Goal: Information Seeking & Learning: Understand process/instructions

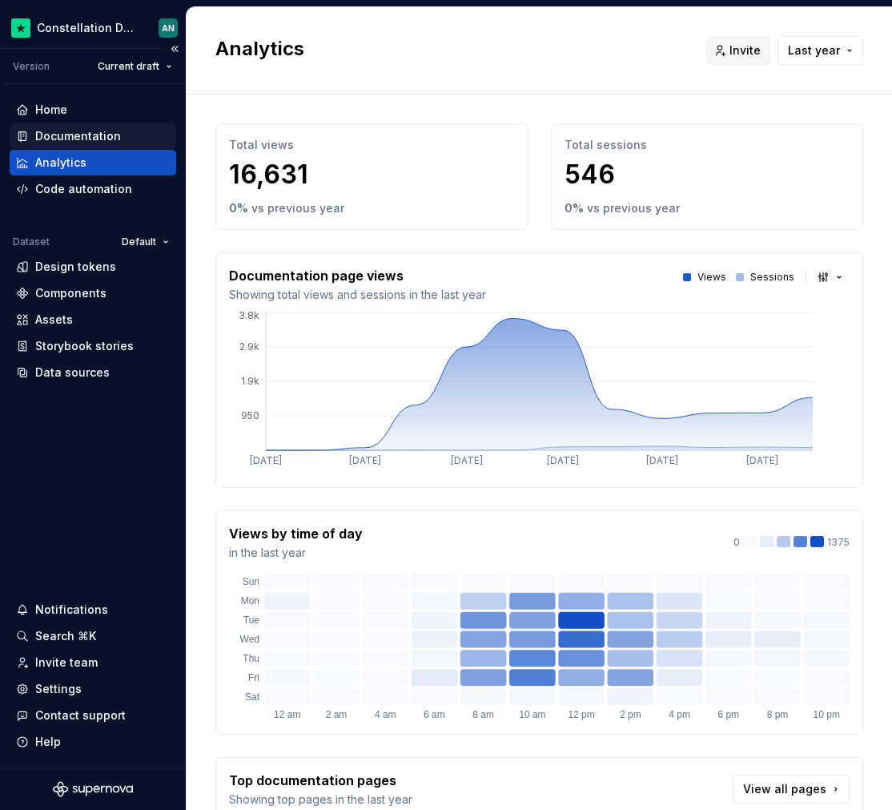
click at [102, 128] on div "Documentation" at bounding box center [78, 136] width 86 height 16
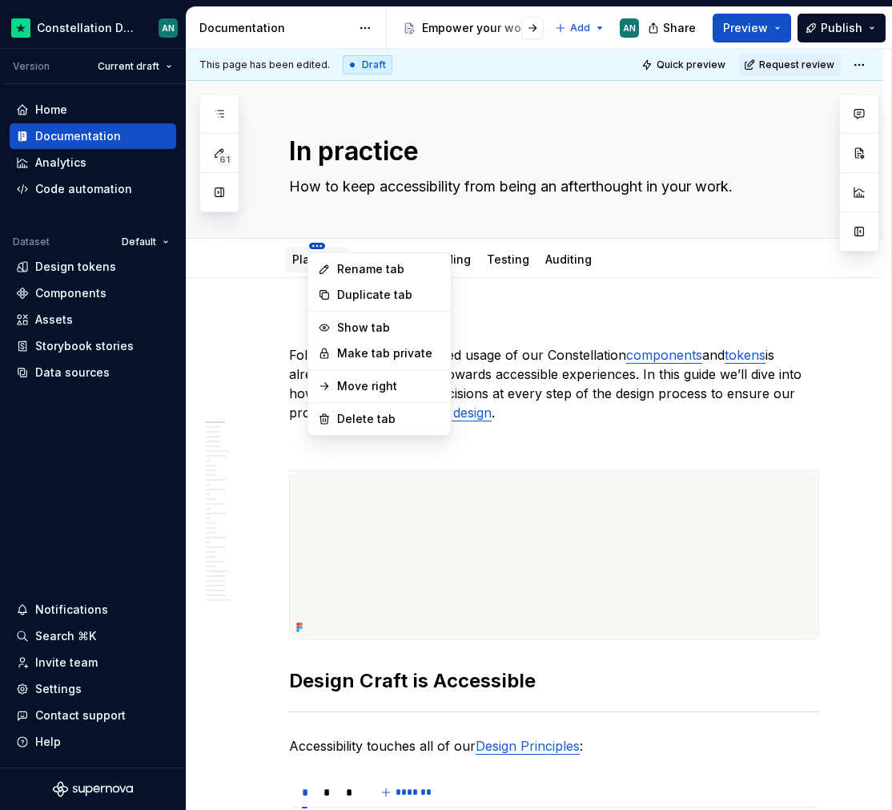
click at [314, 243] on html "Constellation Design System AN Version Current draft Home Documentation Analyti…" at bounding box center [446, 405] width 892 height 810
click at [264, 295] on html "Constellation Design System AN Version Current draft Home Documentation Analyti…" at bounding box center [446, 405] width 892 height 810
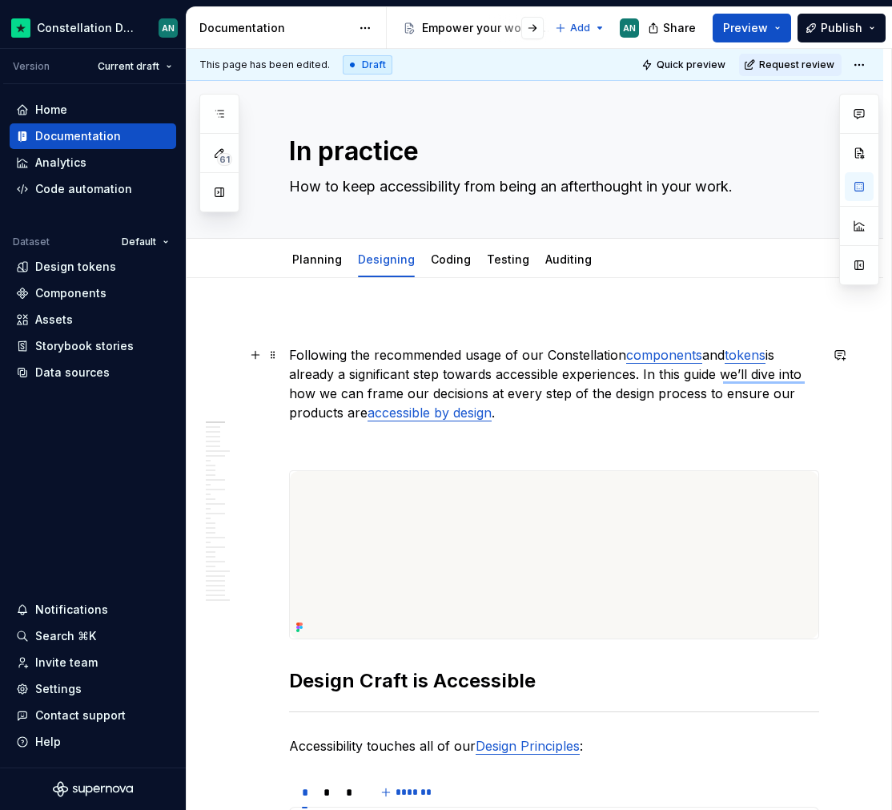
click at [291, 355] on p "Following the recommended usage of our Constellation components and tokens is a…" at bounding box center [554, 383] width 530 height 77
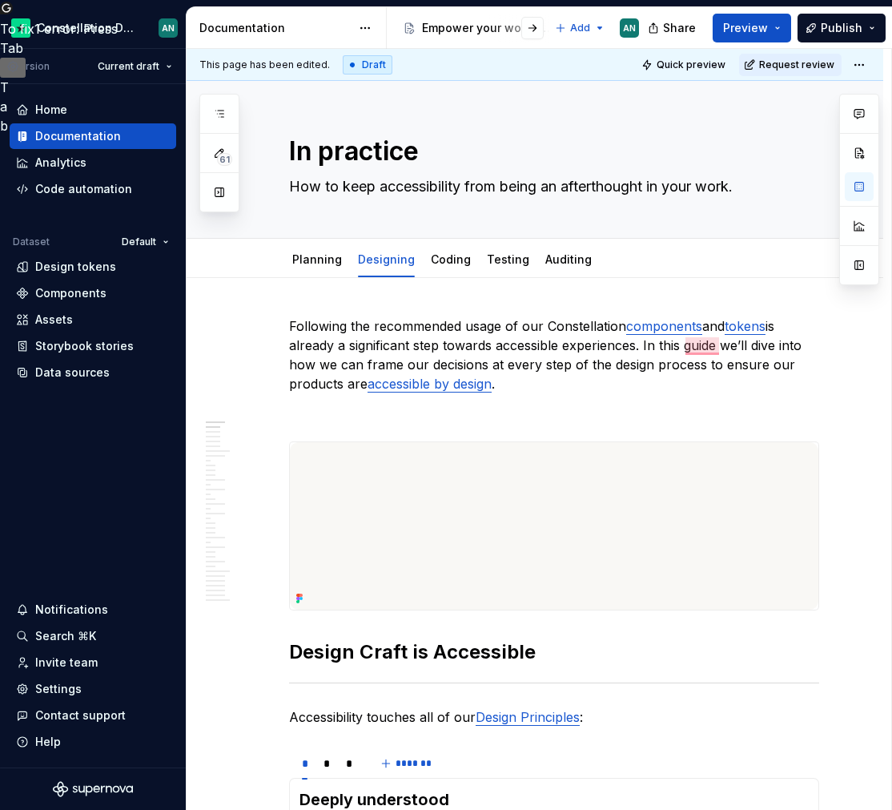
type textarea "*"
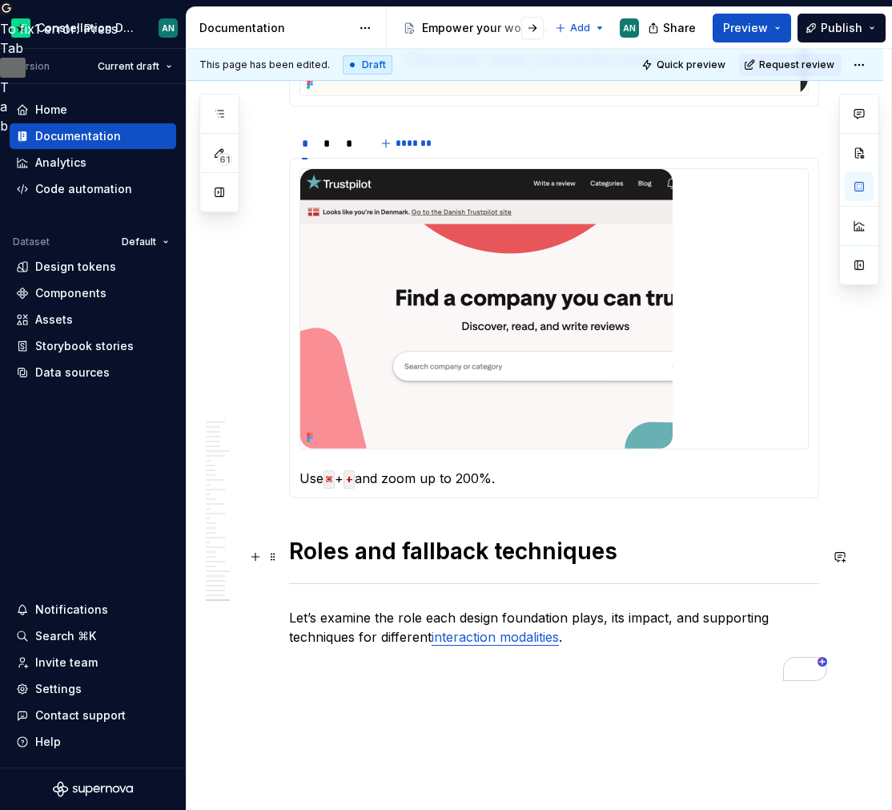
click at [292, 559] on h1 "Roles and fallback techniques" at bounding box center [554, 551] width 530 height 29
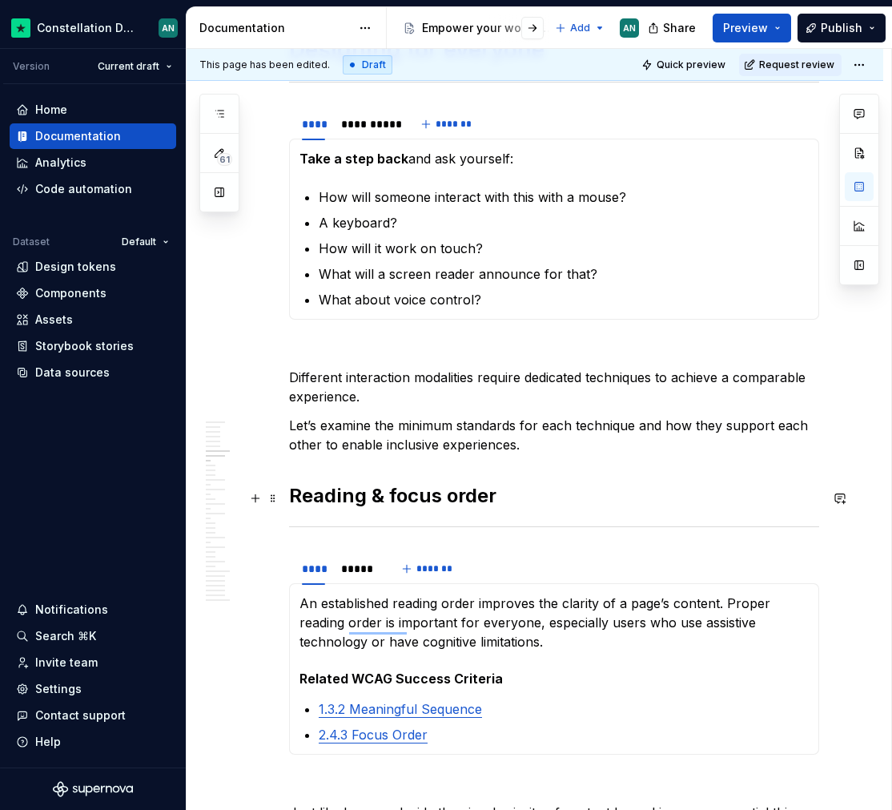
click at [291, 503] on strong "Reading & focus order" at bounding box center [392, 495] width 207 height 23
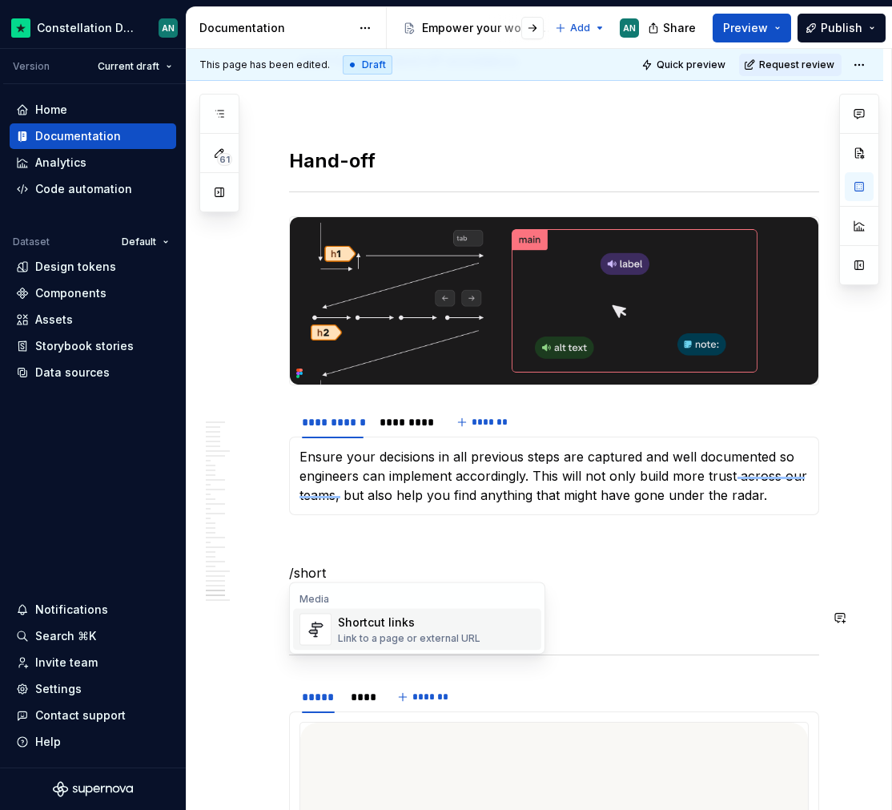
click at [415, 605] on div "Media" at bounding box center [417, 599] width 248 height 13
click at [392, 623] on div "Shortcut links" at bounding box center [409, 622] width 143 height 16
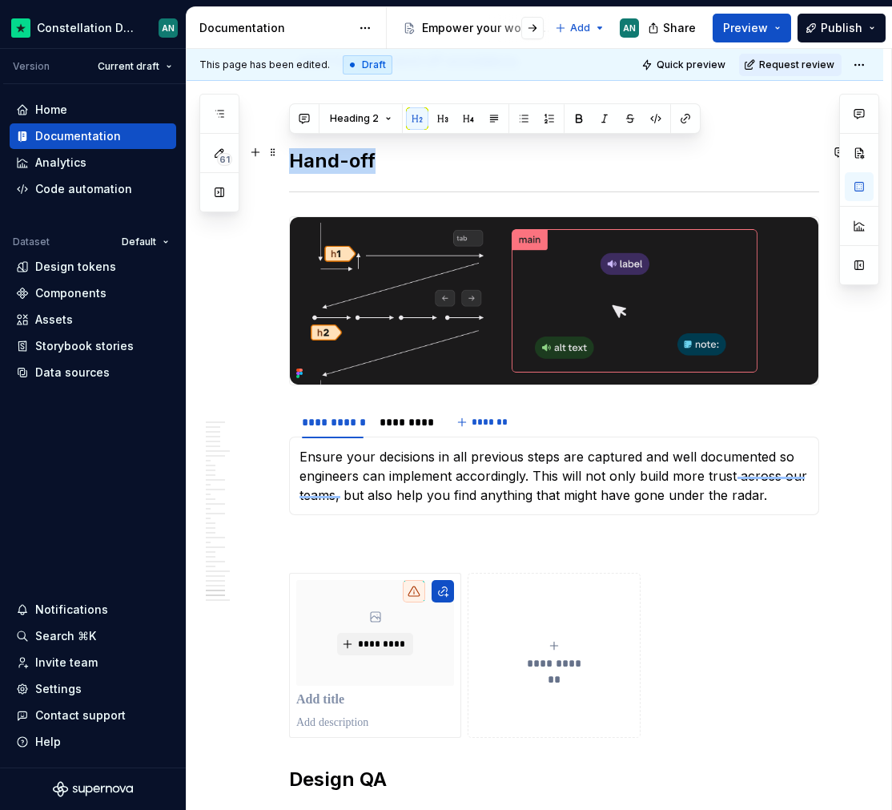
drag, startPoint x: 385, startPoint y: 156, endPoint x: 291, endPoint y: 154, distance: 94.5
click at [291, 154] on h2 "Hand-off" at bounding box center [554, 161] width 530 height 26
copy h2 "Hand-off"
click at [325, 534] on p "To enrich screen reader interactions, please activate Accessibility in Grammarl…" at bounding box center [554, 543] width 530 height 19
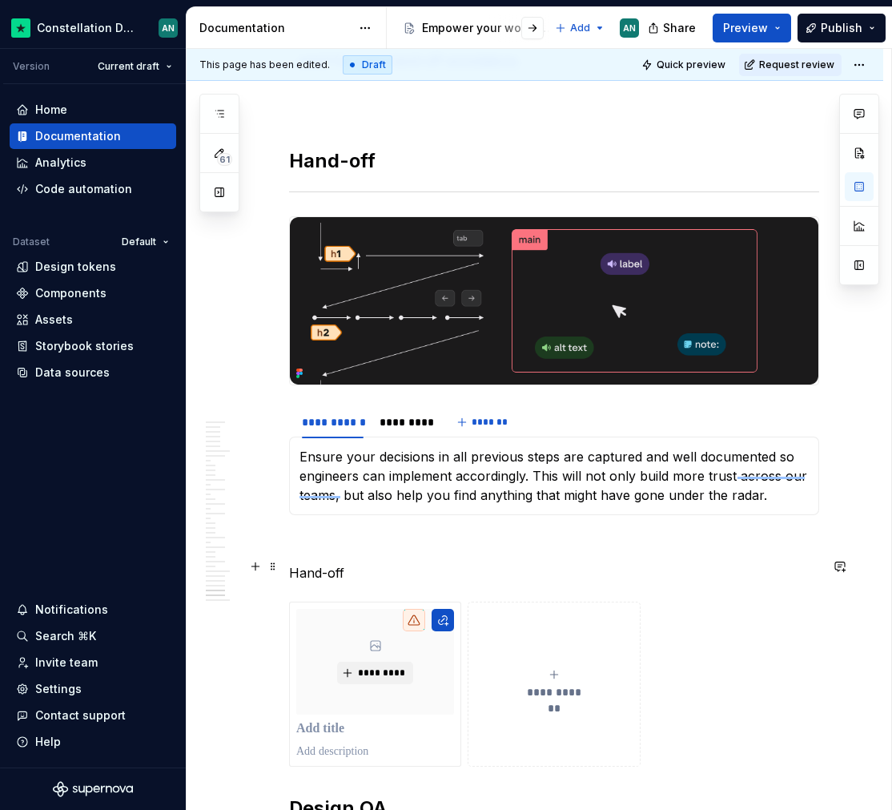
click at [322, 565] on p "Hand-off" at bounding box center [554, 572] width 530 height 19
click at [348, 563] on p "Hand-off" at bounding box center [554, 572] width 530 height 19
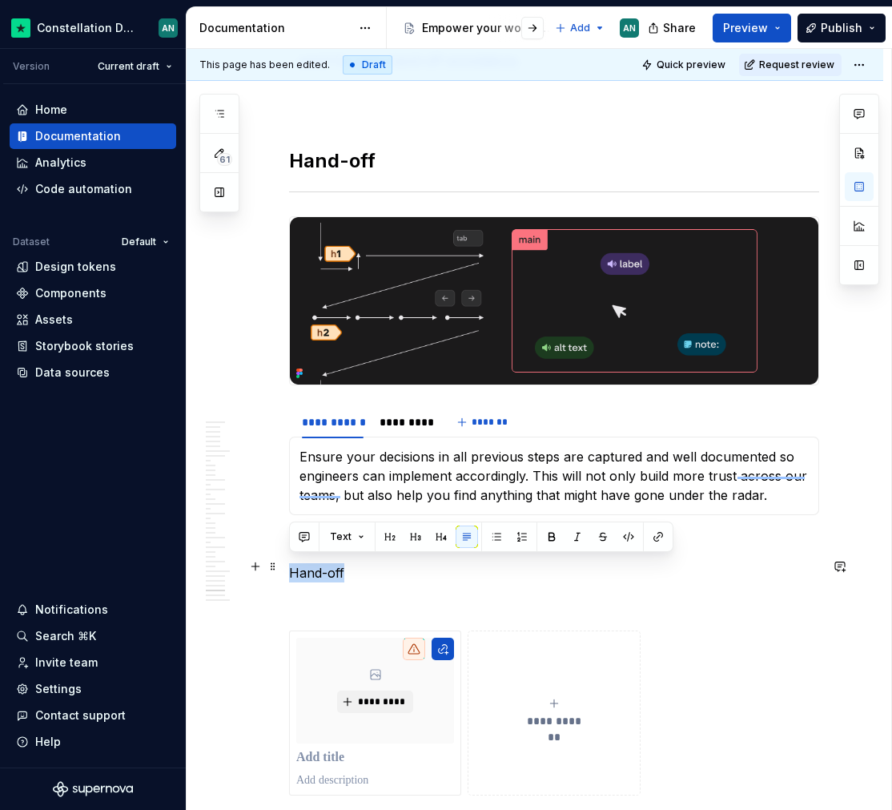
drag, startPoint x: 350, startPoint y: 557, endPoint x: 291, endPoint y: 561, distance: 59.3
click at [291, 563] on p "Hand-off" at bounding box center [554, 572] width 530 height 19
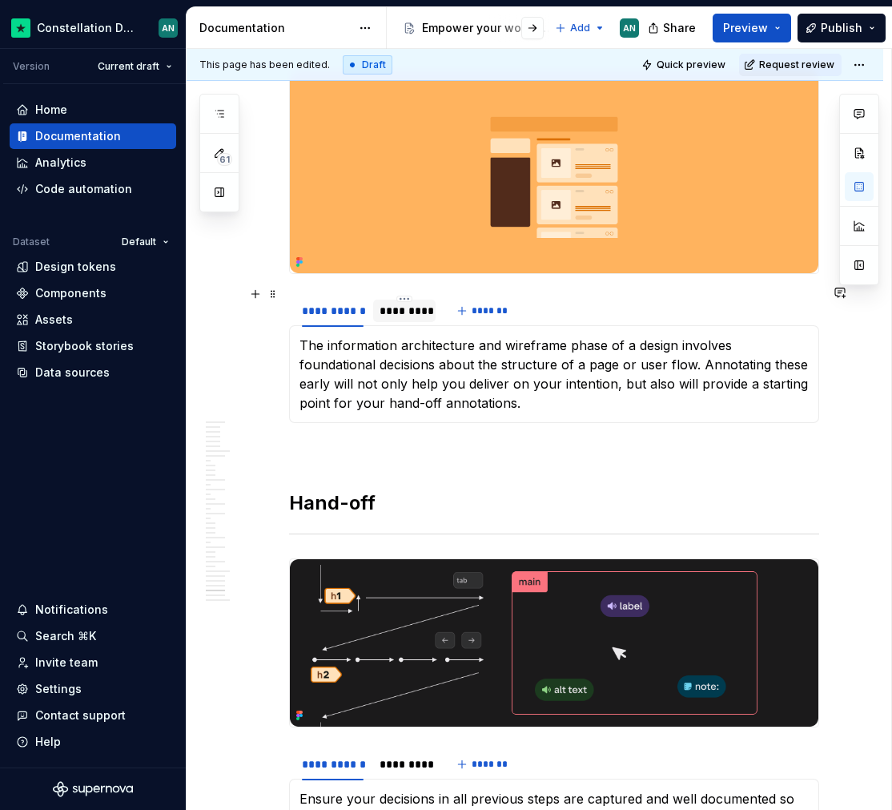
click at [413, 303] on div "*********" at bounding box center [405, 311] width 50 height 16
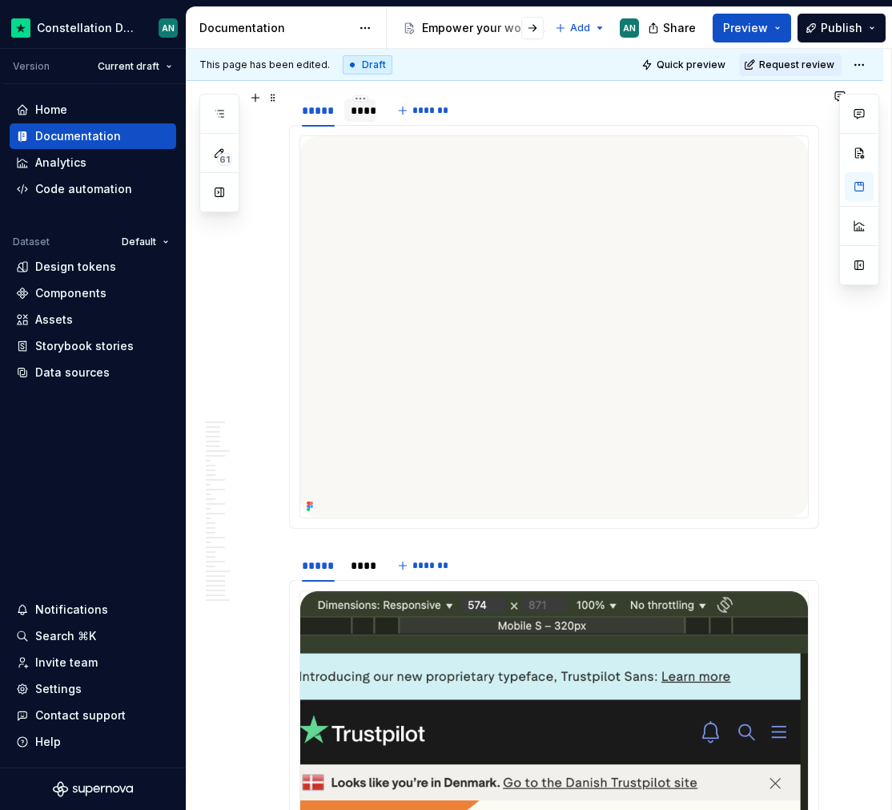
click at [349, 101] on div "****" at bounding box center [360, 110] width 32 height 22
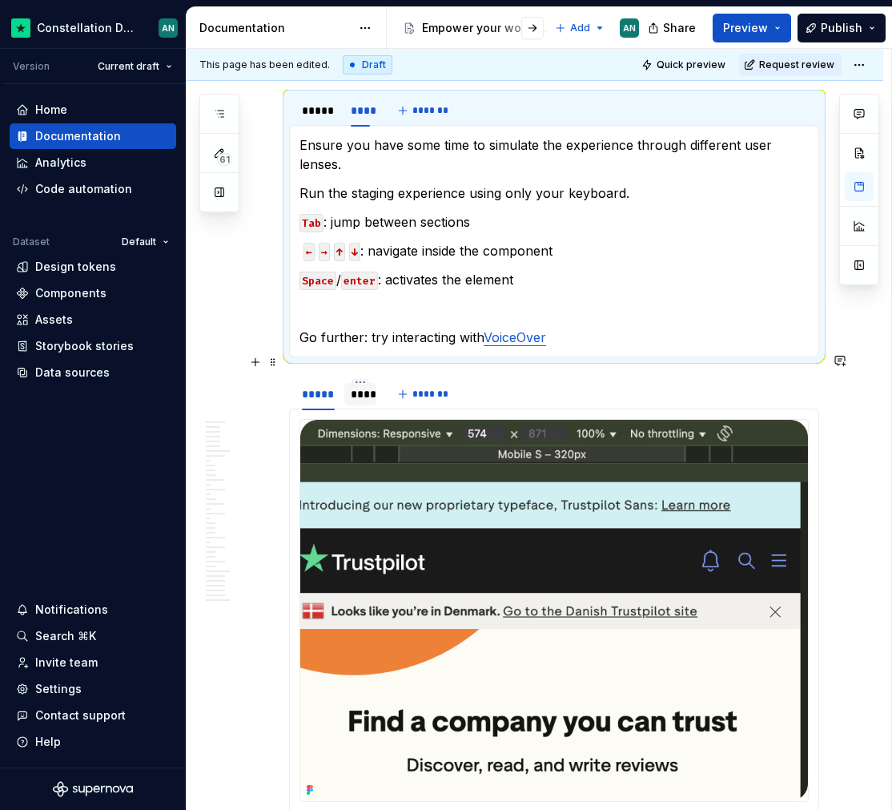
click at [362, 386] on div "****" at bounding box center [360, 394] width 19 height 16
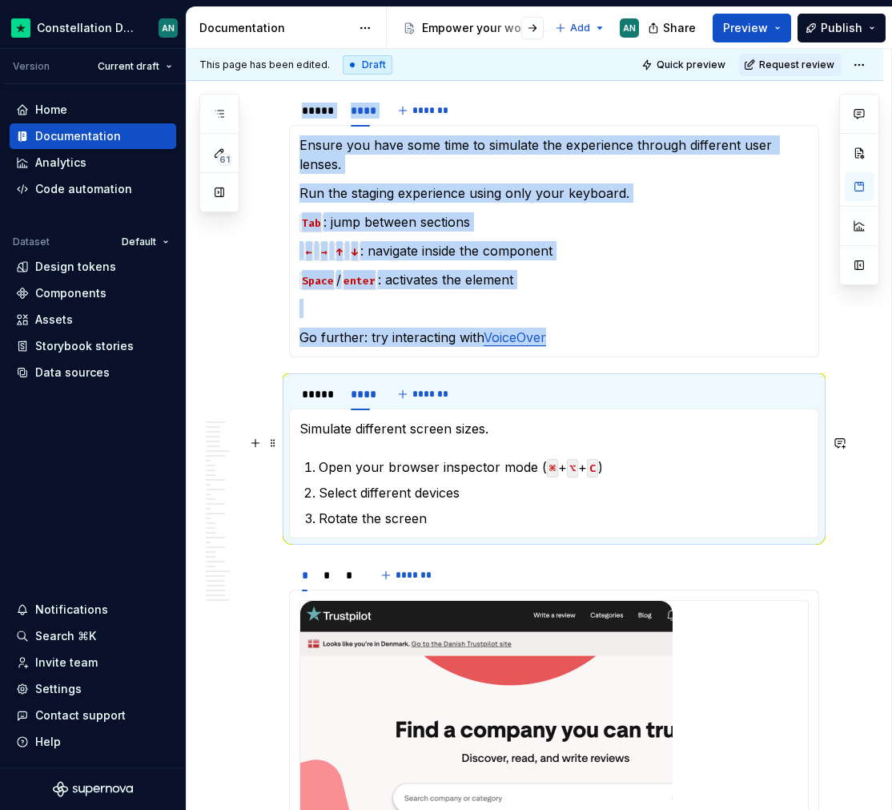
click at [392, 457] on p "Open your browser inspector mode ( ⌘ + ⌥ + C )" at bounding box center [564, 466] width 490 height 19
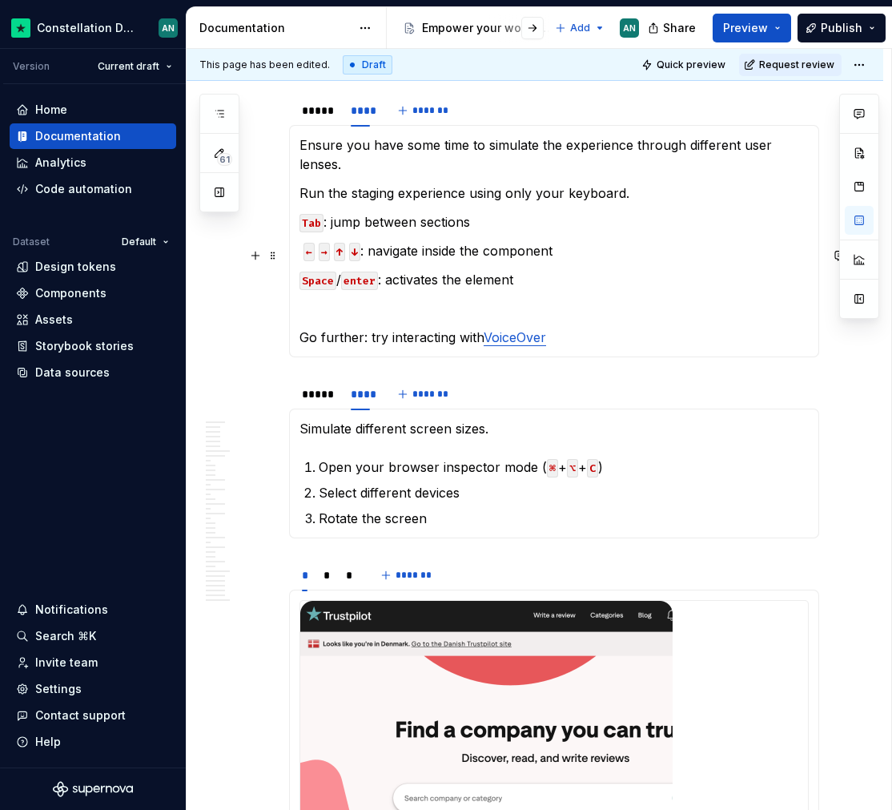
click at [561, 270] on p "Space / enter : activates the element" at bounding box center [554, 279] width 509 height 19
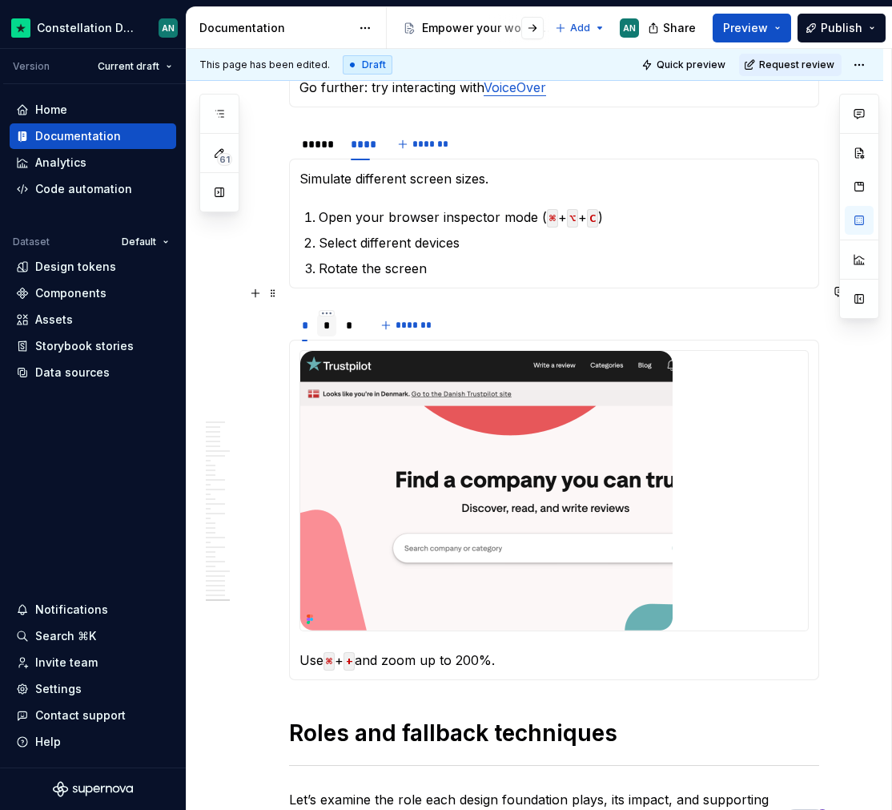
click at [324, 317] on div "*" at bounding box center [327, 325] width 7 height 16
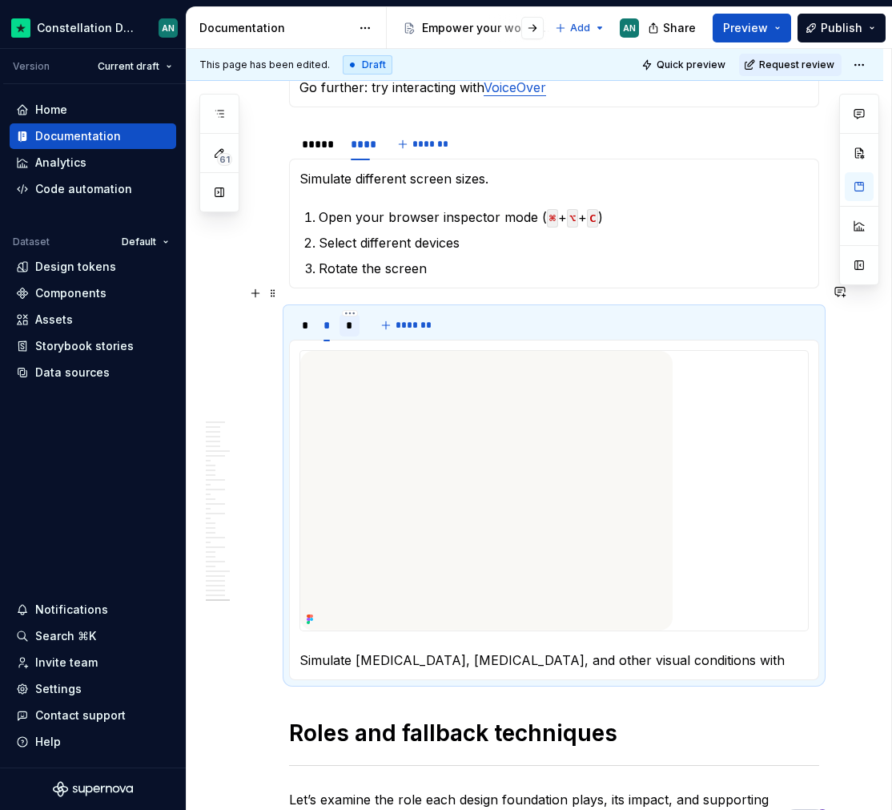
click at [348, 317] on div "*" at bounding box center [349, 325] width 7 height 16
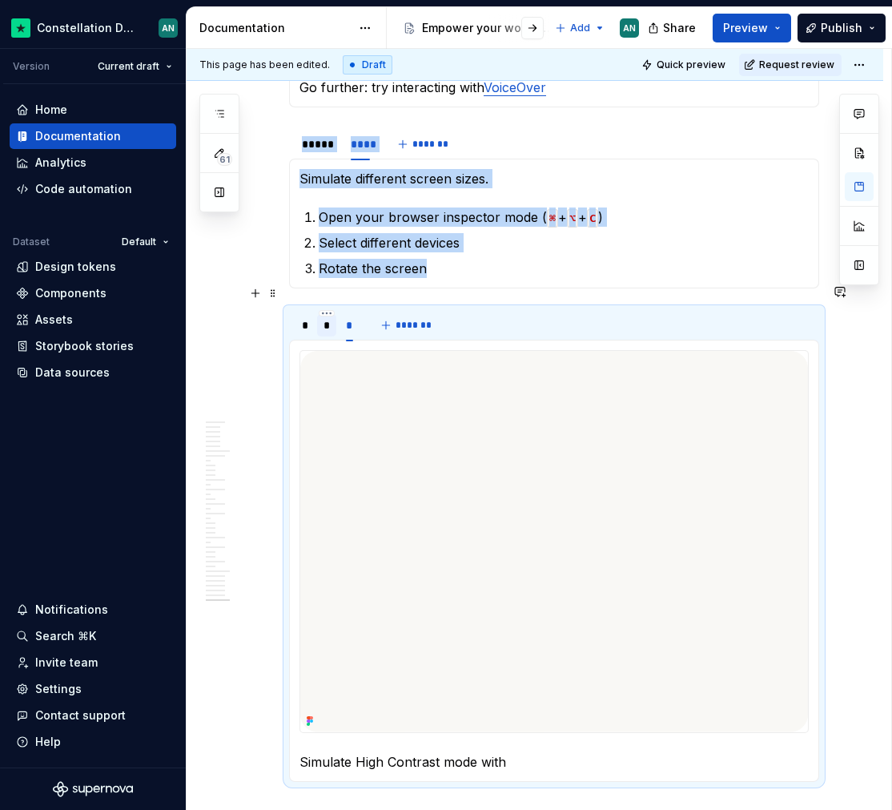
click at [328, 317] on div "*" at bounding box center [327, 325] width 7 height 16
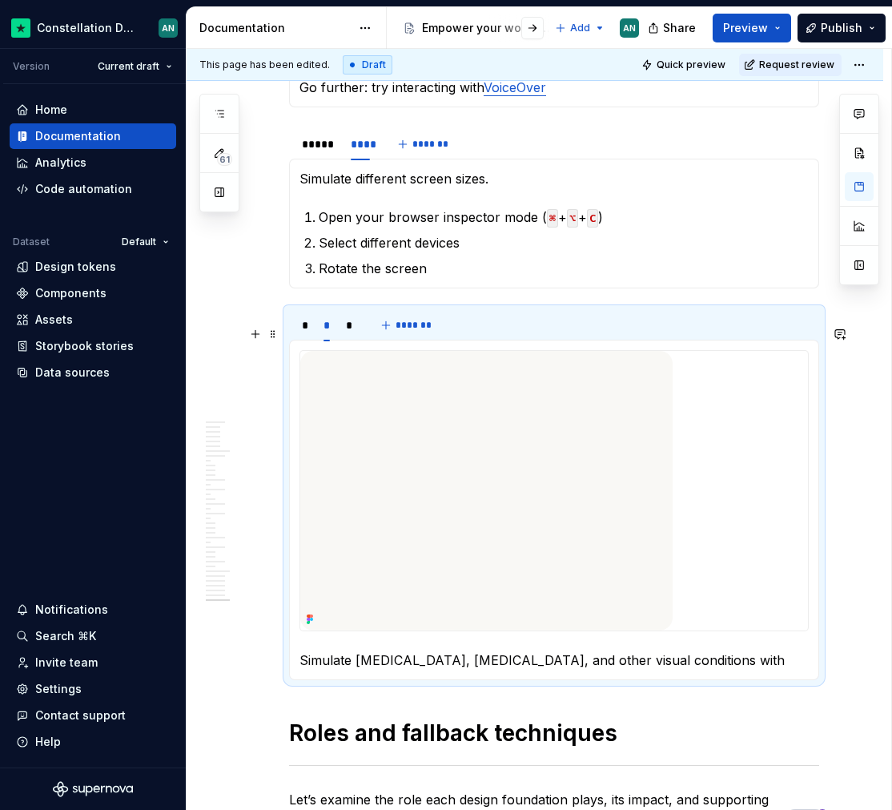
click at [500, 400] on img "To enrich screen reader interactions, please activate Accessibility in Grammarl…" at bounding box center [486, 490] width 372 height 279
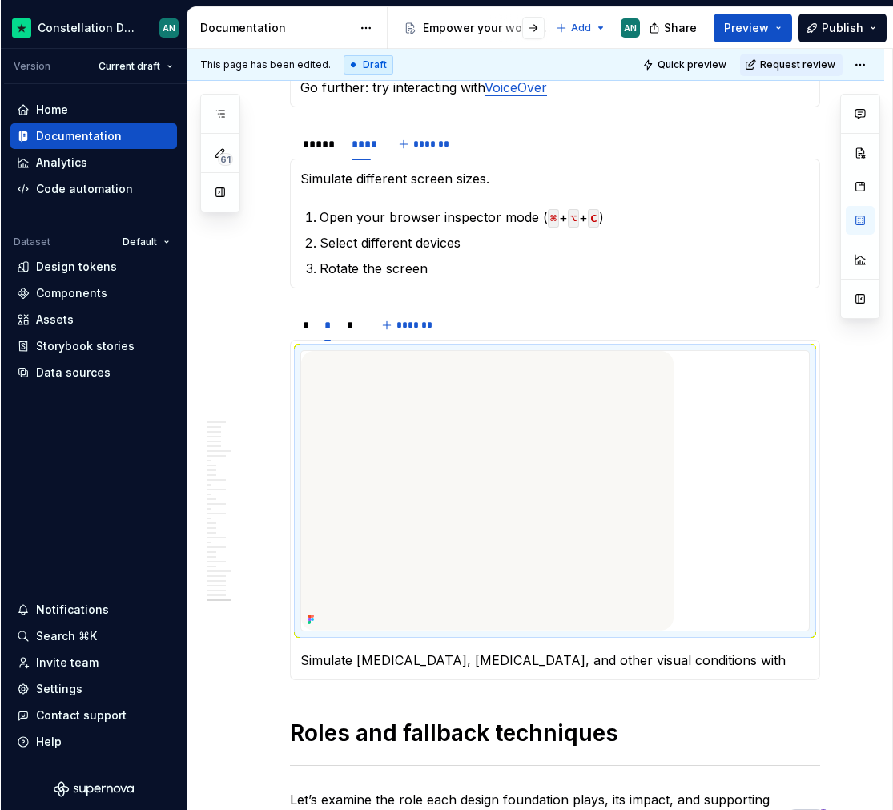
scroll to position [10918, 0]
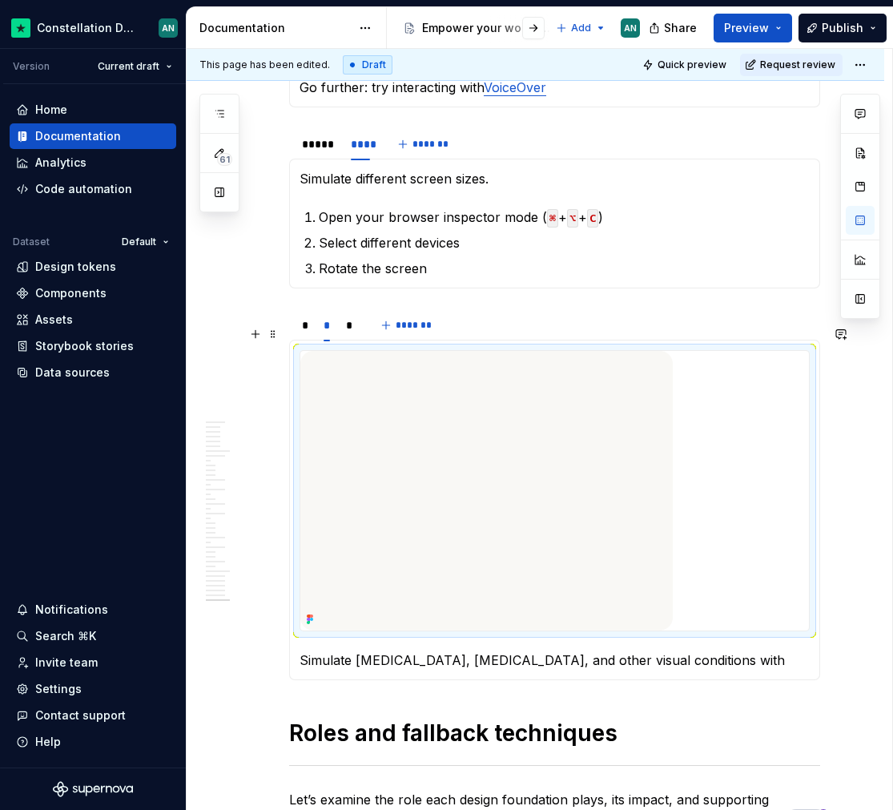
click at [720, 397] on div "To enrich screen reader interactions, please activate Accessibility in Grammarl…" at bounding box center [554, 490] width 509 height 279
click at [591, 416] on img "To enrich screen reader interactions, please activate Accessibility in Grammarl…" at bounding box center [486, 490] width 372 height 279
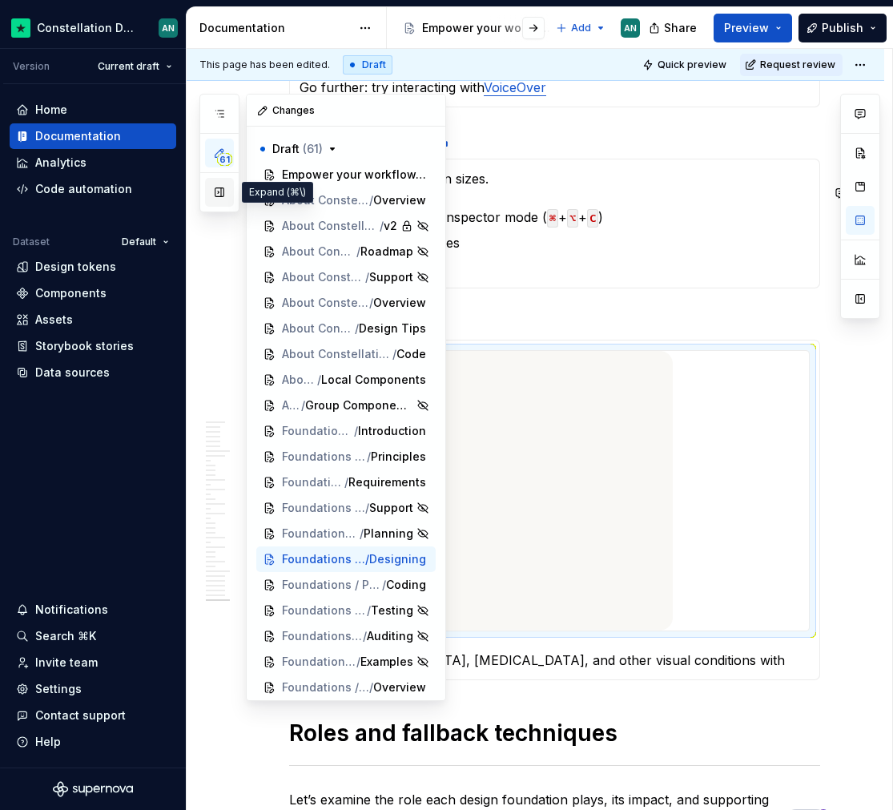
click at [211, 197] on button "button" at bounding box center [219, 192] width 29 height 29
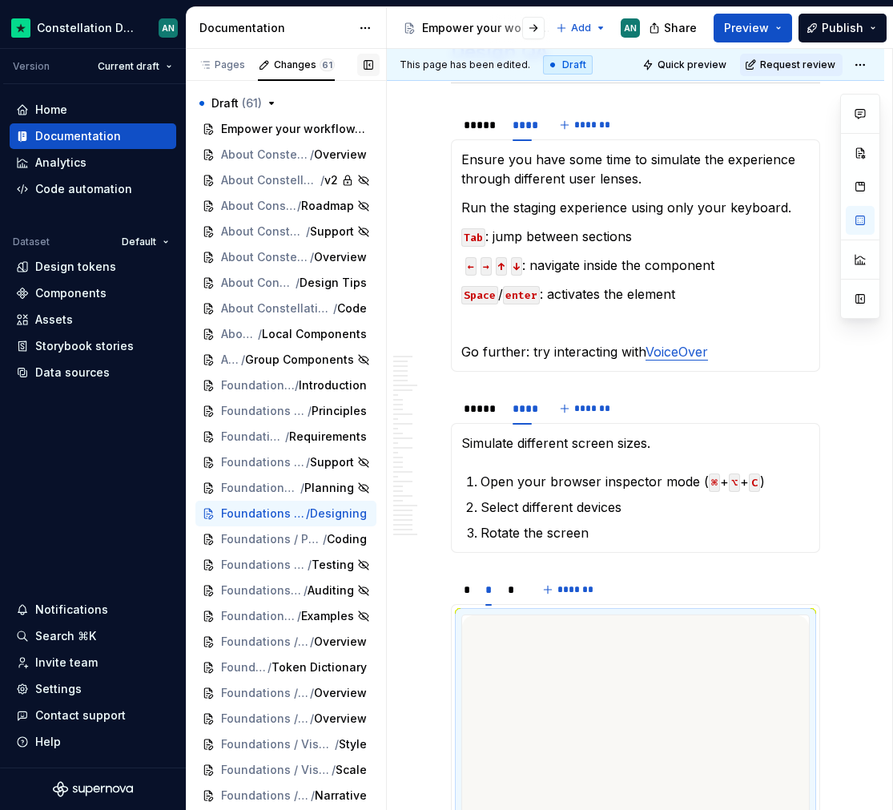
click at [363, 63] on button "button" at bounding box center [368, 65] width 22 height 22
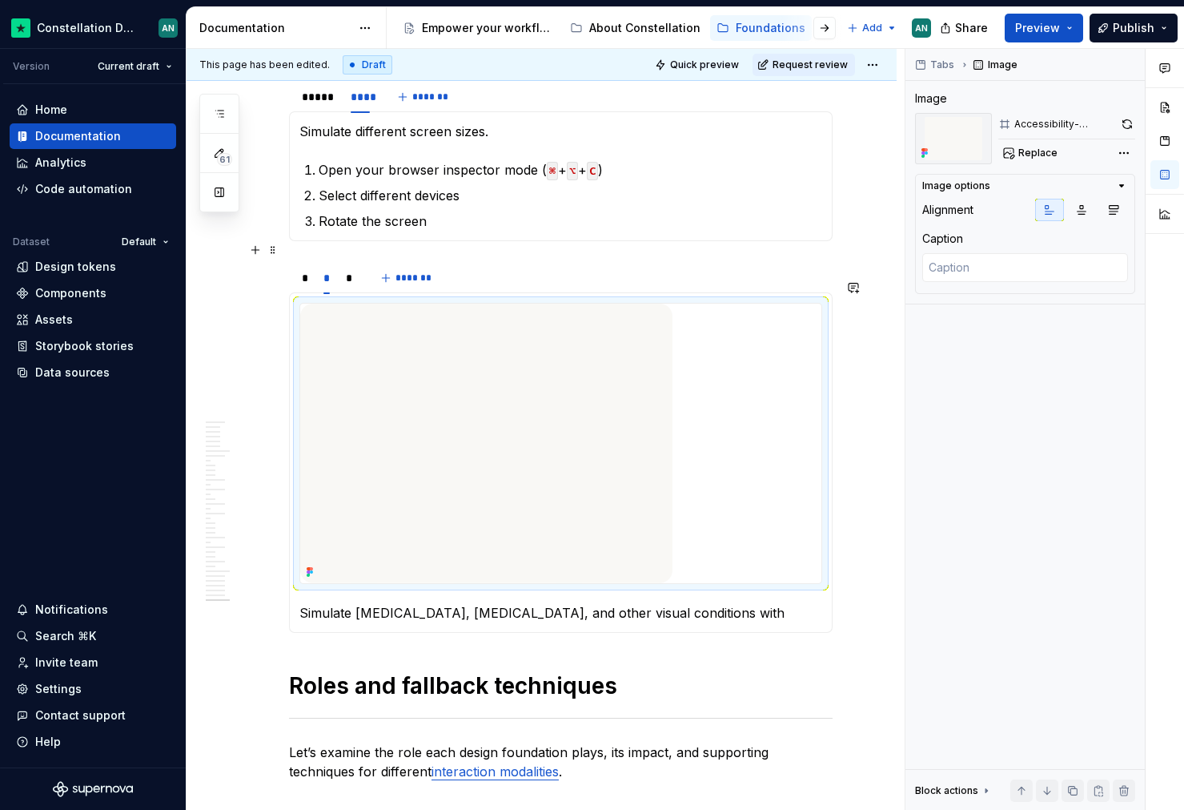
scroll to position [10952, 0]
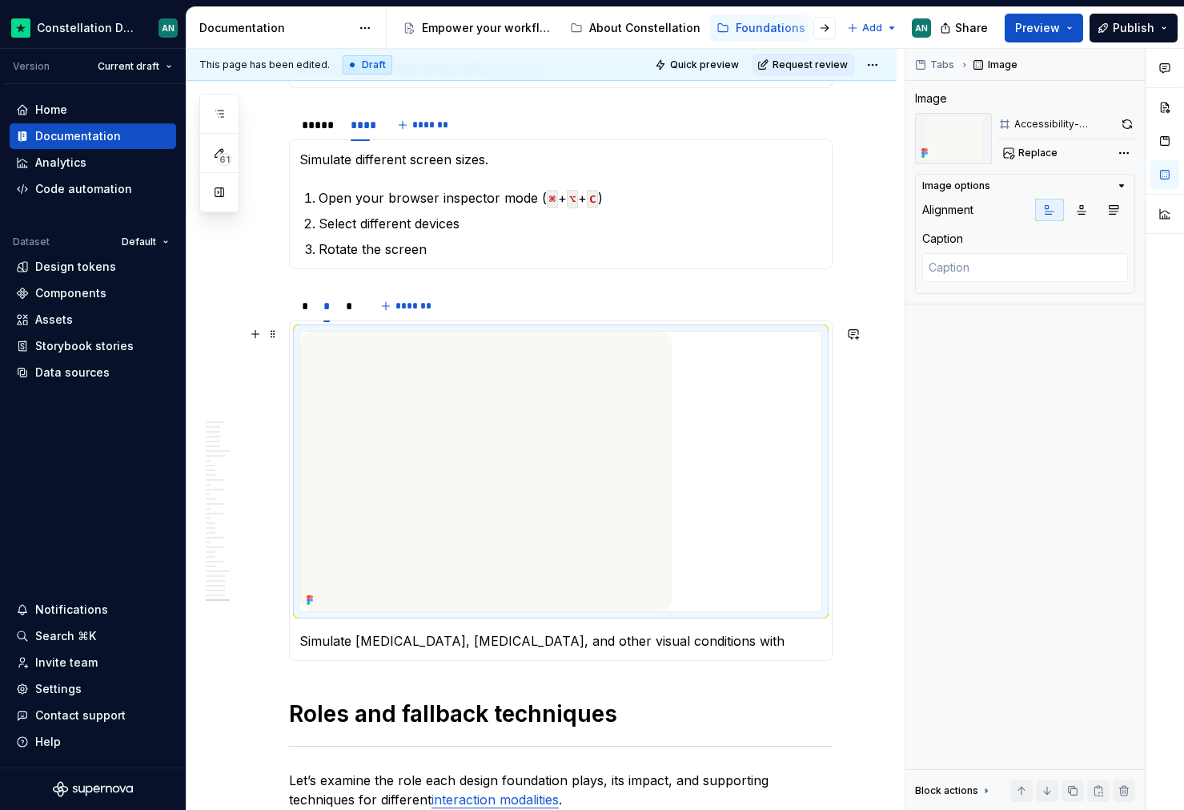
click at [585, 424] on img "To enrich screen reader interactions, please activate Accessibility in Grammarl…" at bounding box center [486, 471] width 372 height 279
click at [891, 212] on icon "button" at bounding box center [1114, 209] width 13 height 13
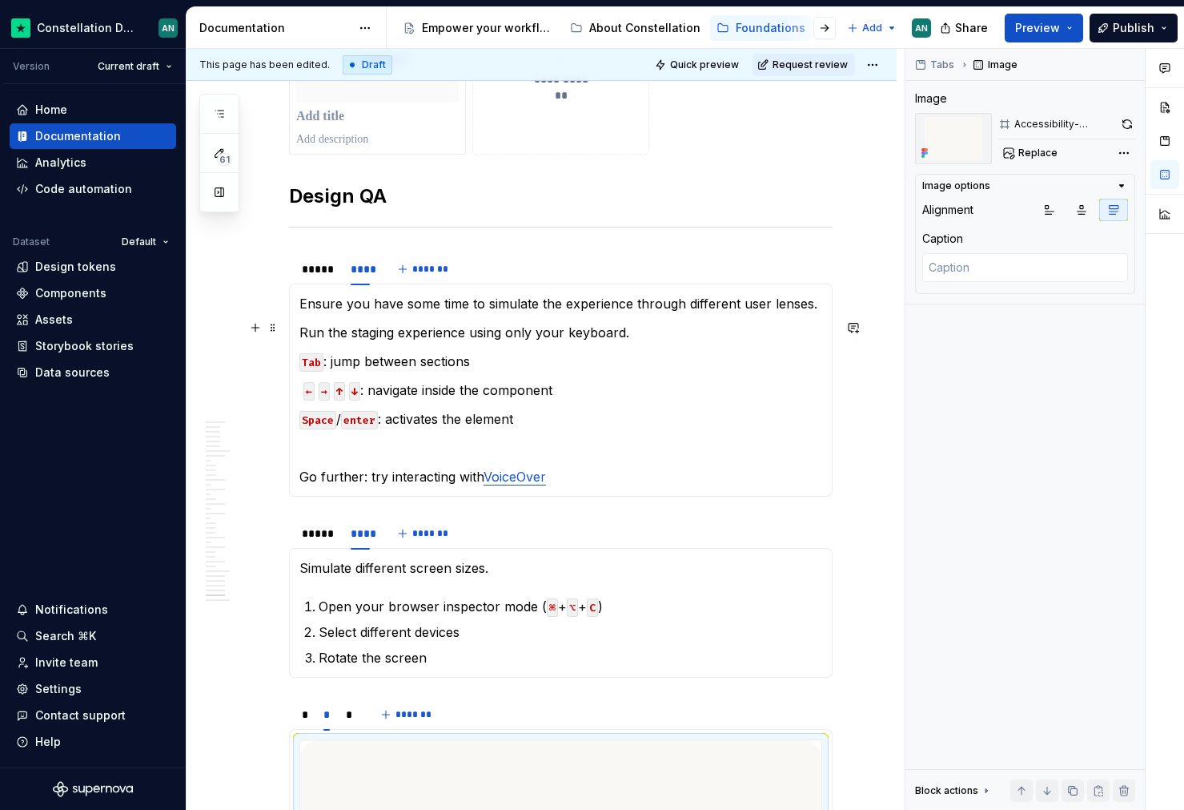
scroll to position [10535, 0]
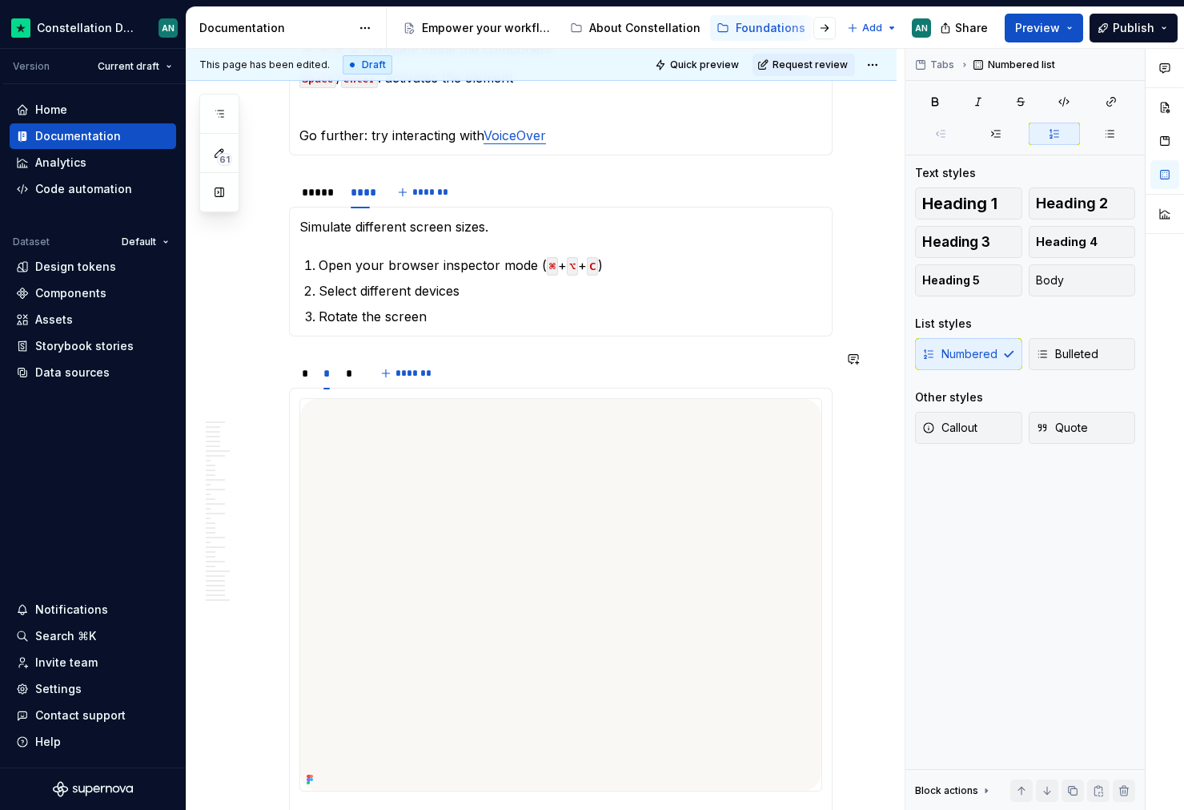
click at [316, 356] on section "* * * ******* Use ⌘ + + and zoom up to 200%. Simulate [MEDICAL_DATA], [MEDICAL_…" at bounding box center [561, 598] width 544 height 485
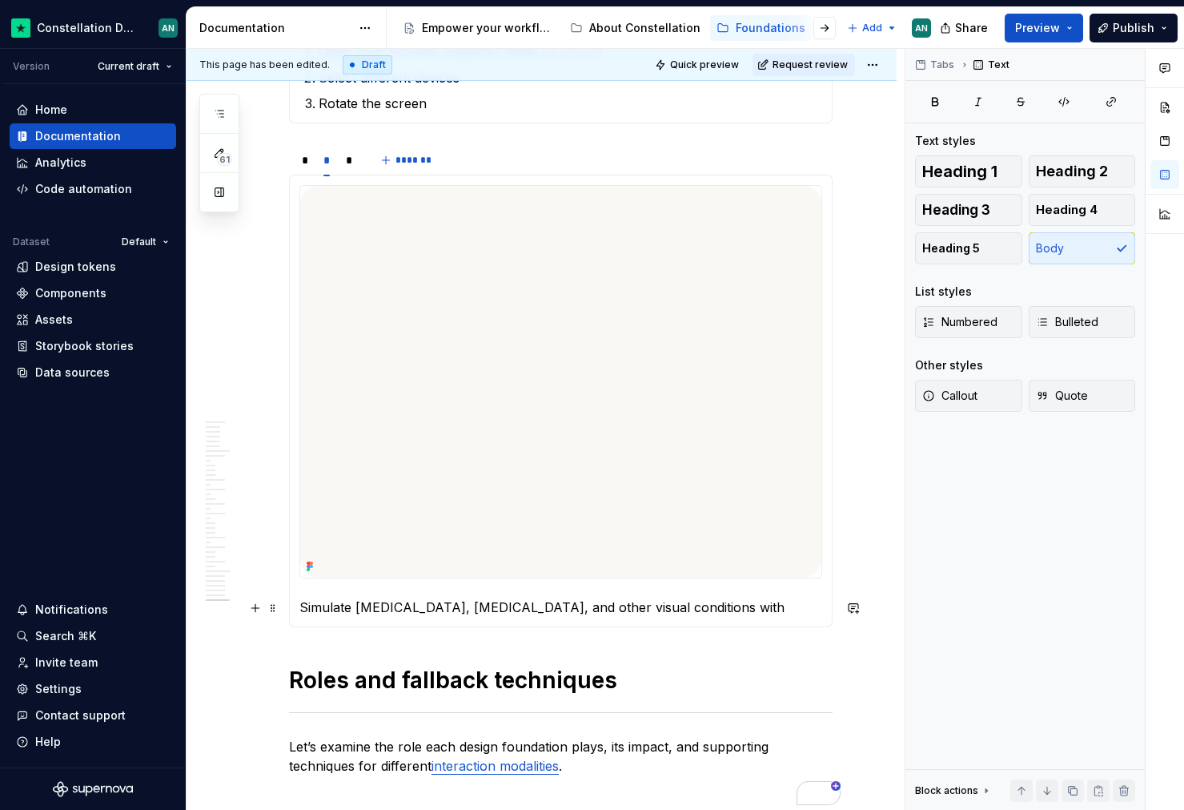
click at [580, 610] on p "Simulate [MEDICAL_DATA], [MEDICAL_DATA], and other visual conditions with" at bounding box center [561, 606] width 523 height 19
drag, startPoint x: 694, startPoint y: 609, endPoint x: 808, endPoint y: 609, distance: 114.5
click at [808, 609] on p "Simulate [MEDICAL_DATA], [MEDICAL_DATA], and other visual conditions with" at bounding box center [561, 606] width 523 height 19
click at [348, 155] on div "*" at bounding box center [349, 160] width 7 height 16
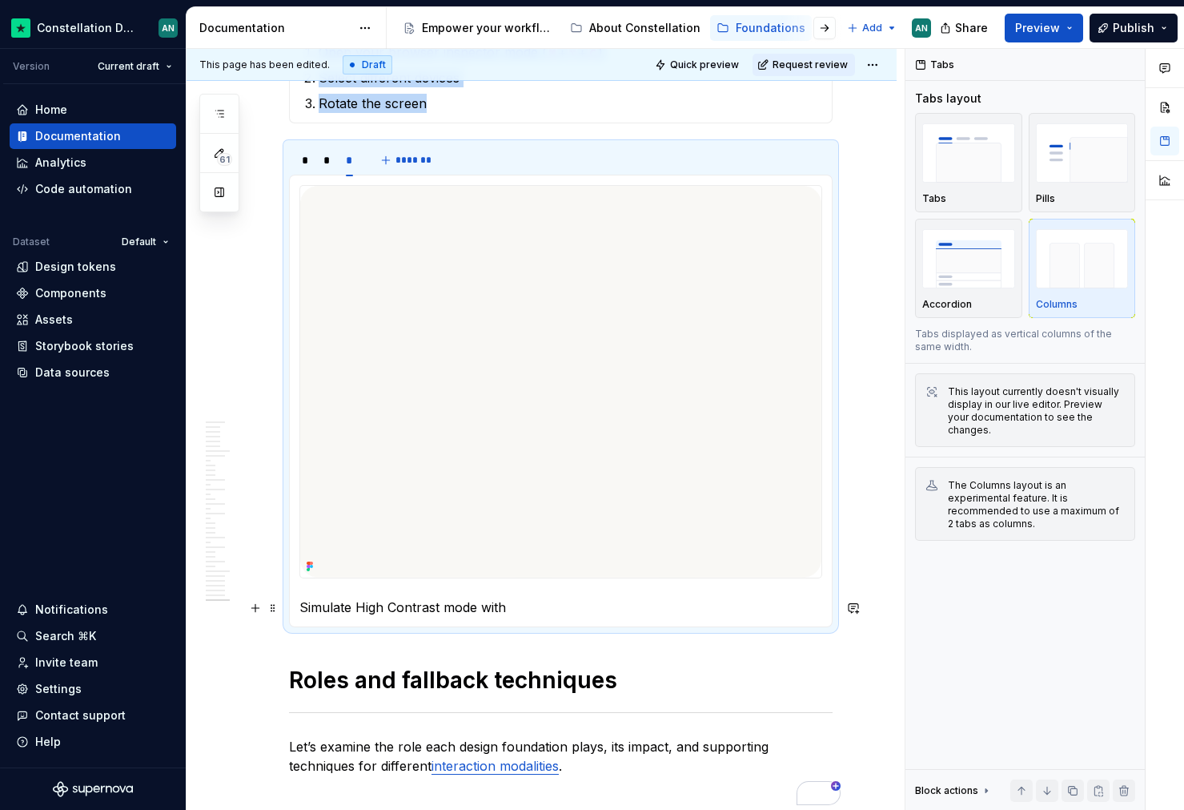
click at [498, 608] on p "Simulate High Contrast mode with" at bounding box center [561, 606] width 523 height 19
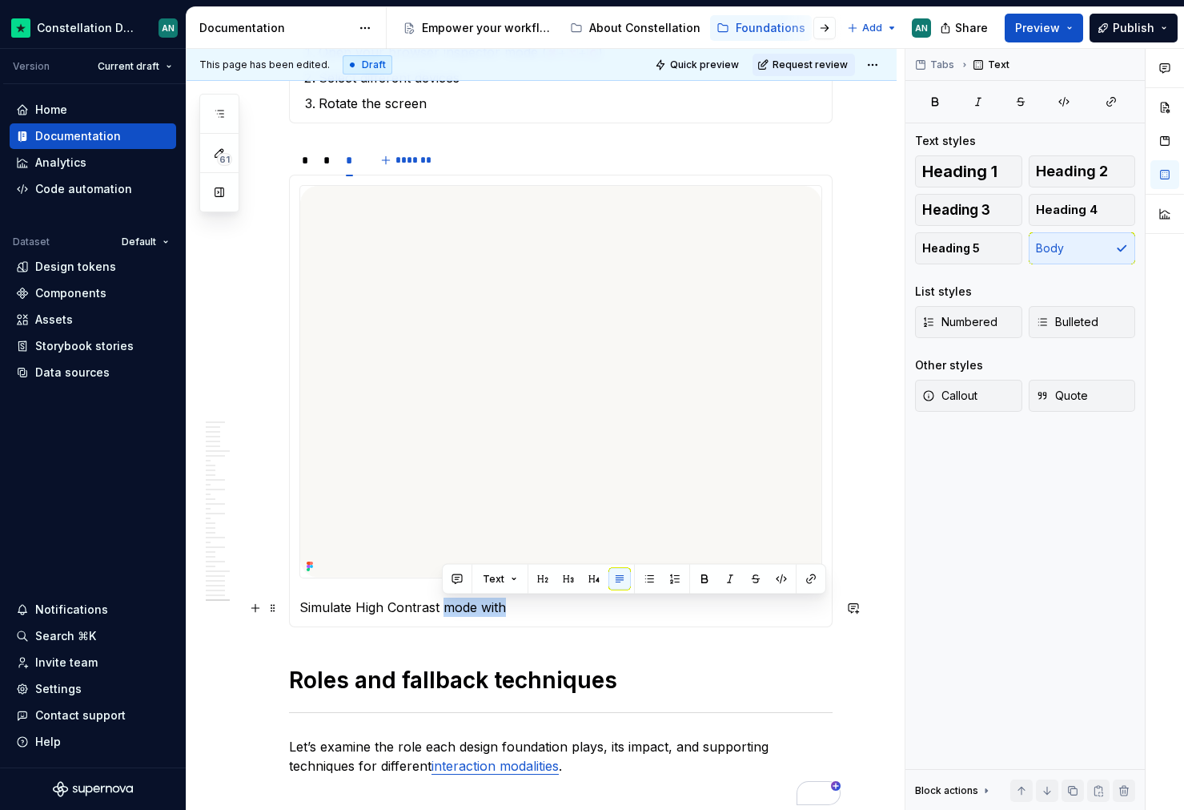
drag, startPoint x: 533, startPoint y: 609, endPoint x: 443, endPoint y: 612, distance: 89.8
click at [443, 612] on p "Simulate High Contrast mode with" at bounding box center [561, 606] width 523 height 19
click at [308, 155] on div "*" at bounding box center [305, 160] width 18 height 22
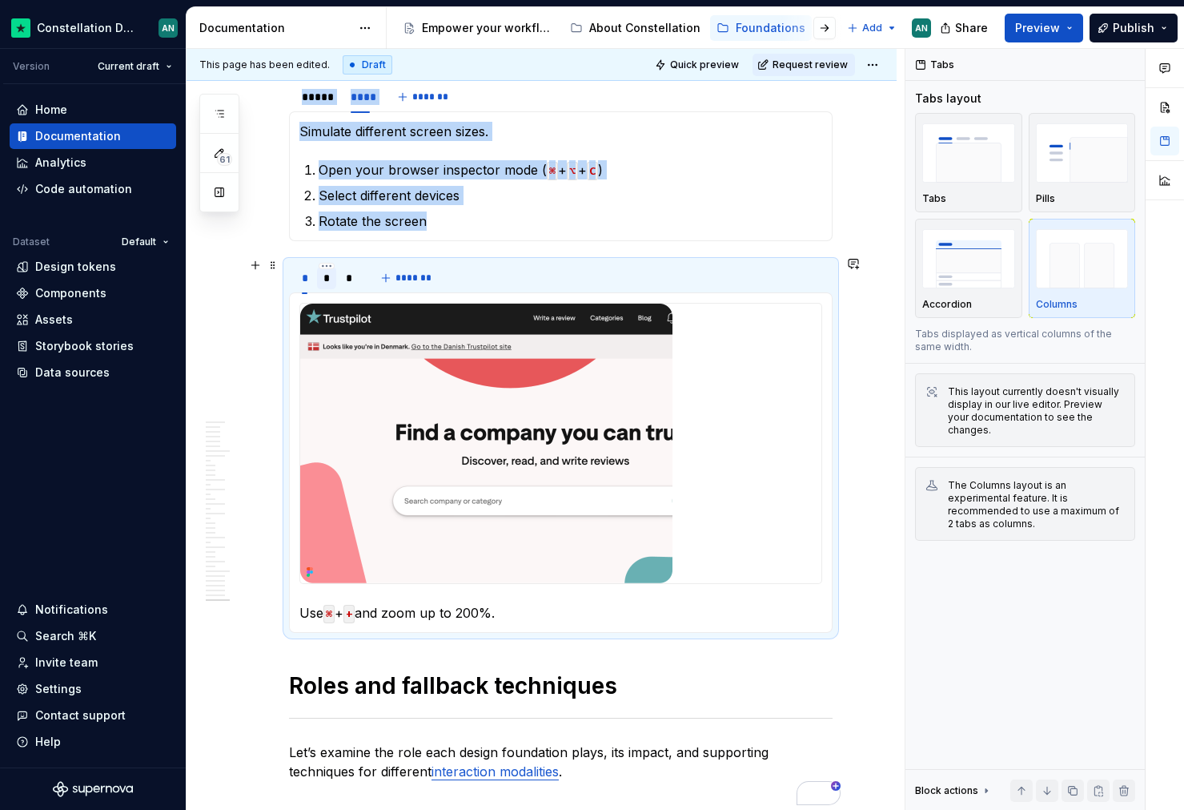
click at [326, 274] on div "*" at bounding box center [327, 278] width 7 height 16
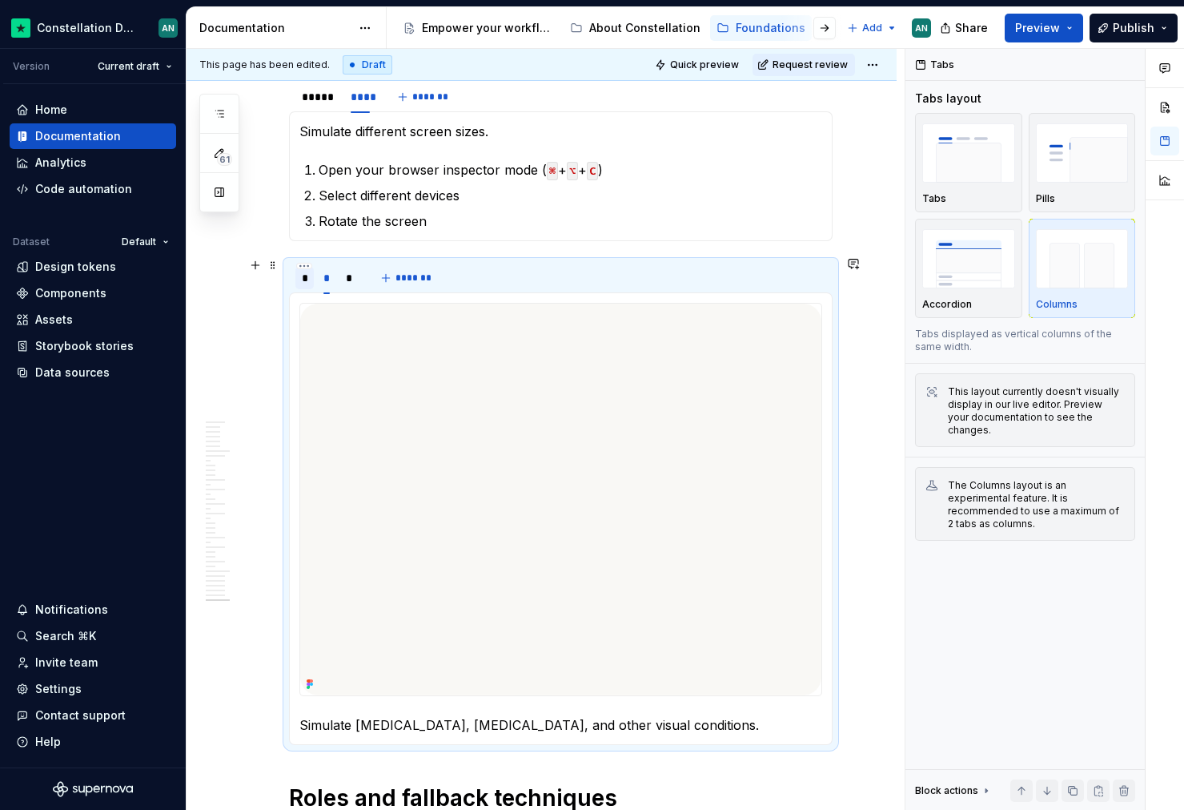
click at [305, 276] on div "*" at bounding box center [305, 278] width 6 height 16
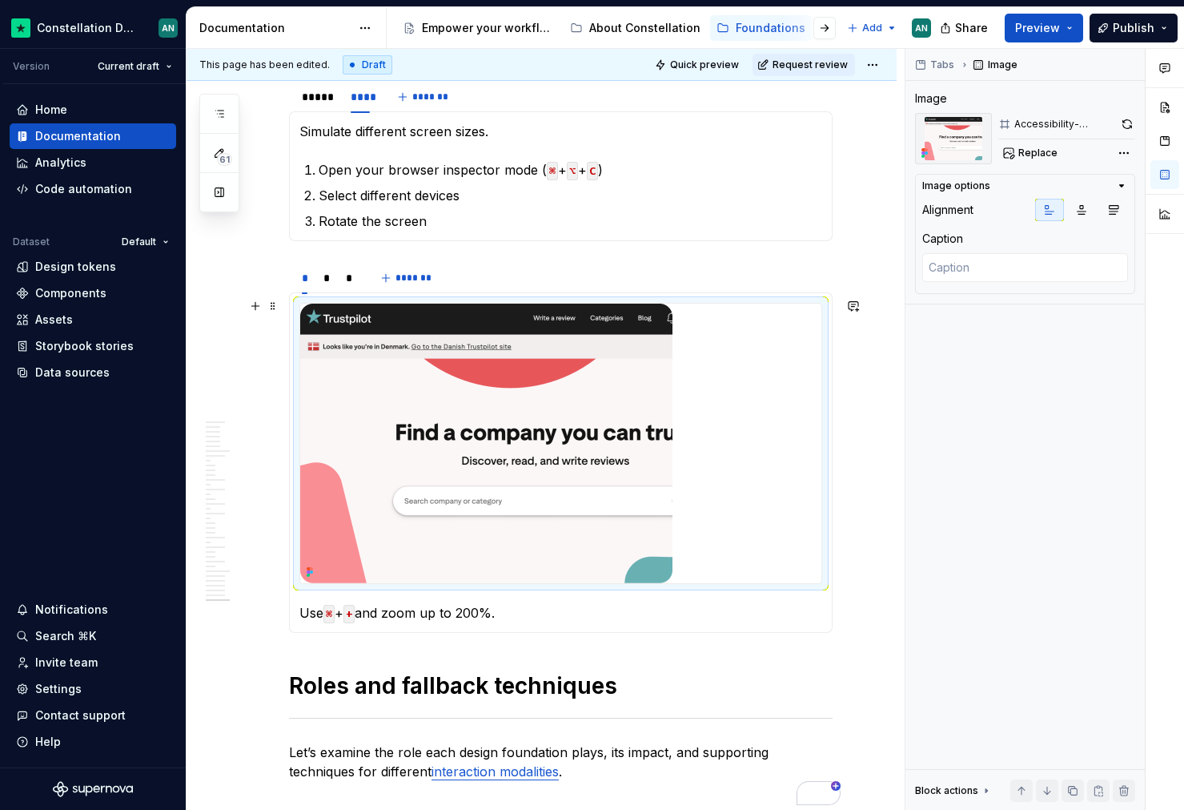
click at [531, 401] on img "To enrich screen reader interactions, please activate Accessibility in Grammarl…" at bounding box center [486, 443] width 372 height 279
click at [891, 213] on icon "button" at bounding box center [1114, 209] width 13 height 13
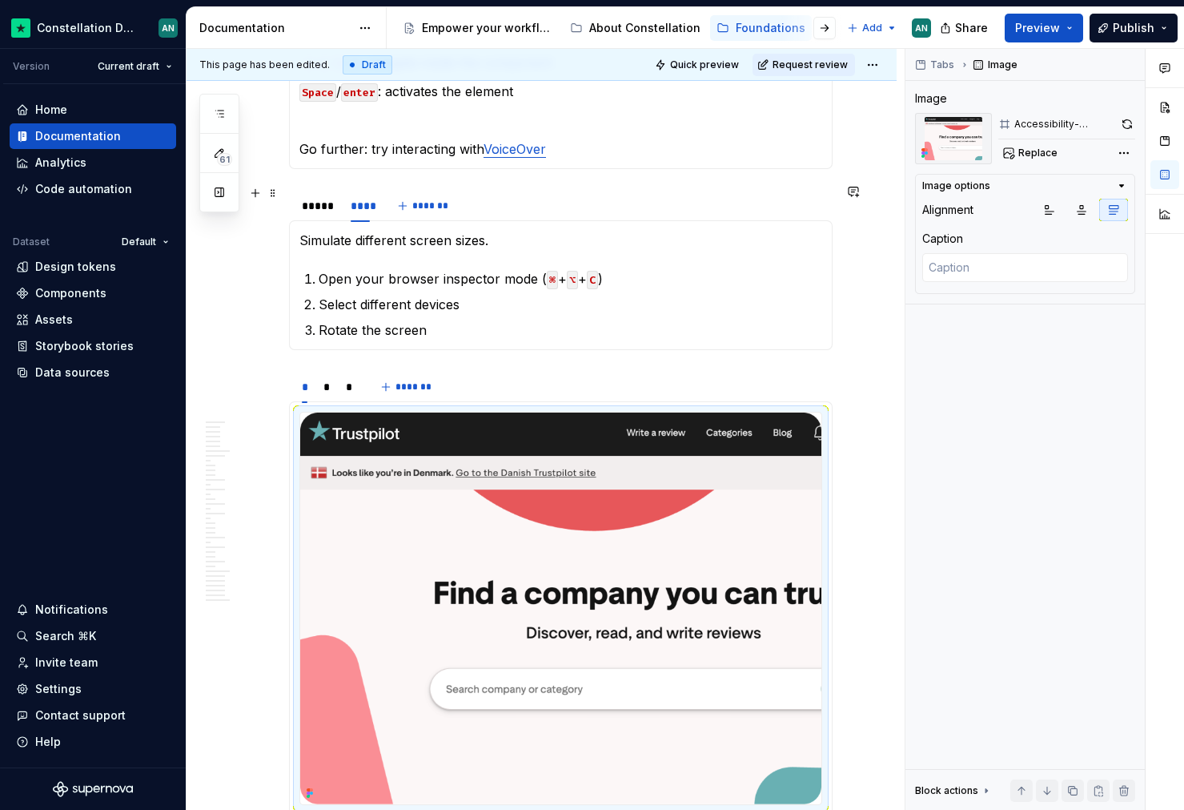
scroll to position [10875, 0]
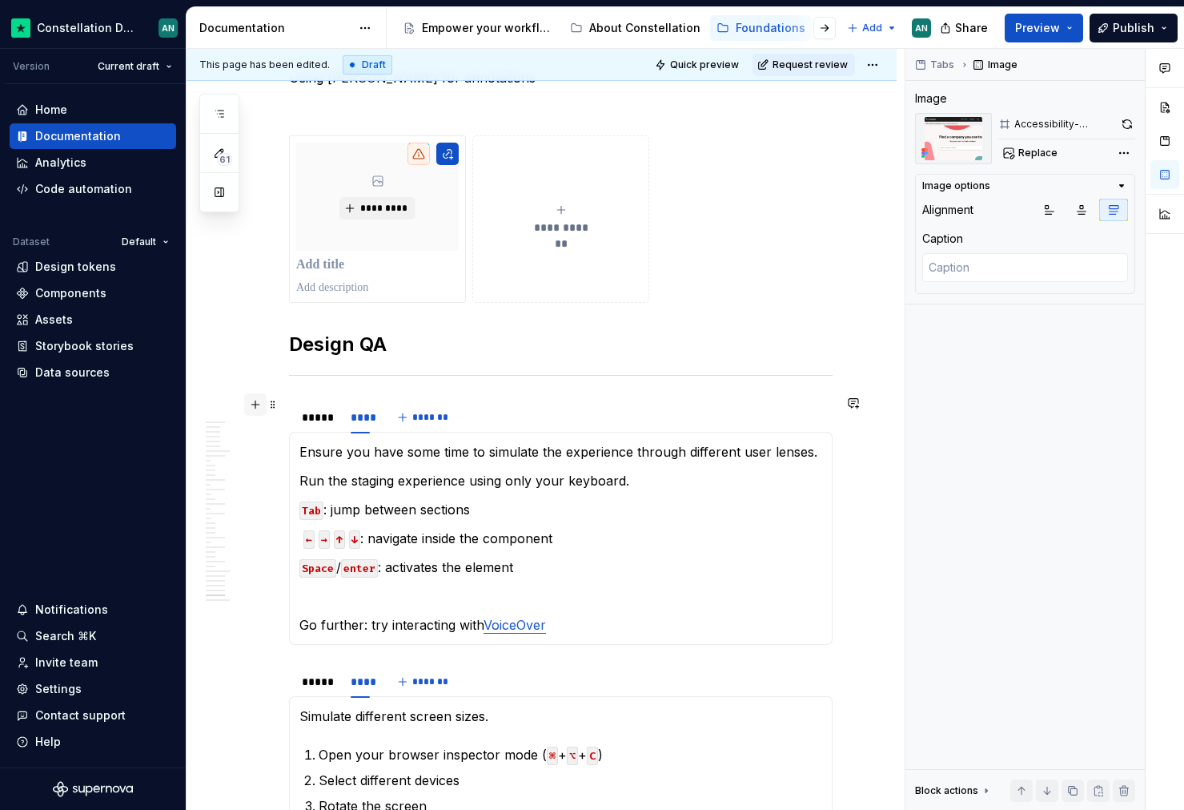
click at [255, 403] on button "button" at bounding box center [255, 404] width 22 height 22
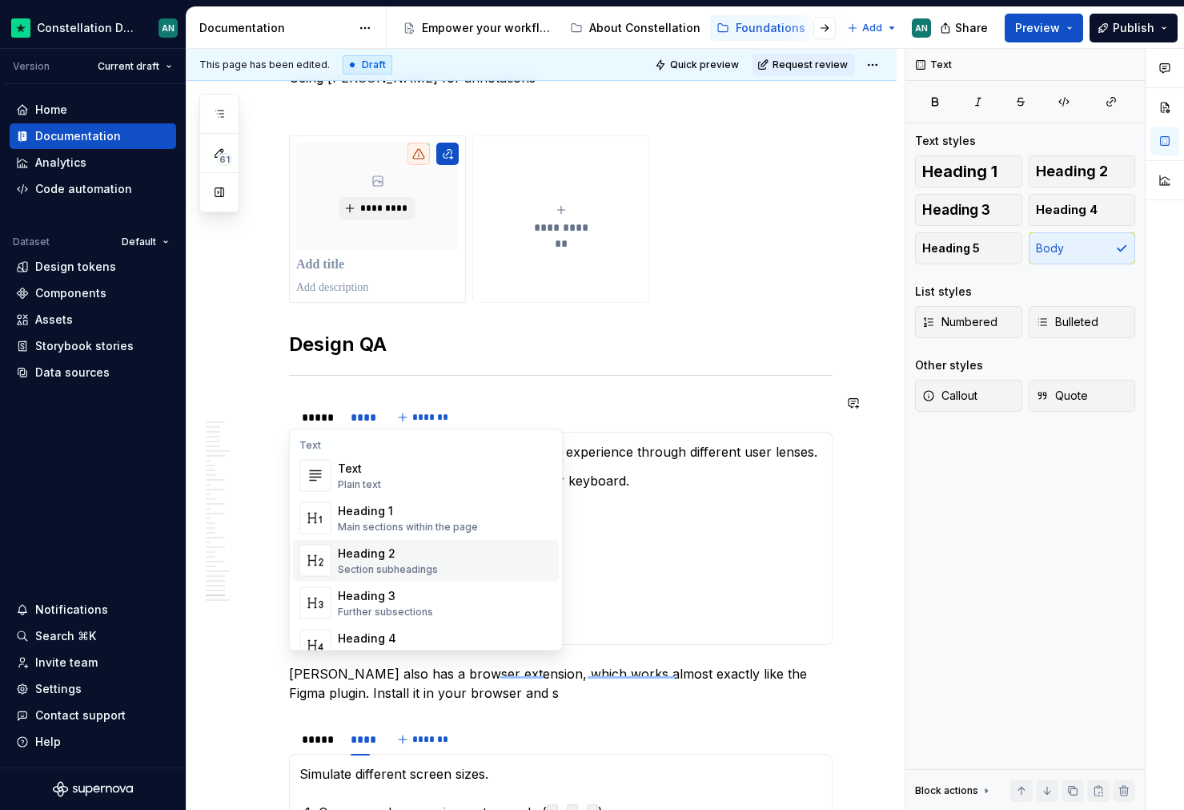
click at [818, 671] on p "[PERSON_NAME] also has a browser extension, which works almost exactly like the…" at bounding box center [561, 683] width 544 height 38
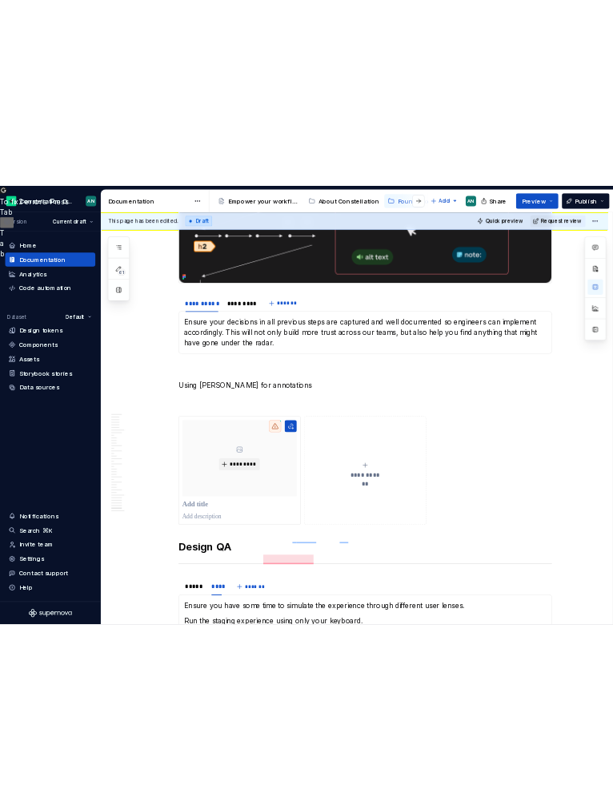
scroll to position [10340, 0]
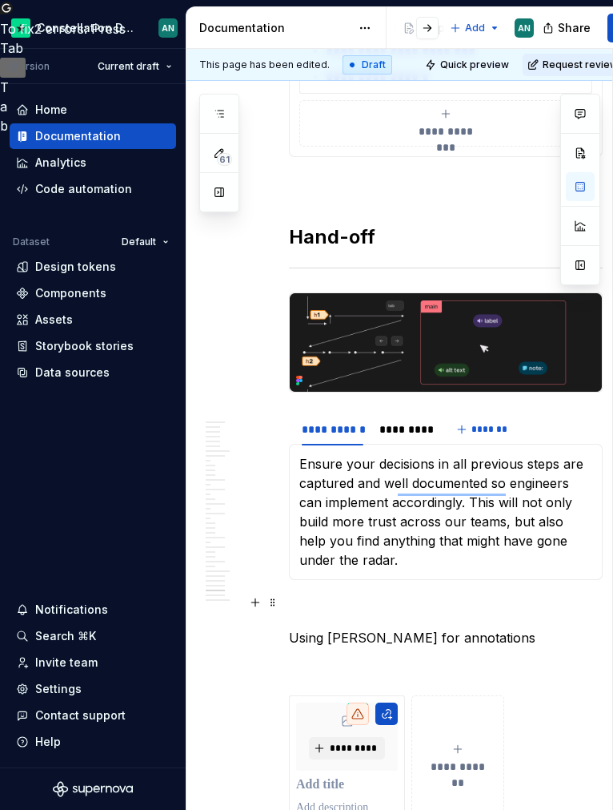
click at [475, 628] on p "Using [PERSON_NAME] for annotations" at bounding box center [446, 637] width 314 height 19
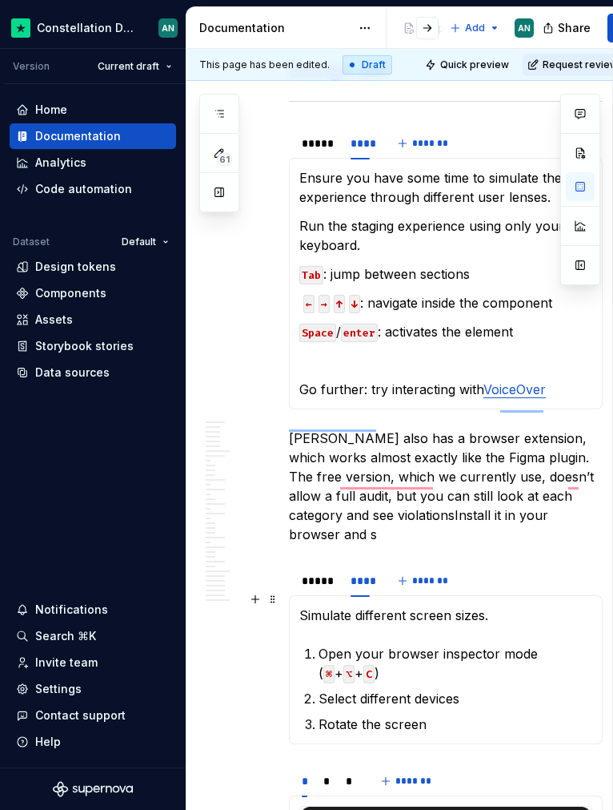
scroll to position [11129, 0]
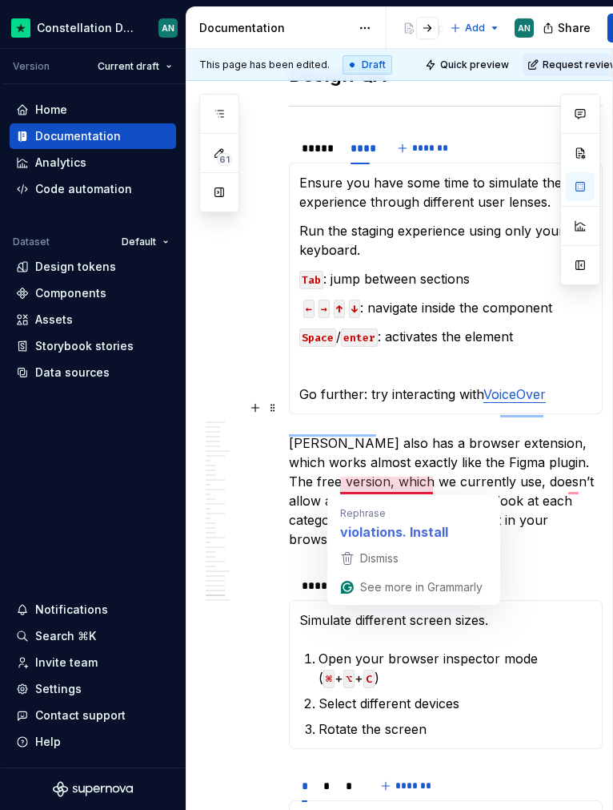
click at [400, 481] on p "[PERSON_NAME] also has a browser extension, which works almost exactly like the…" at bounding box center [446, 490] width 314 height 115
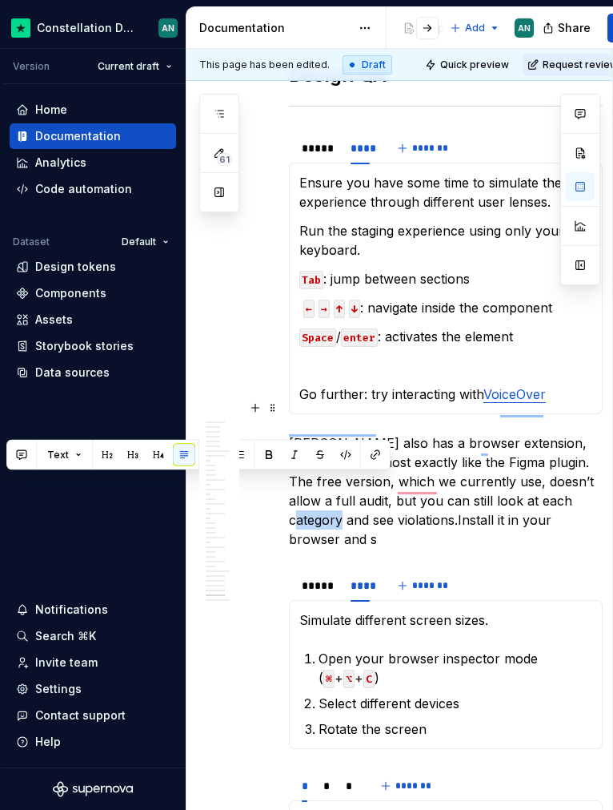
drag, startPoint x: 336, startPoint y: 485, endPoint x: 288, endPoint y: 484, distance: 48.1
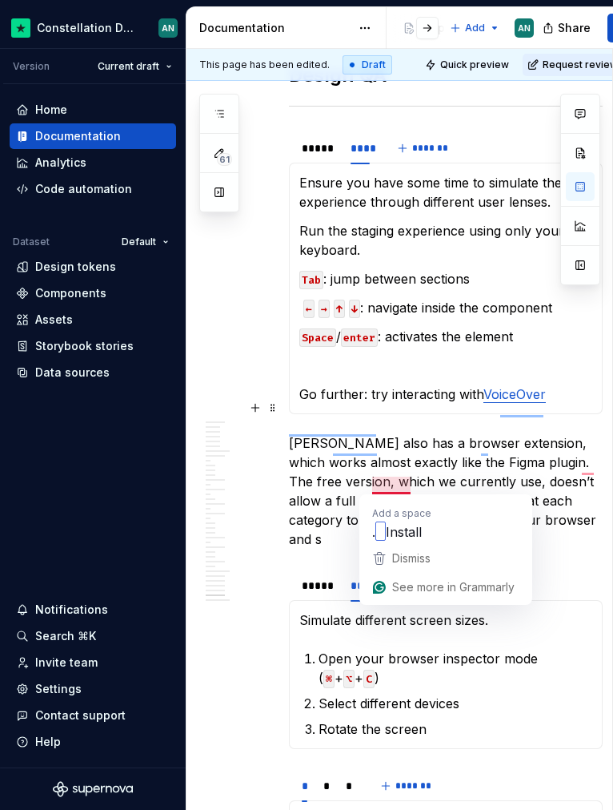
click at [365, 485] on p "[PERSON_NAME] also has a browser extension, which works almost exactly like the…" at bounding box center [446, 490] width 314 height 115
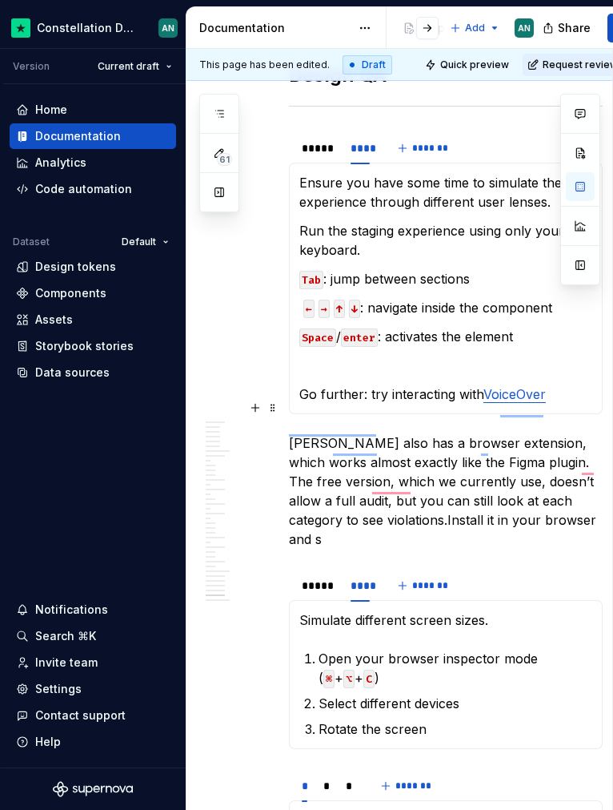
click at [372, 485] on p "[PERSON_NAME] also has a browser extension, which works almost exactly like the…" at bounding box center [446, 490] width 314 height 115
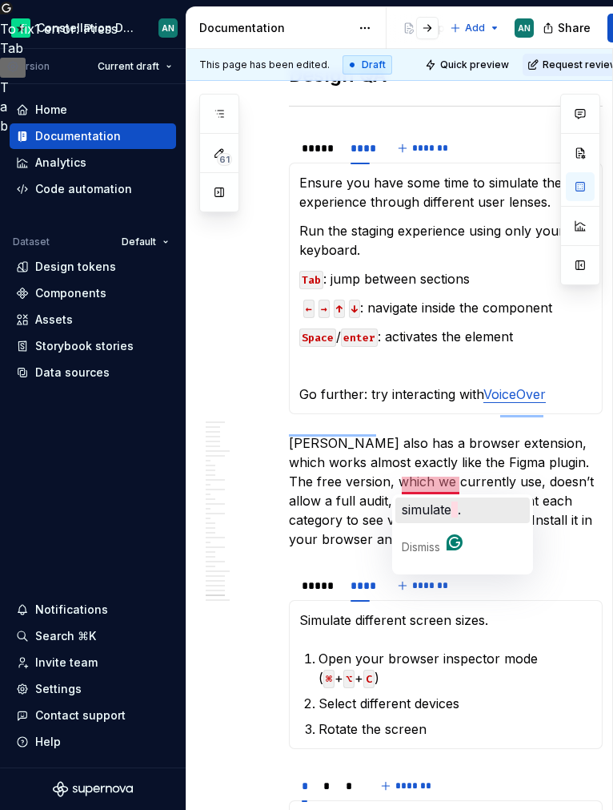
click at [444, 506] on span "simulate" at bounding box center [427, 509] width 50 height 16
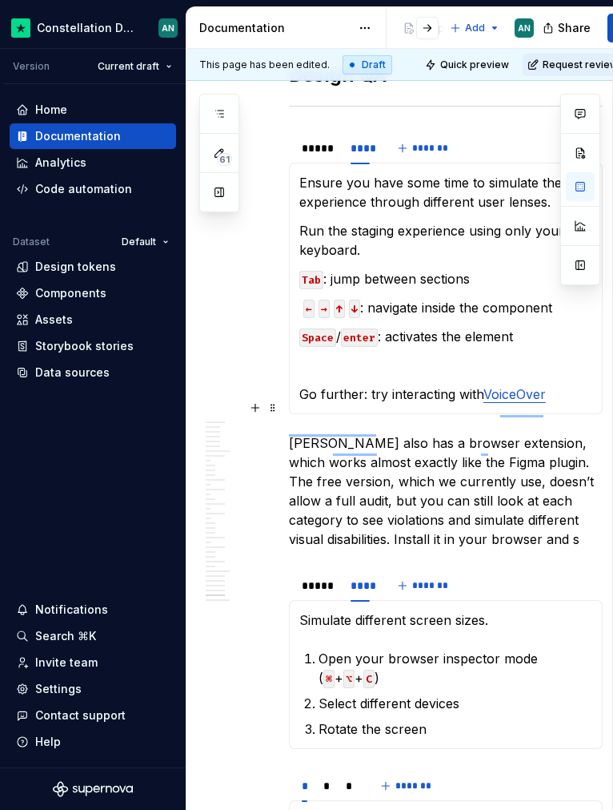
click at [545, 503] on p "[PERSON_NAME] also has a browser extension, which works almost exactly like the…" at bounding box center [446, 490] width 314 height 115
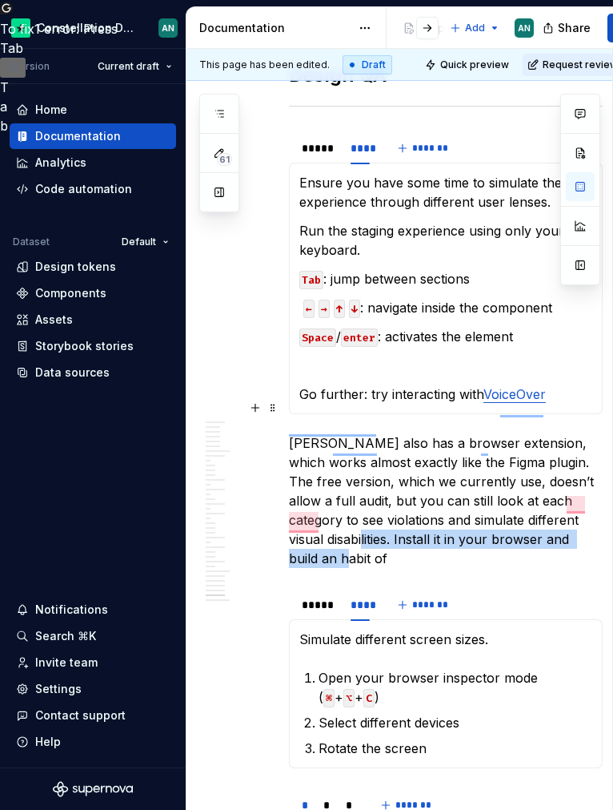
click at [360, 504] on p "[PERSON_NAME] also has a browser extension, which works almost exactly like the…" at bounding box center [446, 500] width 314 height 135
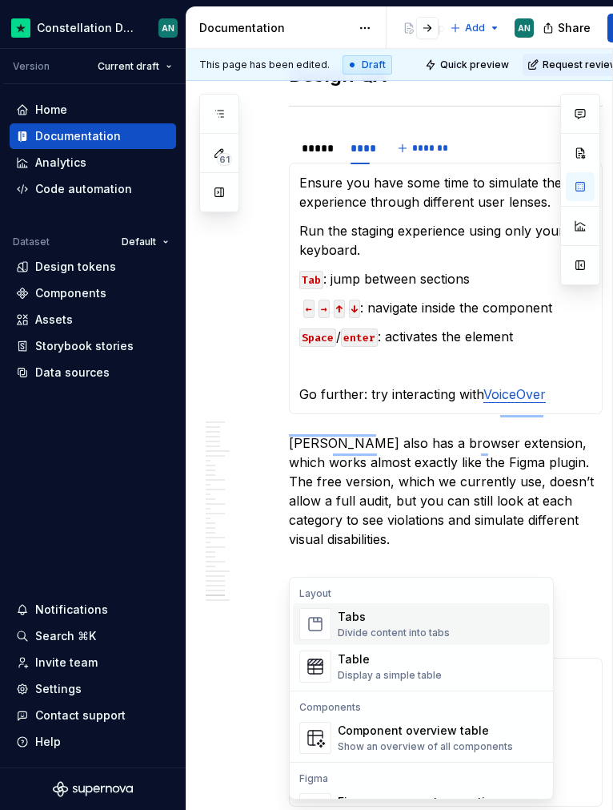
click at [439, 621] on div "Tabs" at bounding box center [394, 617] width 112 height 16
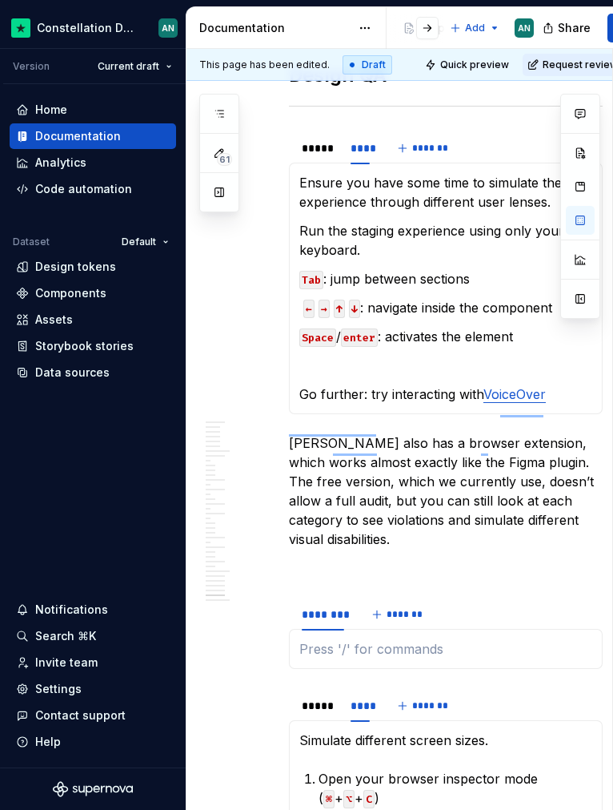
type textarea "*"
click at [372, 603] on button "*******" at bounding box center [398, 614] width 63 height 22
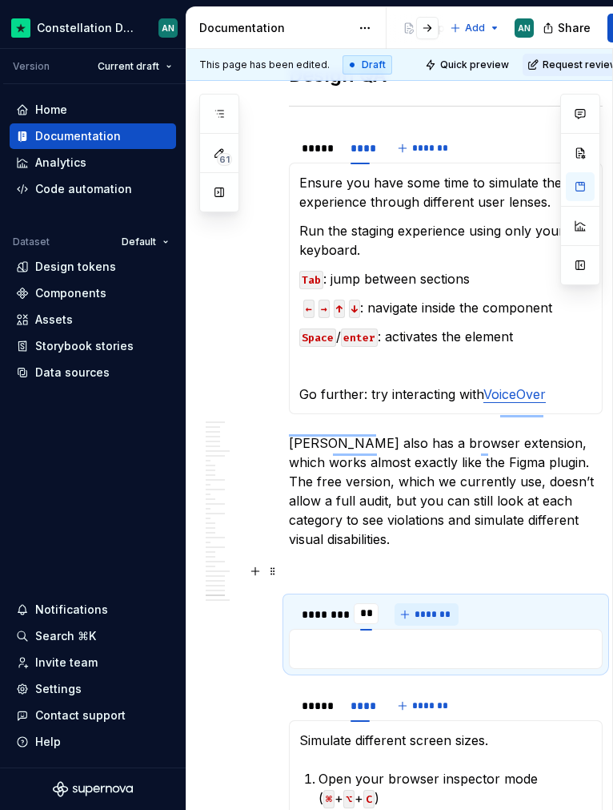
type input "****"
click at [324, 606] on div "********" at bounding box center [323, 614] width 42 height 16
type input "****"
click at [343, 606] on div "****" at bounding box center [349, 614] width 16 height 16
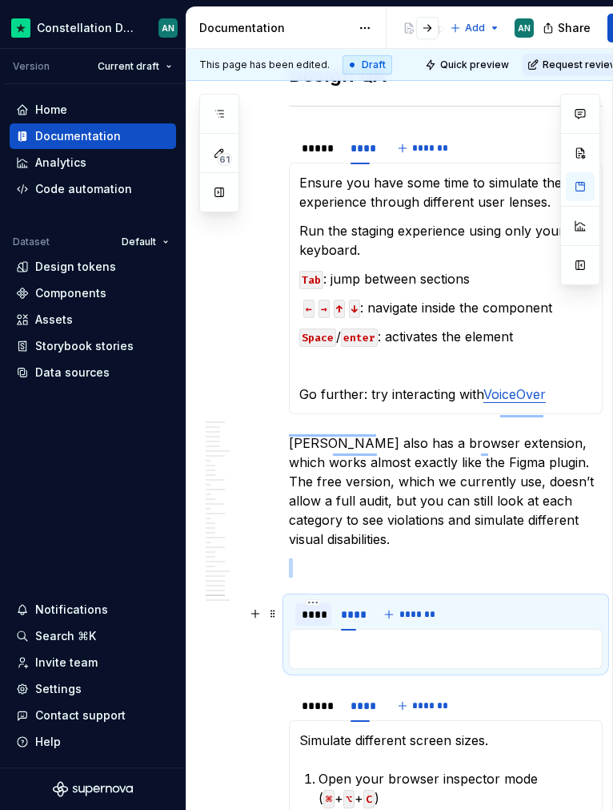
click at [332, 639] on p "To enrich screen reader interactions, please activate Accessibility in Grammarl…" at bounding box center [446, 648] width 293 height 19
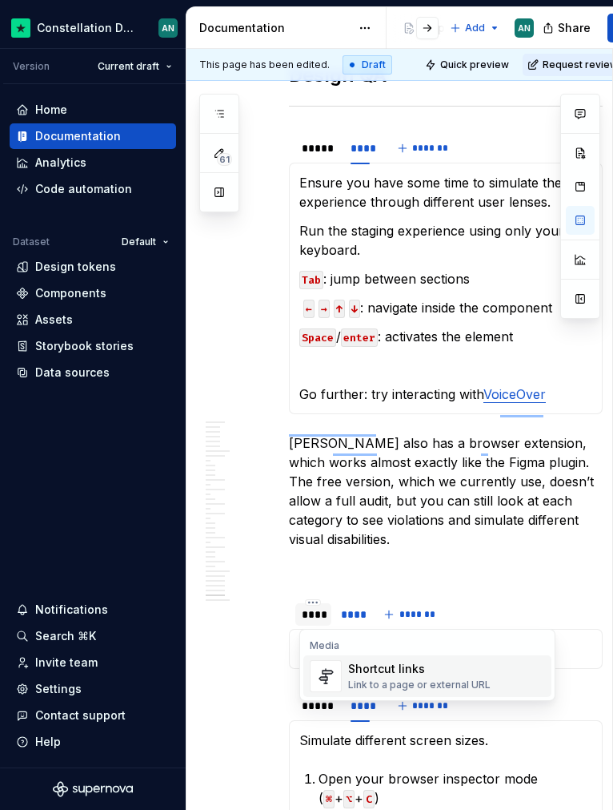
click at [441, 670] on div "Shortcut links" at bounding box center [419, 669] width 143 height 16
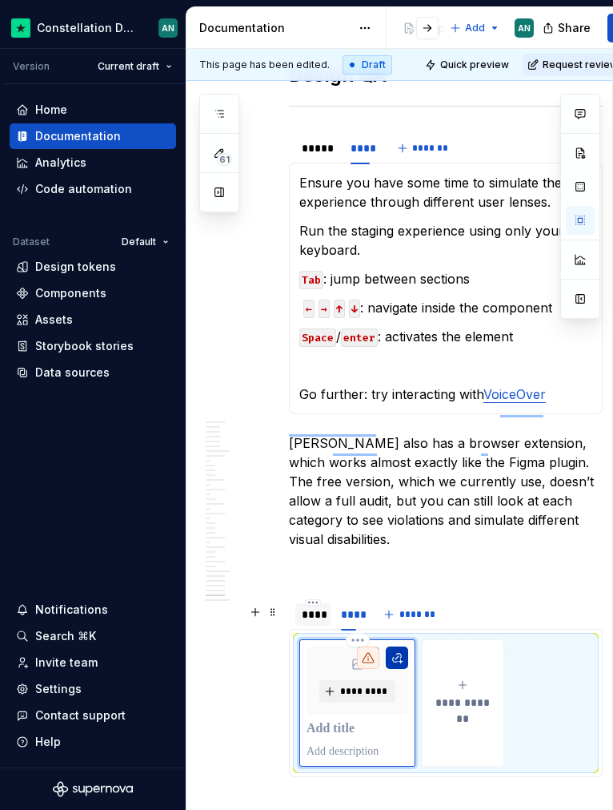
click at [403, 646] on button "To enrich screen reader interactions, please activate Accessibility in Grammarl…" at bounding box center [397, 657] width 22 height 22
type textarea "*"
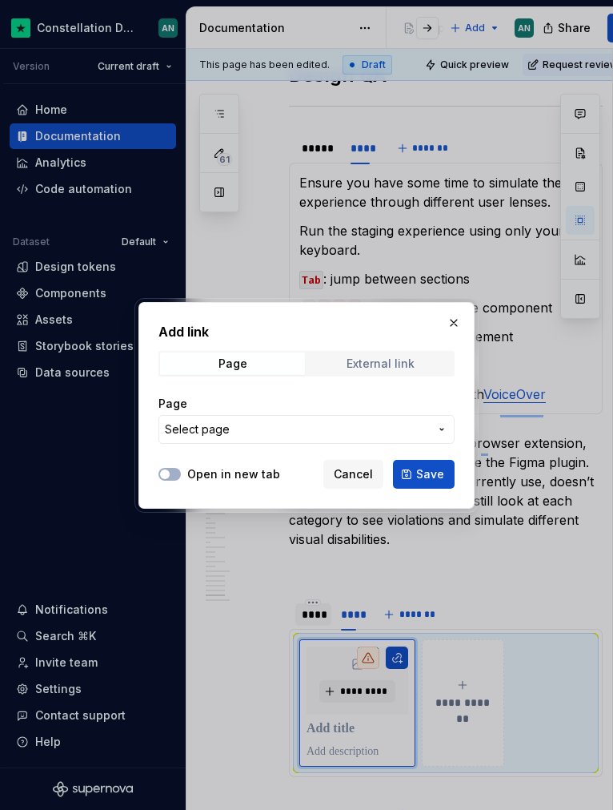
click at [396, 352] on span "External link" at bounding box center [380, 363] width 145 height 22
click at [296, 428] on input "URL" at bounding box center [307, 429] width 296 height 29
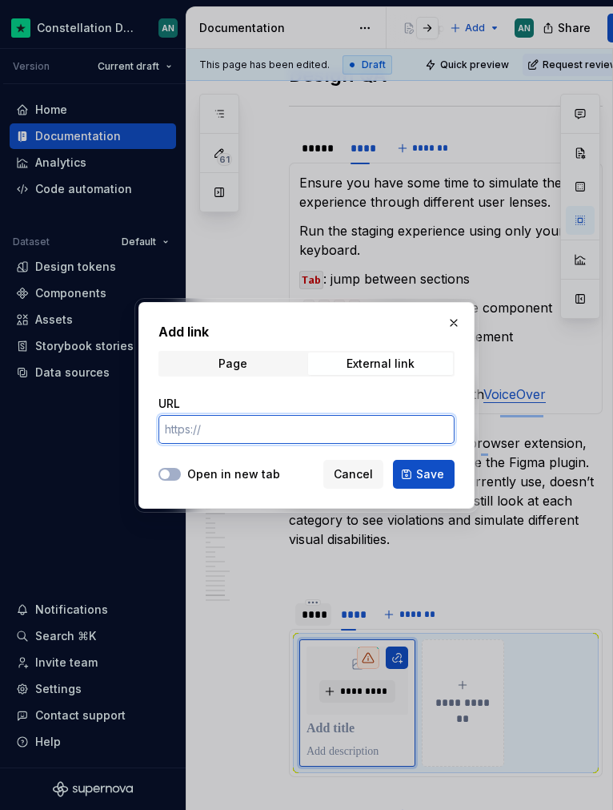
paste input "[URL][DOMAIN_NAME][PERSON_NAME]"
type input "[URL][DOMAIN_NAME][PERSON_NAME]"
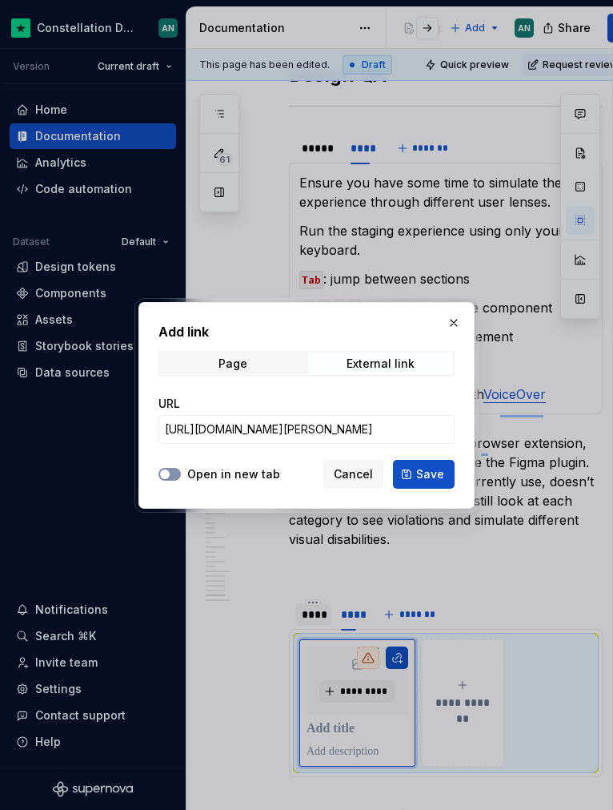
scroll to position [0, 0]
click at [172, 475] on button "Open in new tab" at bounding box center [170, 474] width 22 height 13
click at [426, 474] on span "Save" at bounding box center [430, 474] width 28 height 16
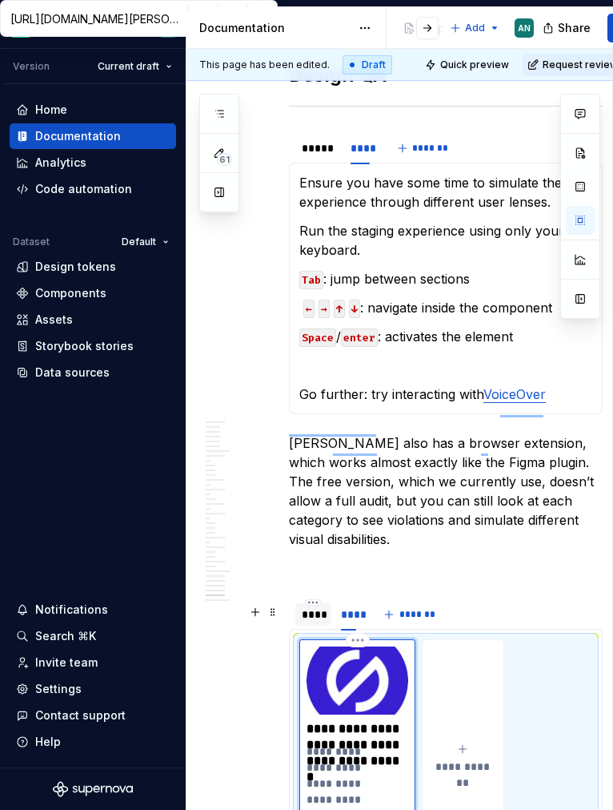
scroll to position [11113, 0]
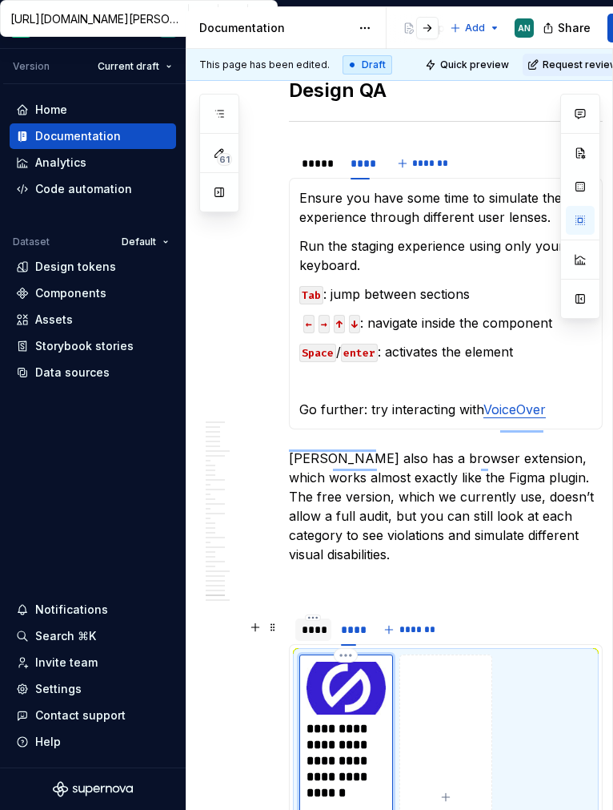
click at [339, 756] on p "**********" at bounding box center [346, 761] width 79 height 80
type textarea "*"
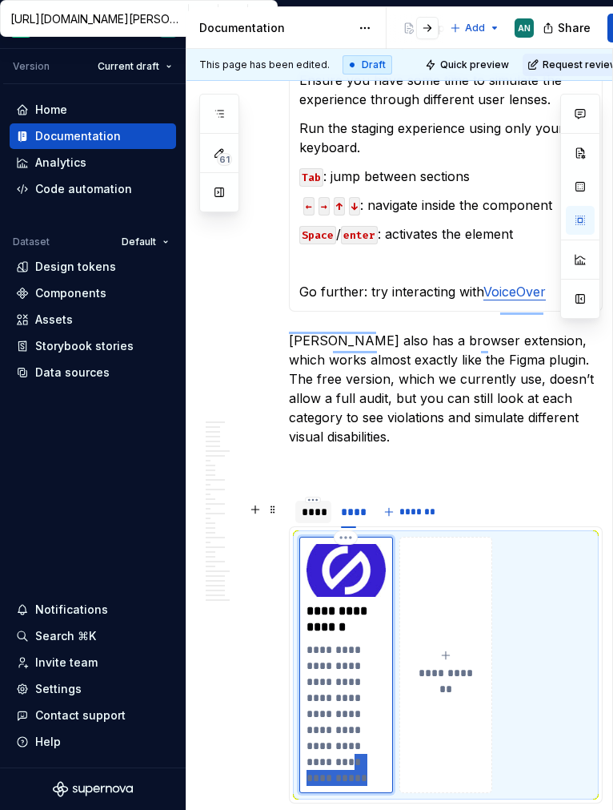
scroll to position [11245, 0]
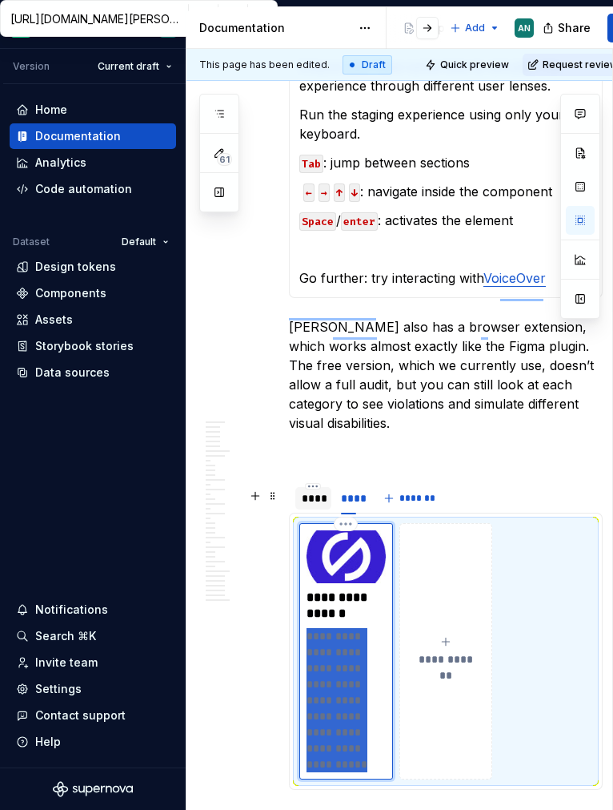
drag, startPoint x: 380, startPoint y: 741, endPoint x: 302, endPoint y: 605, distance: 156.1
click at [302, 605] on div "**********" at bounding box center [347, 651] width 94 height 256
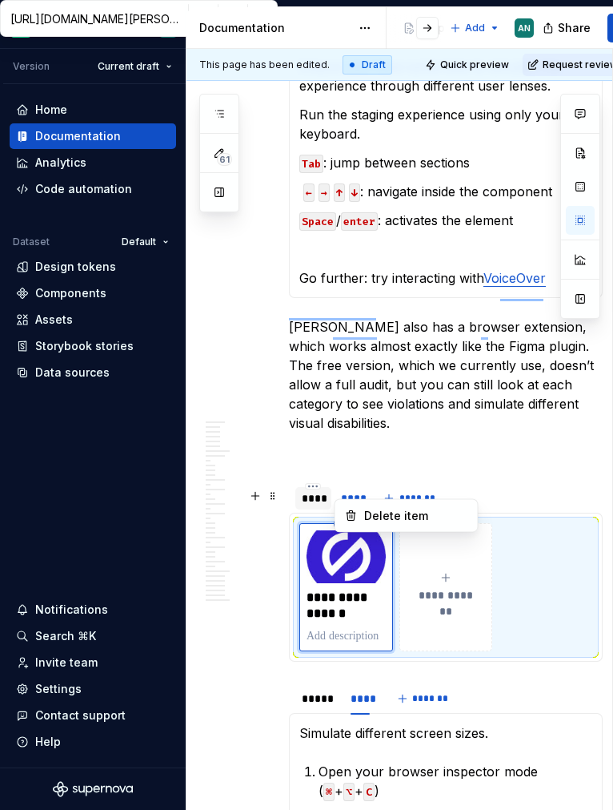
click at [345, 489] on html "Constellation Design System AN Version Current draft Home Documentation Analyti…" at bounding box center [306, 405] width 613 height 810
click at [435, 597] on html "Constellation Design System AN Version Current draft Home Documentation Analyti…" at bounding box center [306, 405] width 613 height 810
click at [441, 587] on span "**********" at bounding box center [446, 595] width 70 height 16
type textarea "*"
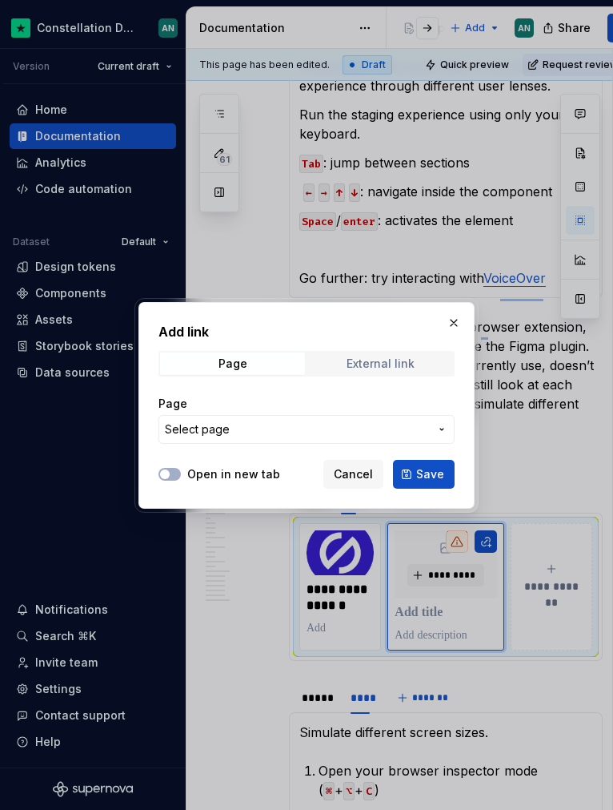
click at [364, 360] on div "External link" at bounding box center [381, 363] width 68 height 13
click at [274, 413] on div "URL" at bounding box center [307, 420] width 296 height 48
click at [253, 434] on input "URL" at bounding box center [307, 429] width 296 height 29
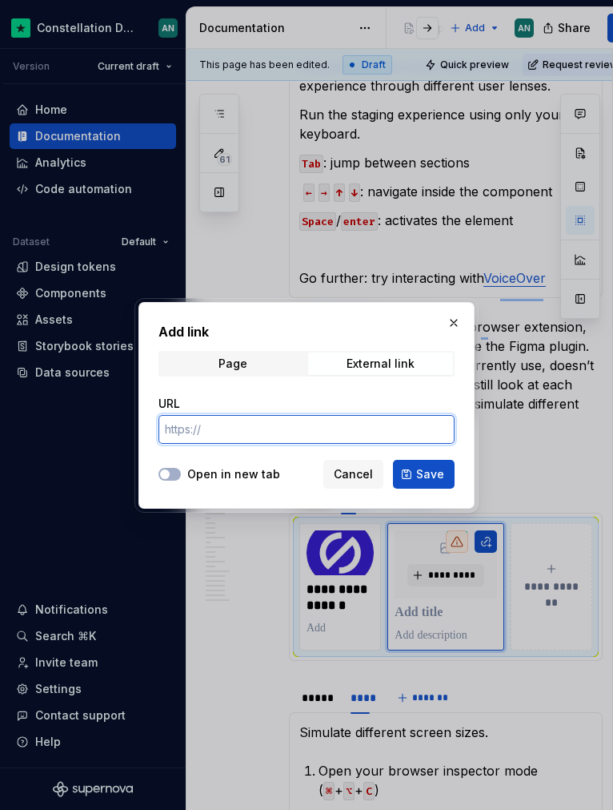
paste input "[URL][DOMAIN_NAME][PERSON_NAME]"
type input "[URL][DOMAIN_NAME][PERSON_NAME]"
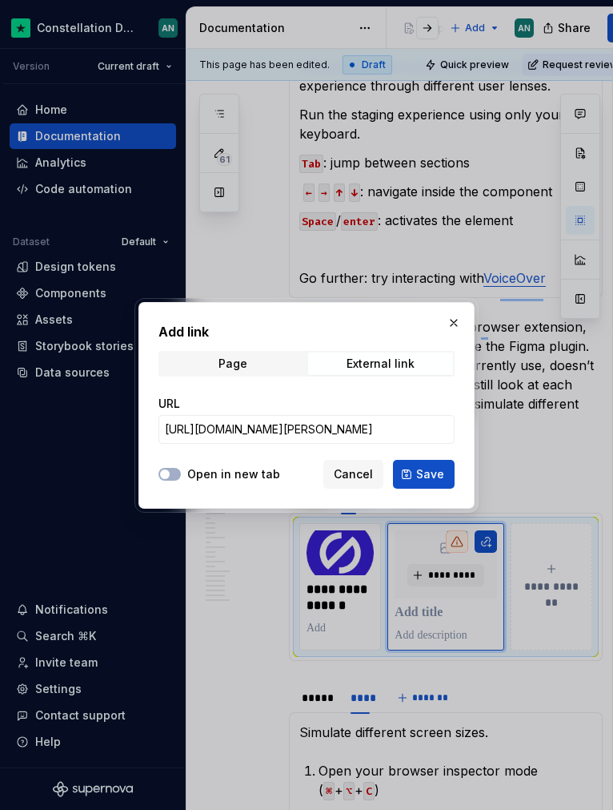
scroll to position [0, 0]
click at [170, 464] on div "Open in new tab Cancel Save" at bounding box center [307, 470] width 296 height 35
click at [172, 474] on button "Open in new tab" at bounding box center [170, 474] width 22 height 13
click at [424, 472] on span "Save" at bounding box center [430, 474] width 28 height 16
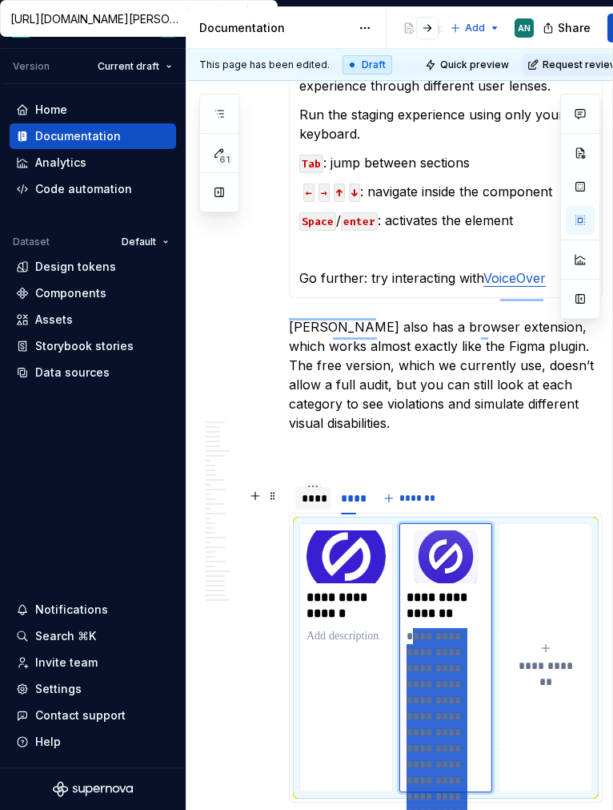
scroll to position [11605, 0]
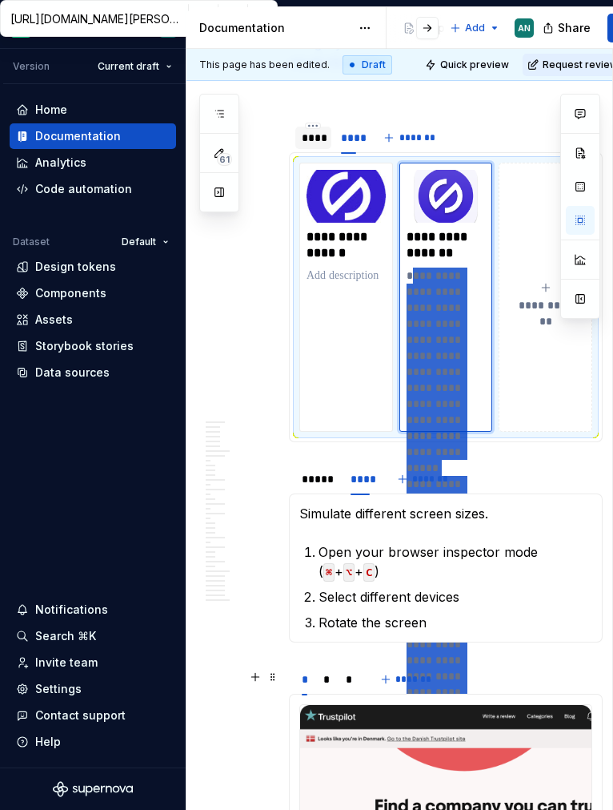
drag, startPoint x: 409, startPoint y: 599, endPoint x: 526, endPoint y: 751, distance: 191.9
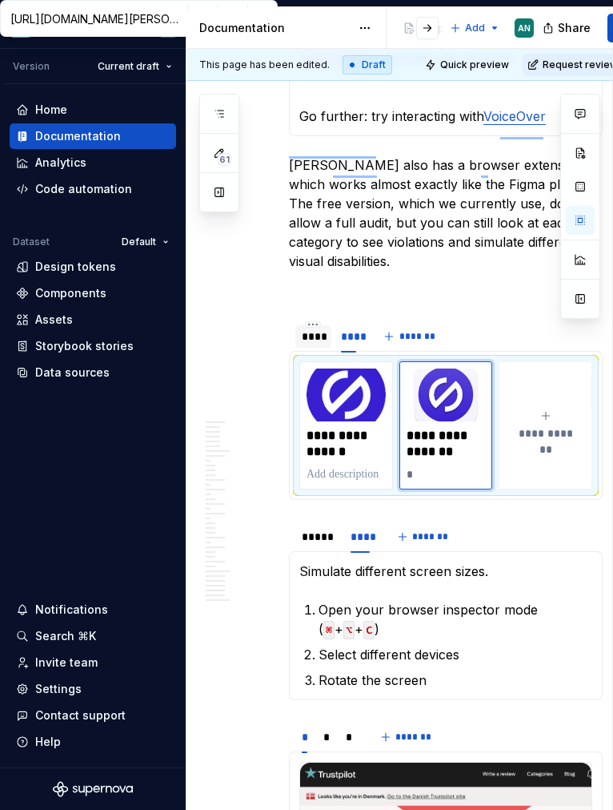
scroll to position [11398, 0]
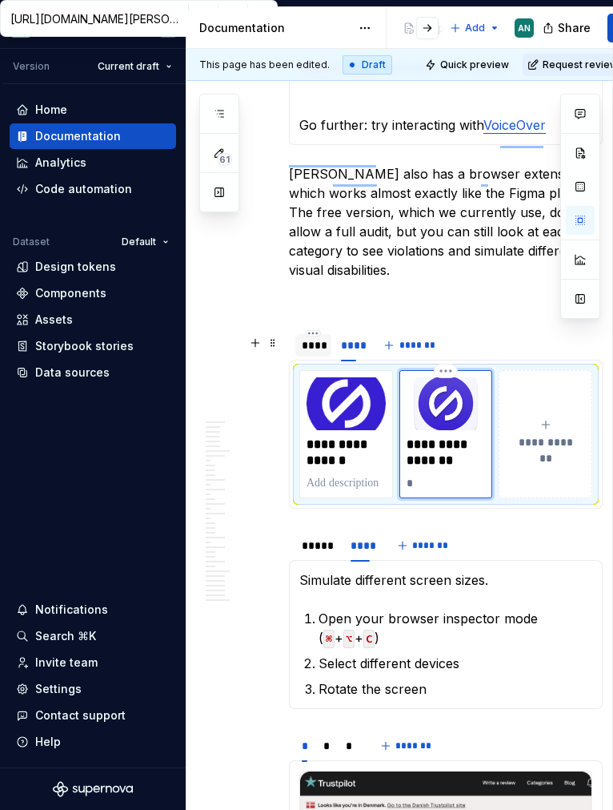
type textarea "*"
click at [547, 418] on icon "To enrich screen reader interactions, please activate Accessibility in Grammarl…" at bounding box center [546, 424] width 13 height 13
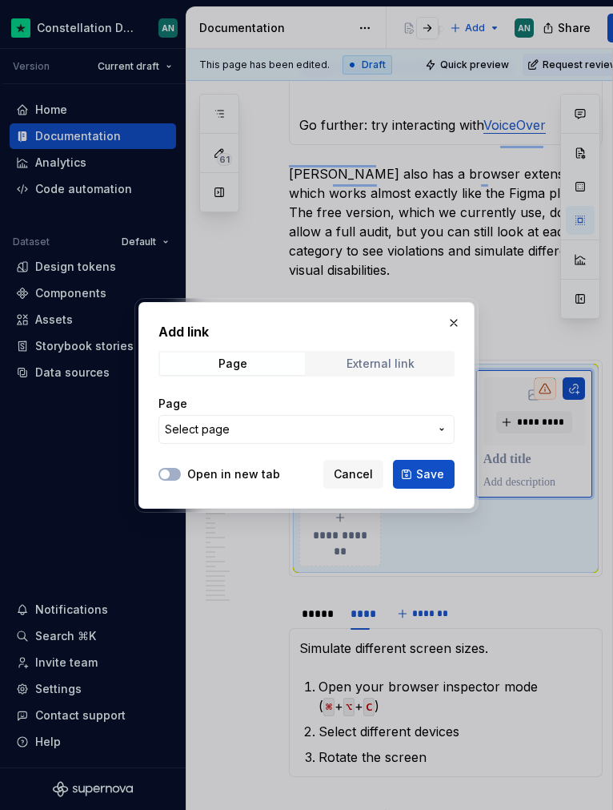
click at [370, 358] on div "External link" at bounding box center [381, 363] width 68 height 13
type textarea "*"
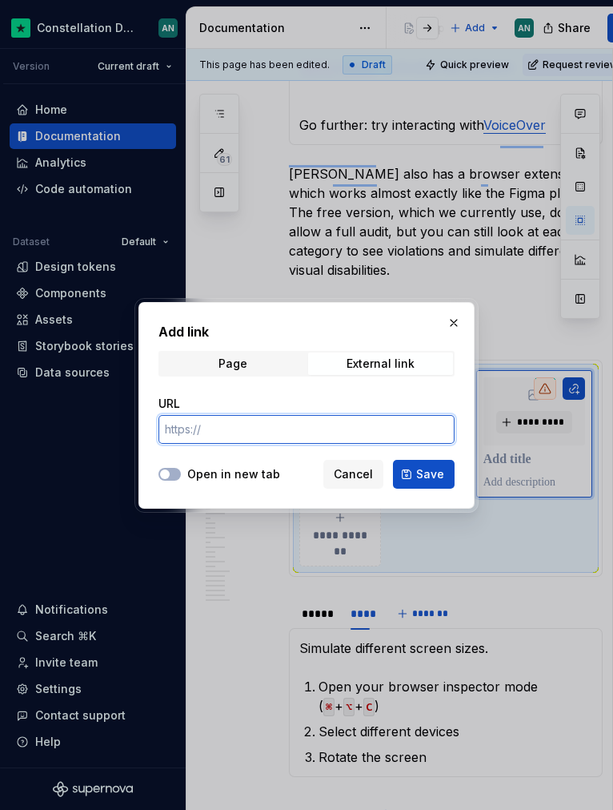
click at [319, 442] on input "URL" at bounding box center [307, 429] width 296 height 29
paste input "[URL][DOMAIN_NAME][PERSON_NAME]"
type input "[URL][DOMAIN_NAME][PERSON_NAME]"
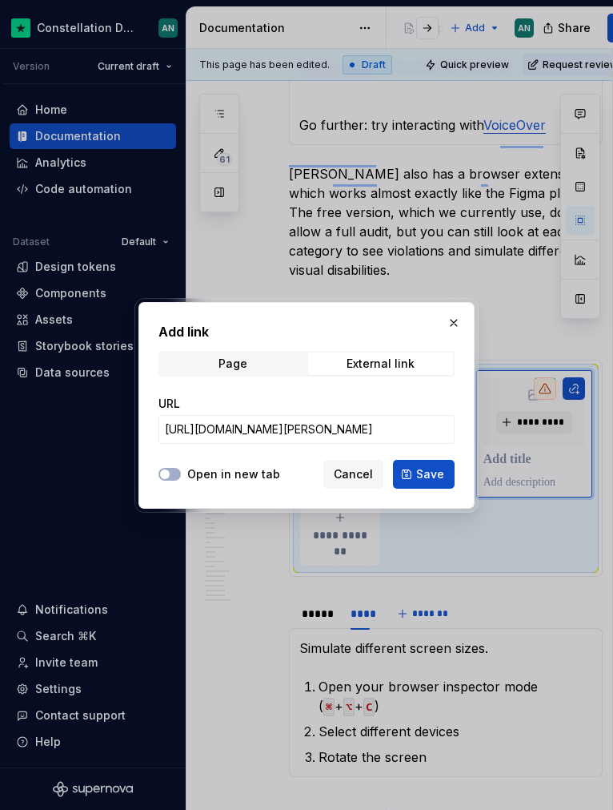
click at [211, 472] on label "Open in new tab" at bounding box center [233, 474] width 93 height 16
click at [181, 472] on button "Open in new tab" at bounding box center [170, 474] width 22 height 13
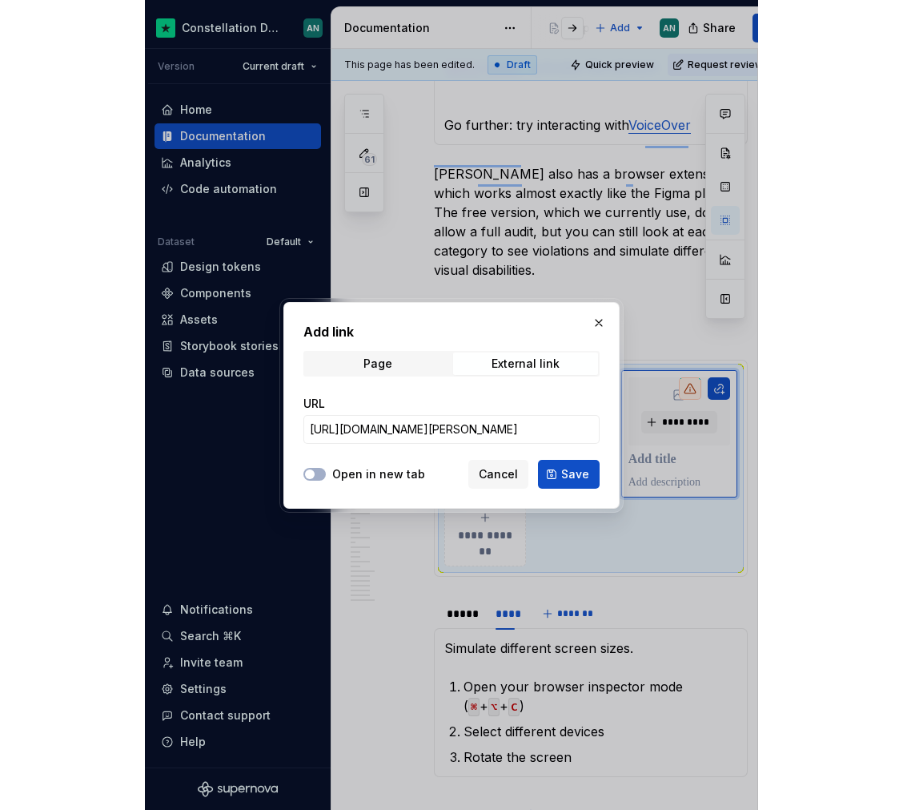
scroll to position [0, 0]
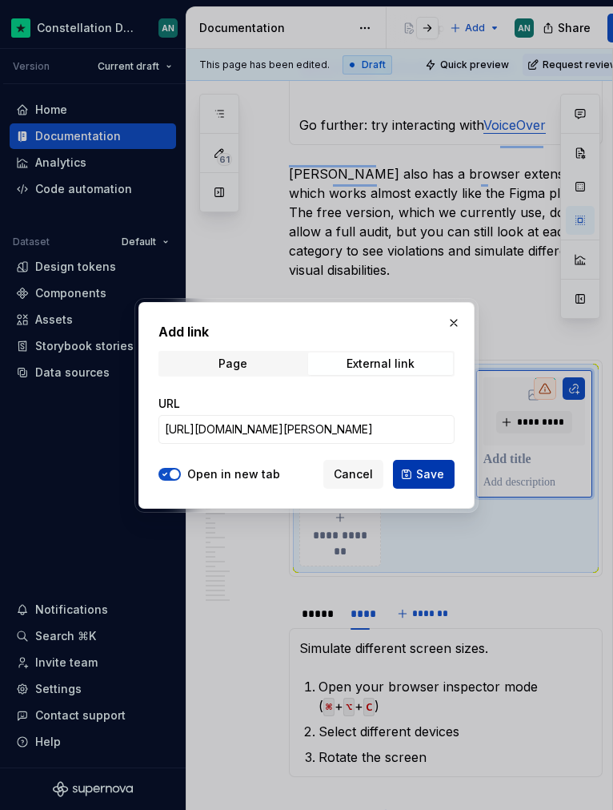
click at [444, 479] on button "Save" at bounding box center [424, 474] width 62 height 29
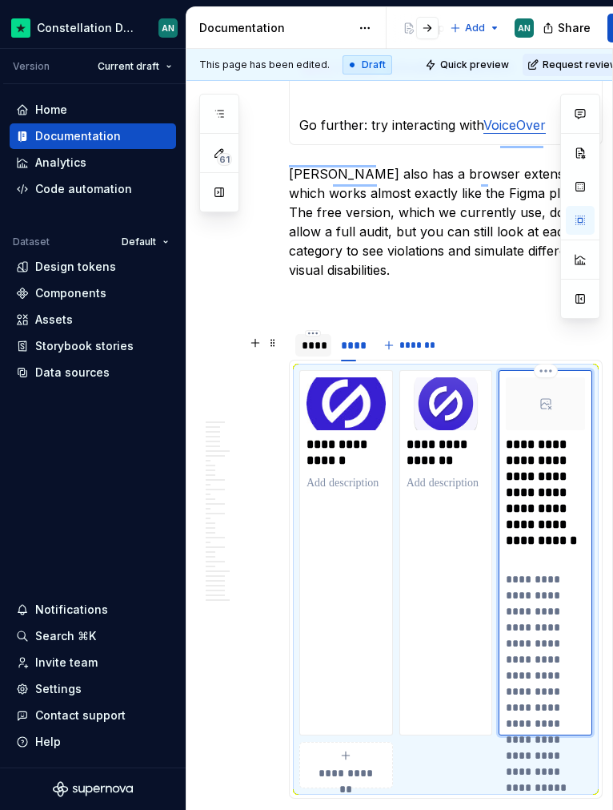
click at [533, 449] on p "**********" at bounding box center [545, 500] width 79 height 128
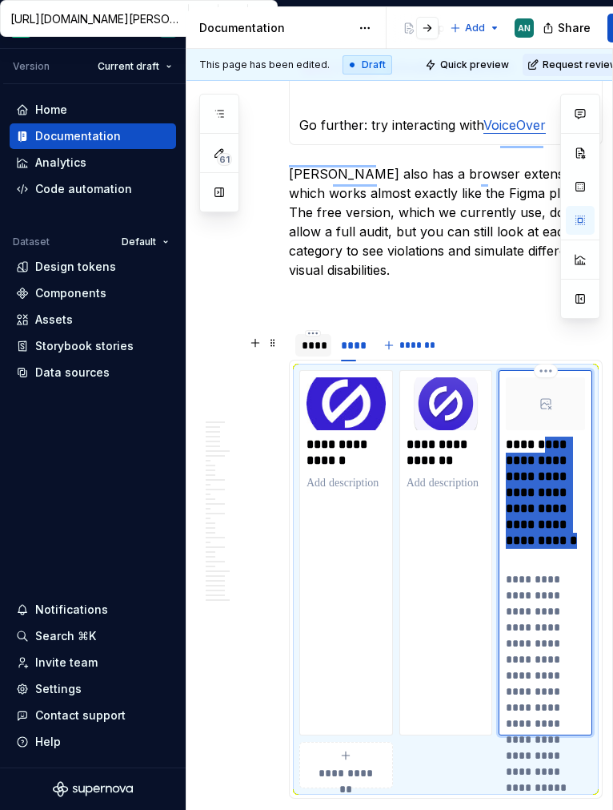
drag, startPoint x: 509, startPoint y: 424, endPoint x: 562, endPoint y: 610, distance: 193.9
click at [562, 610] on div "**********" at bounding box center [545, 552] width 79 height 351
type textarea "*"
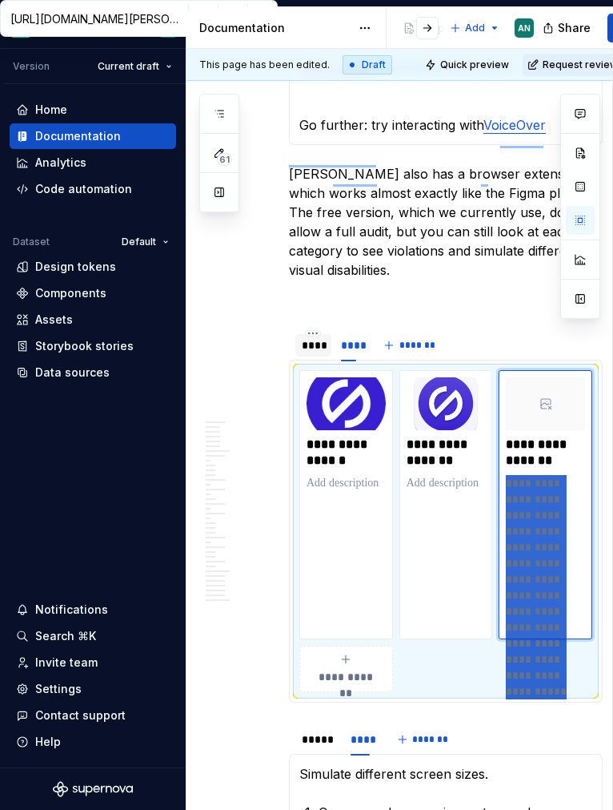
drag, startPoint x: 508, startPoint y: 445, endPoint x: 581, endPoint y: 673, distance: 238.8
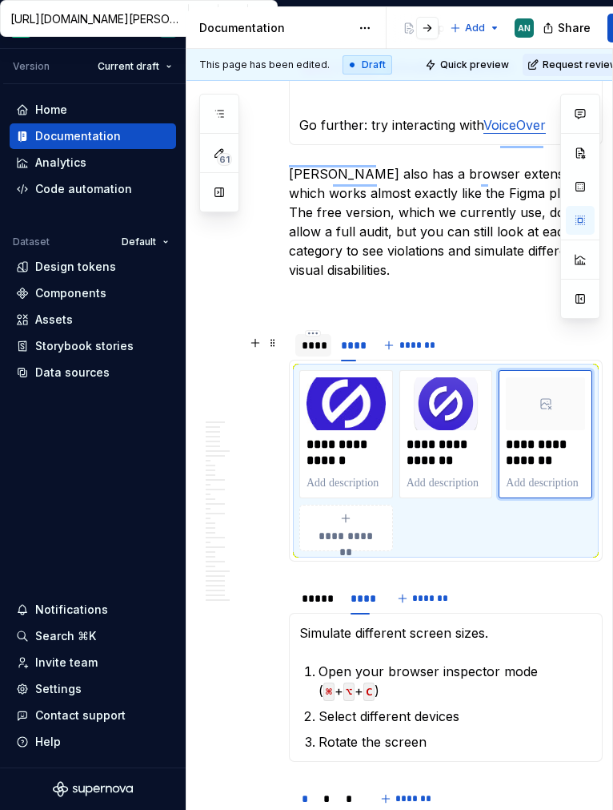
click at [504, 482] on div "**********" at bounding box center [446, 460] width 293 height 181
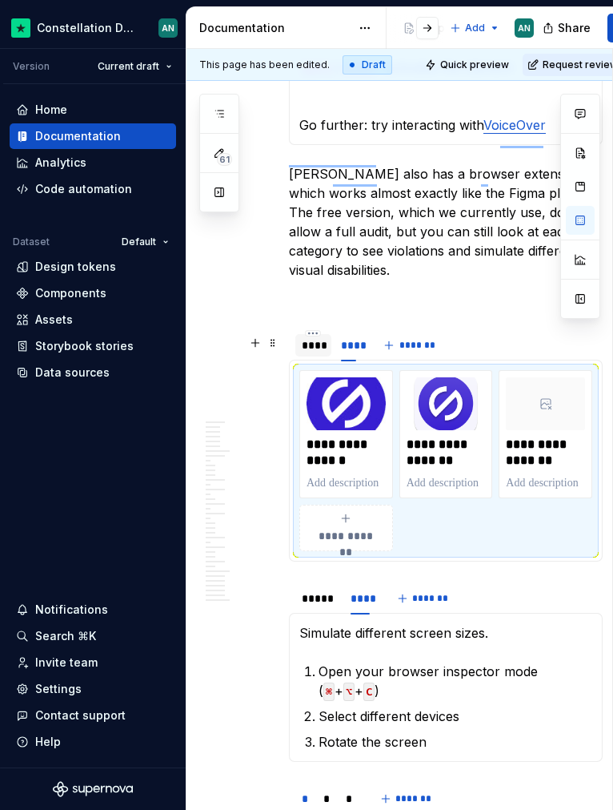
click at [468, 481] on div "**********" at bounding box center [446, 460] width 293 height 181
click at [275, 345] on span at bounding box center [273, 343] width 13 height 22
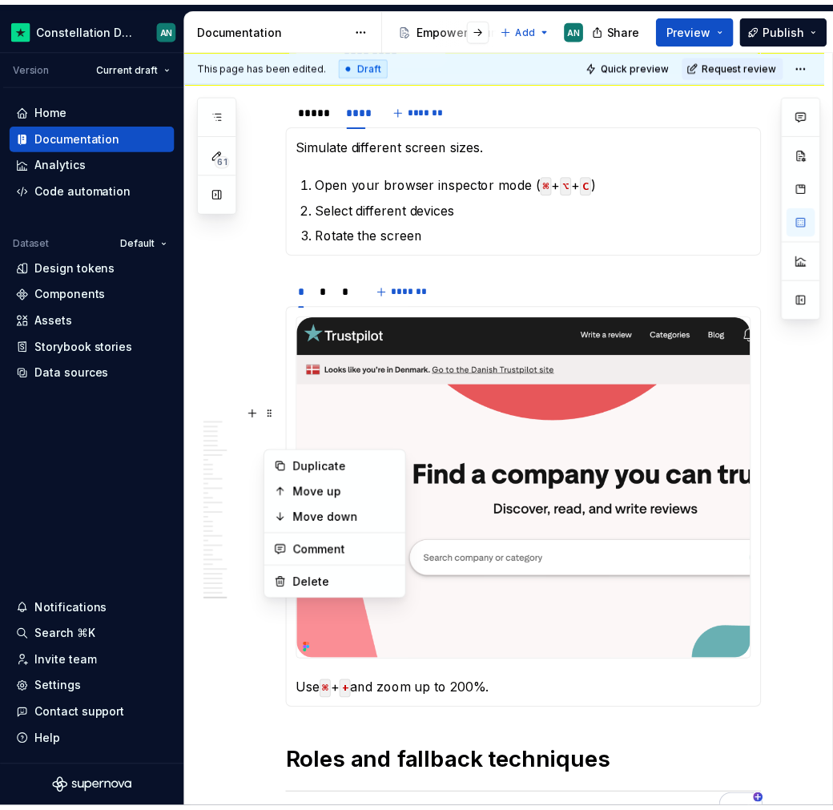
scroll to position [11323, 0]
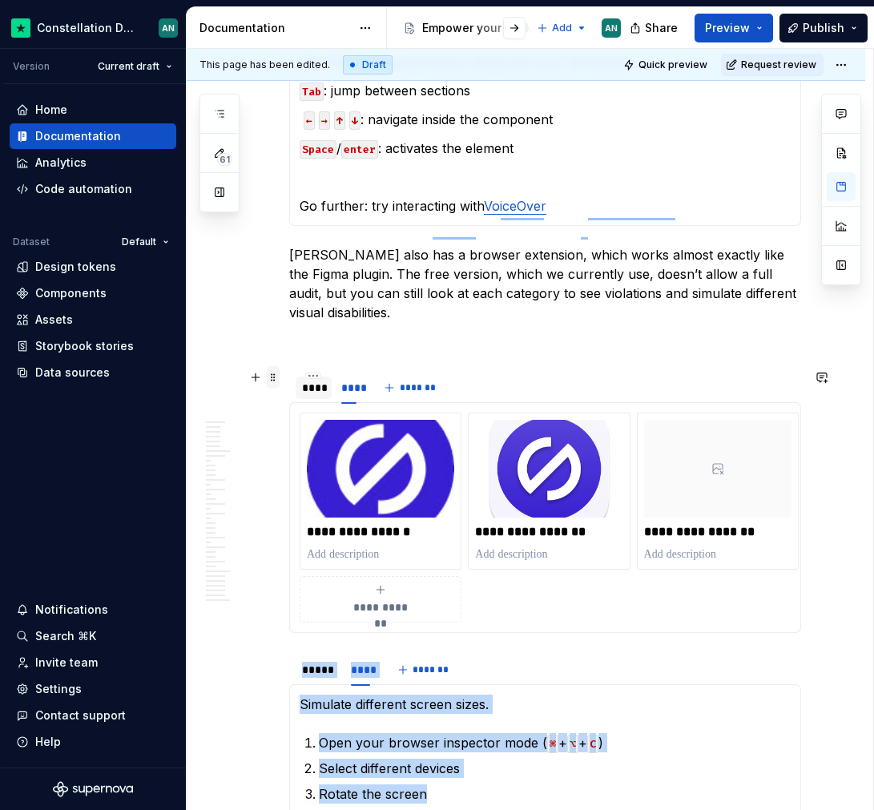
click at [275, 374] on span at bounding box center [273, 377] width 13 height 22
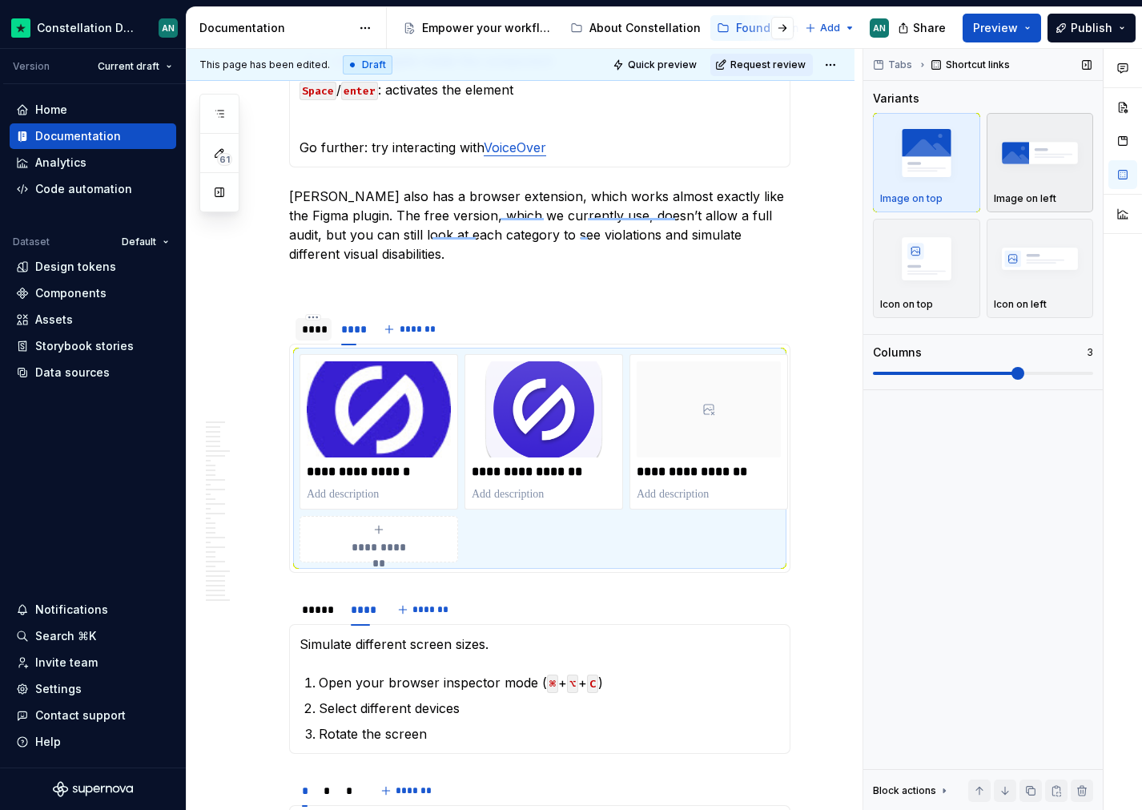
click at [891, 150] on img "button" at bounding box center [1040, 152] width 93 height 58
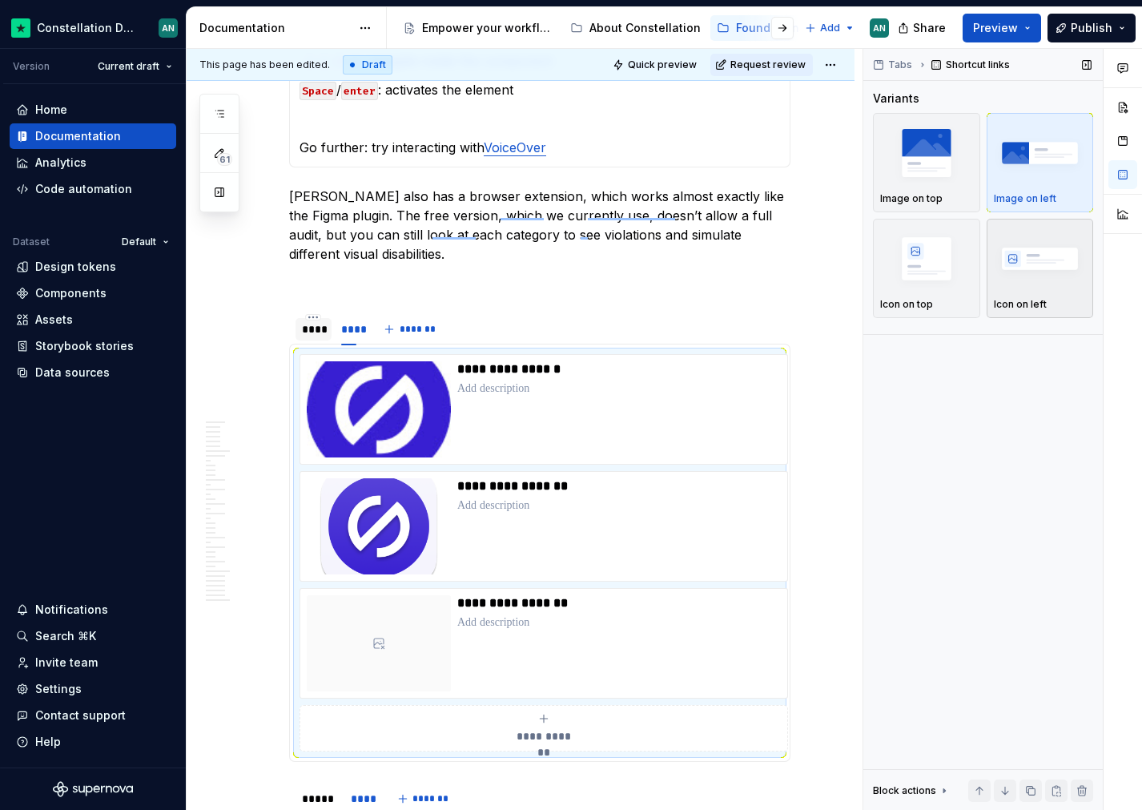
click at [891, 263] on img "button" at bounding box center [1040, 258] width 93 height 58
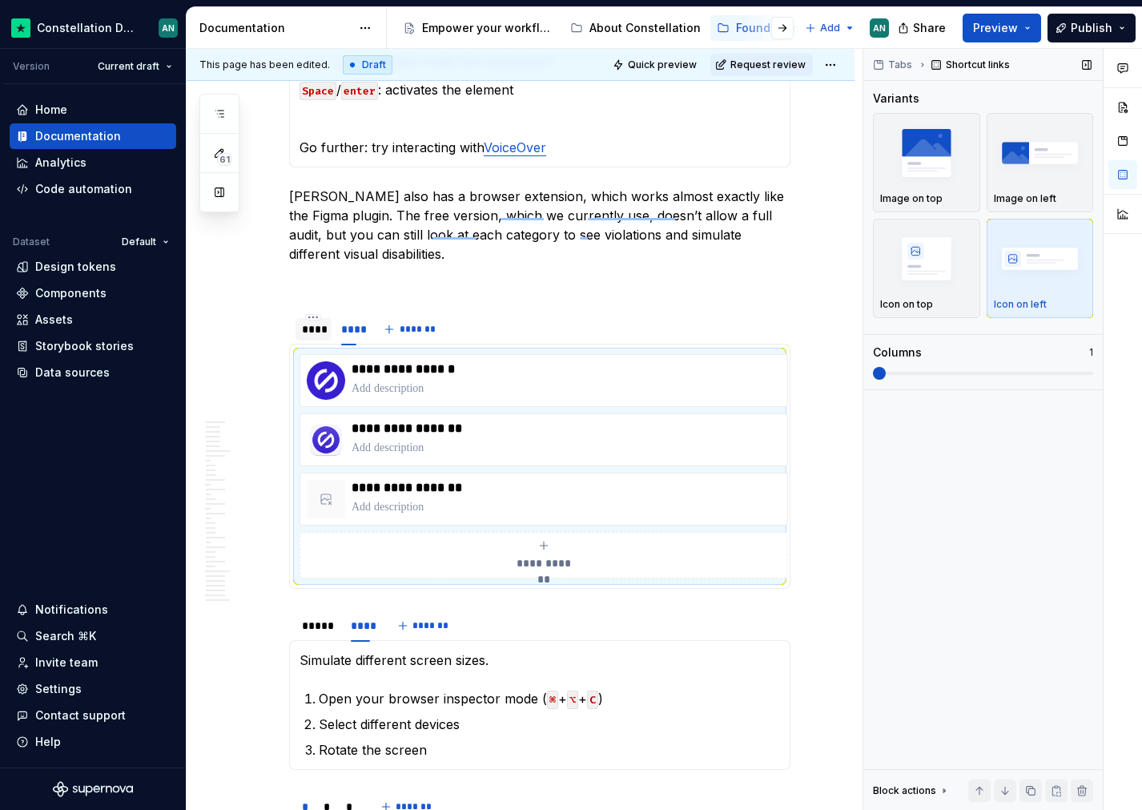
click at [873, 373] on span at bounding box center [879, 373] width 13 height 13
click at [508, 340] on div "**** **** *******" at bounding box center [539, 329] width 501 height 32
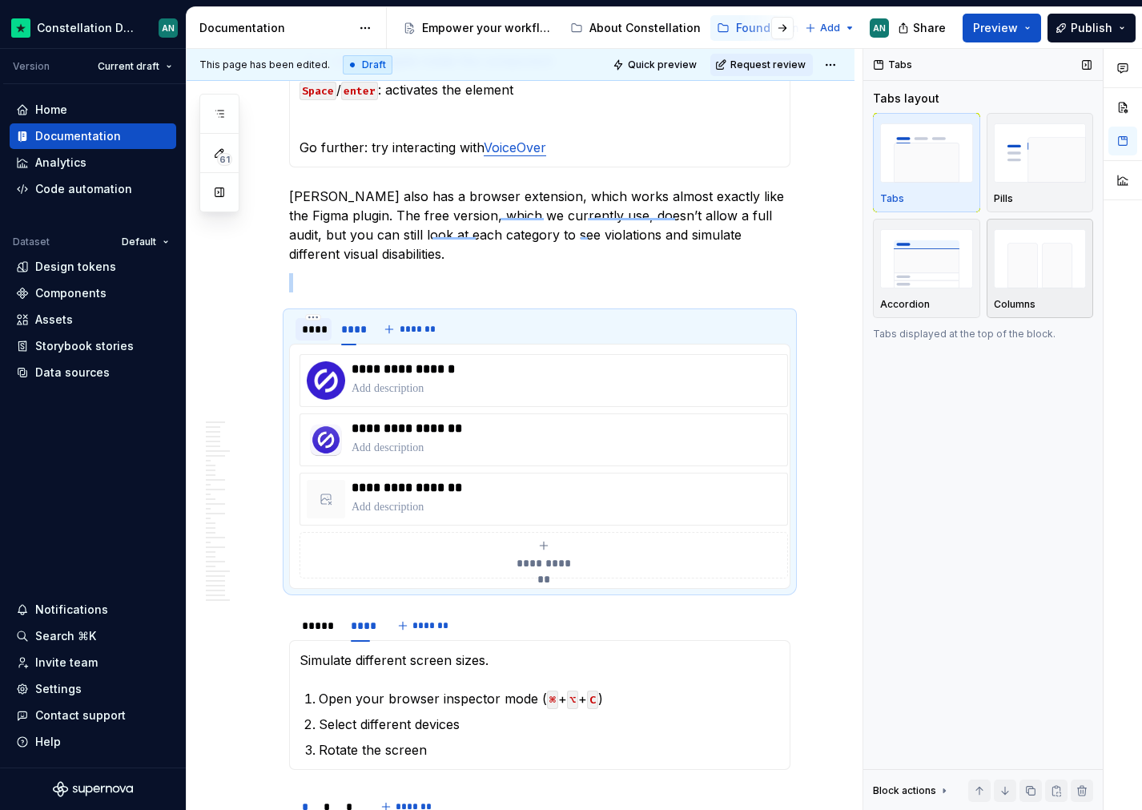
click at [891, 281] on img "button" at bounding box center [1040, 258] width 93 height 58
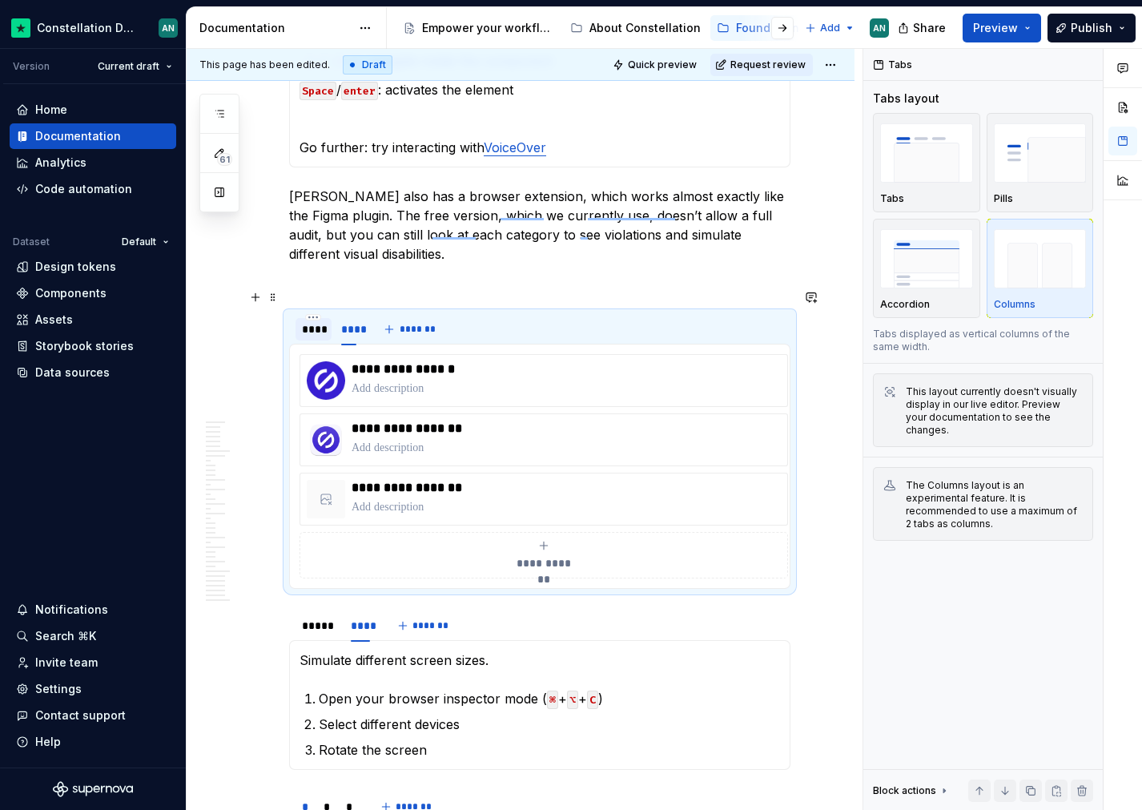
click at [364, 292] on p "To enrich screen reader interactions, please activate Accessibility in Grammarl…" at bounding box center [539, 282] width 501 height 19
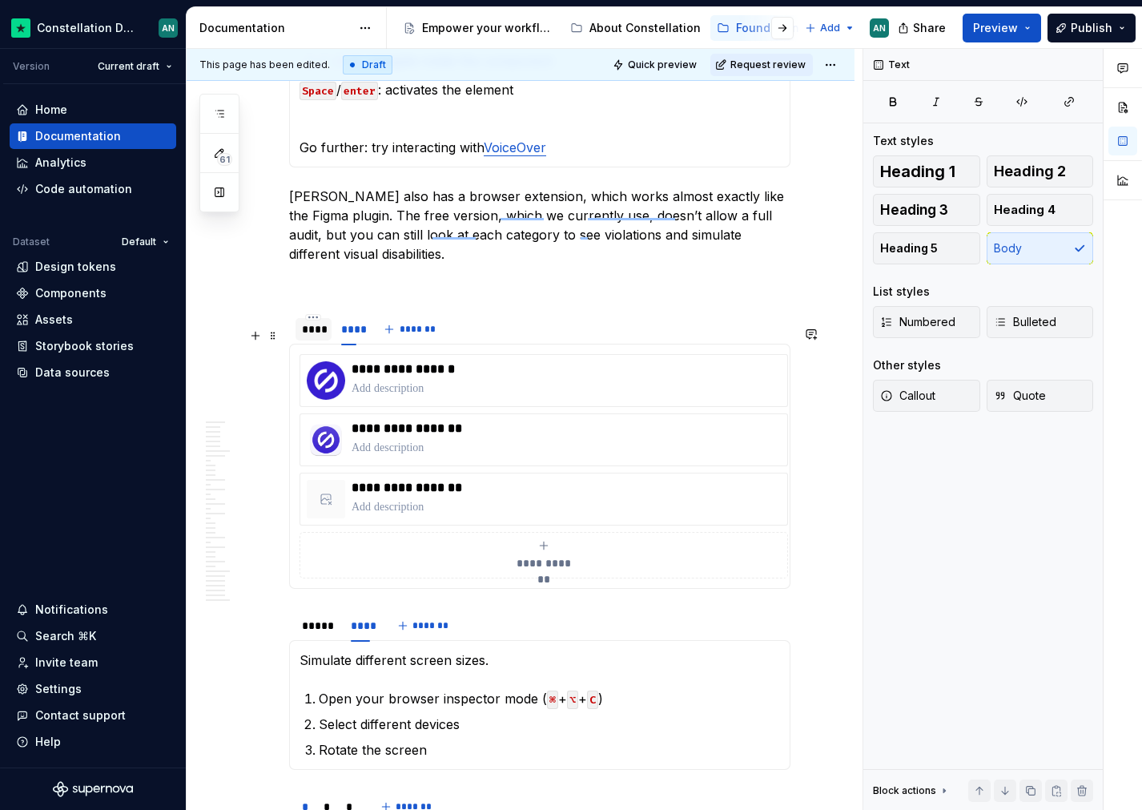
click at [315, 337] on div "****" at bounding box center [313, 329] width 23 height 16
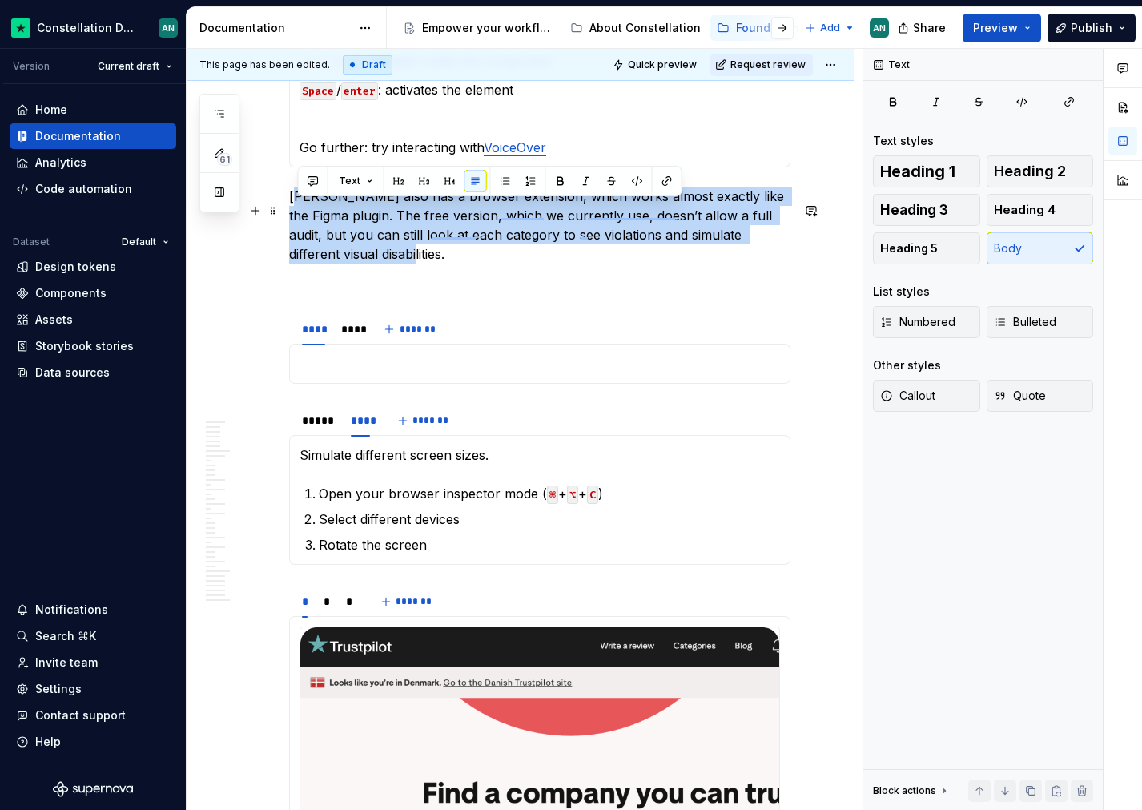
drag, startPoint x: 455, startPoint y: 271, endPoint x: 293, endPoint y: 215, distance: 171.2
click at [293, 215] on p "[PERSON_NAME] also has a browser extension, which works almost exactly like the…" at bounding box center [539, 225] width 501 height 77
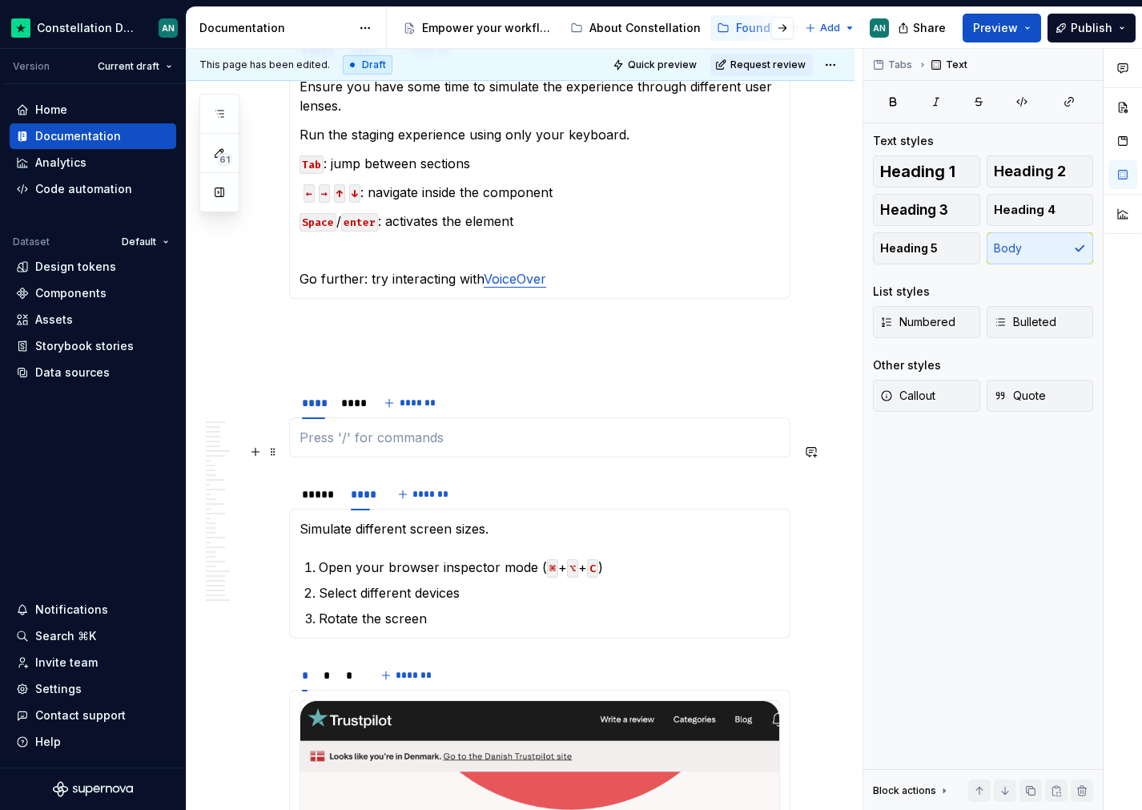
click at [328, 447] on p "To enrich screen reader interactions, please activate Accessibility in Grammarl…" at bounding box center [540, 437] width 481 height 19
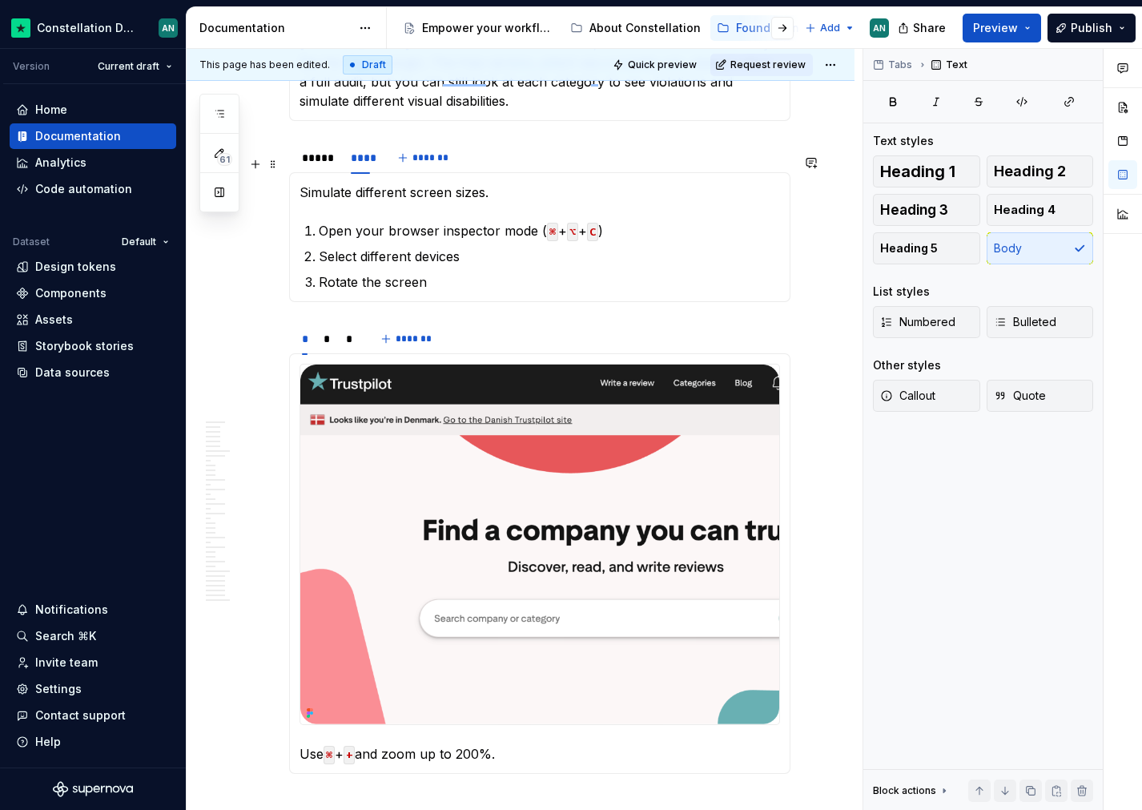
click at [502, 174] on div "***** **** *******" at bounding box center [539, 158] width 501 height 32
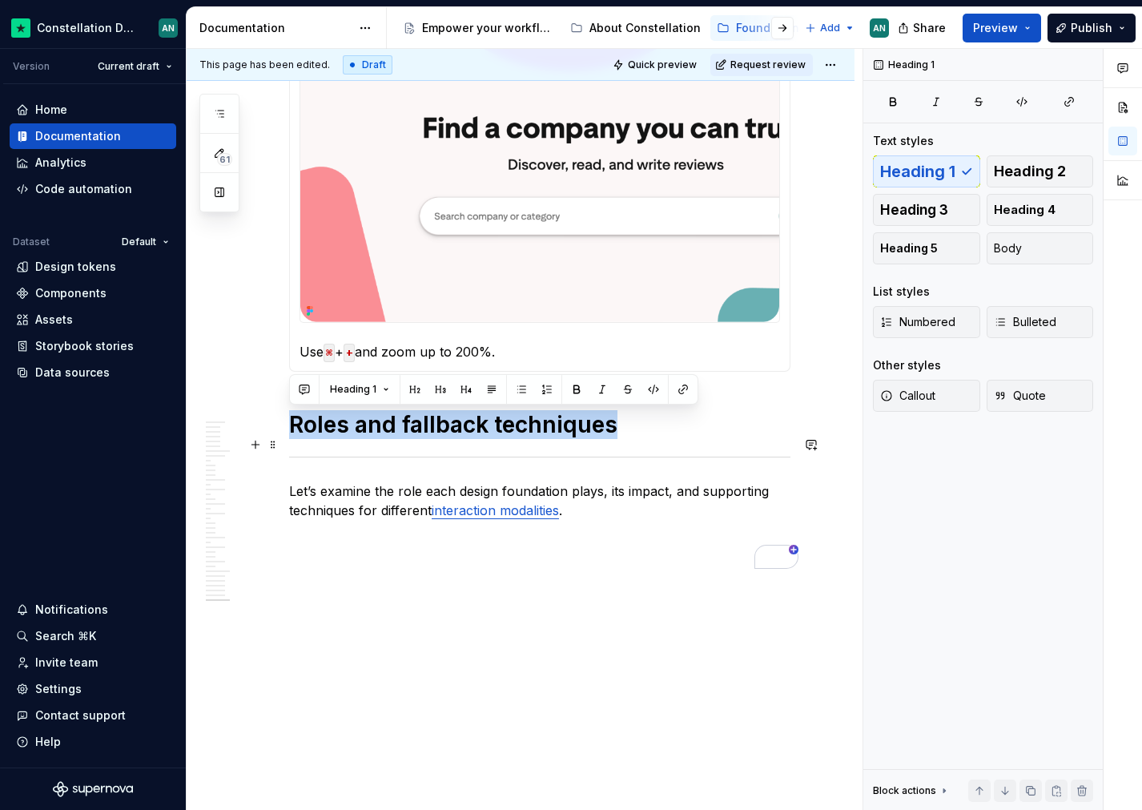
drag, startPoint x: 619, startPoint y: 424, endPoint x: 289, endPoint y: 424, distance: 329.9
click at [289, 424] on h1 "Roles and fallback techniques" at bounding box center [539, 424] width 501 height 29
copy h1 "Roles and fallback techniques"
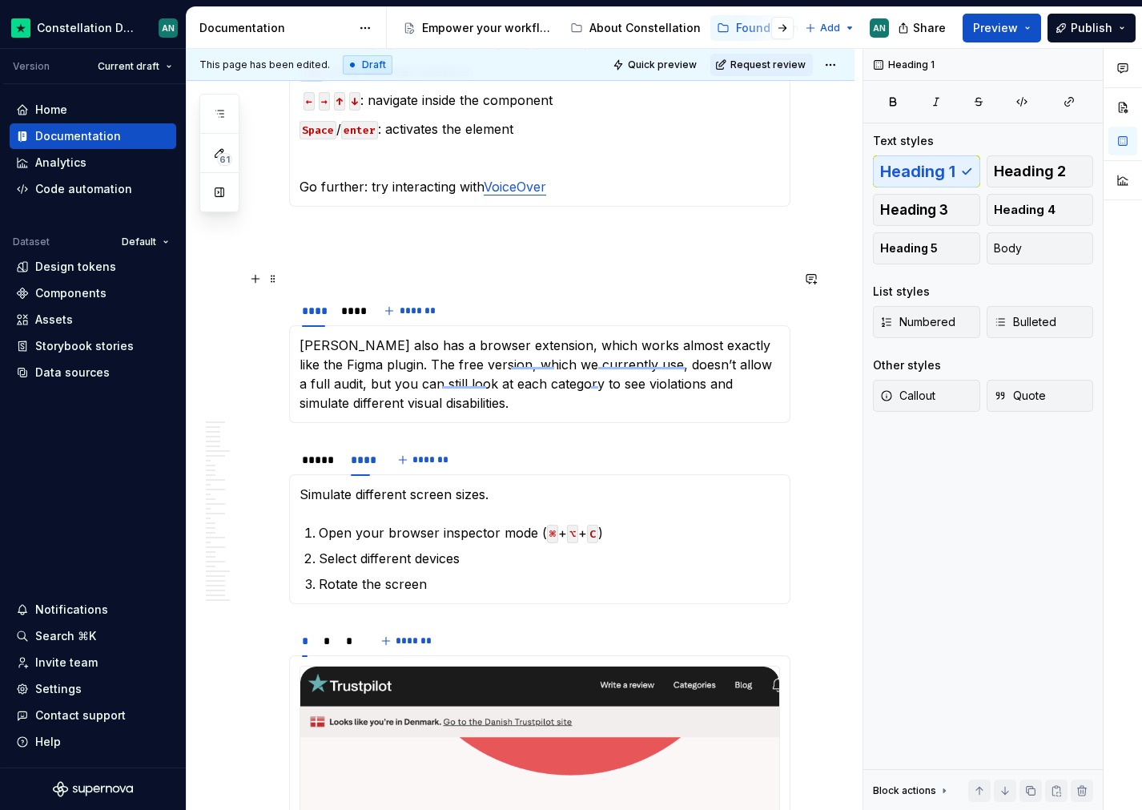
click at [891, 217] on span "Heading 3" at bounding box center [914, 210] width 68 height 16
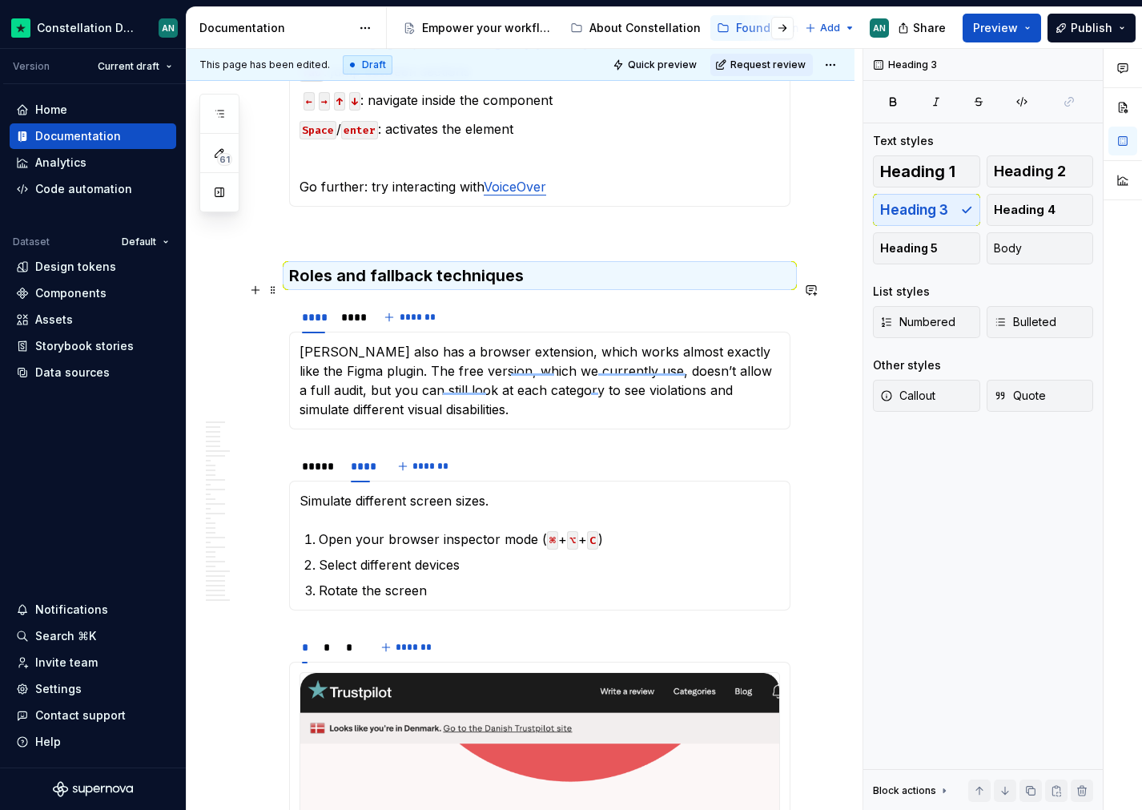
click at [368, 287] on h3 "Roles and fallback techniques" at bounding box center [539, 275] width 501 height 22
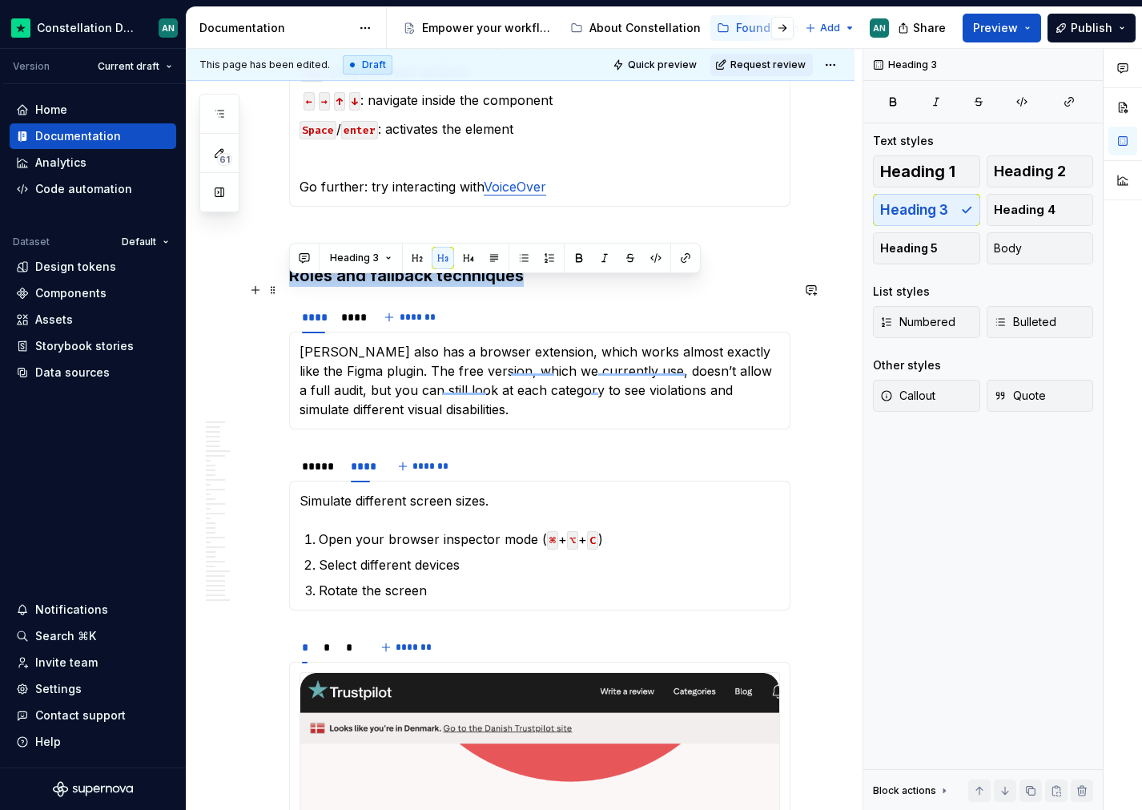
drag, startPoint x: 534, startPoint y: 292, endPoint x: 293, endPoint y: 292, distance: 241.1
click at [293, 287] on h3 "Roles and fallback techniques" at bounding box center [539, 275] width 501 height 22
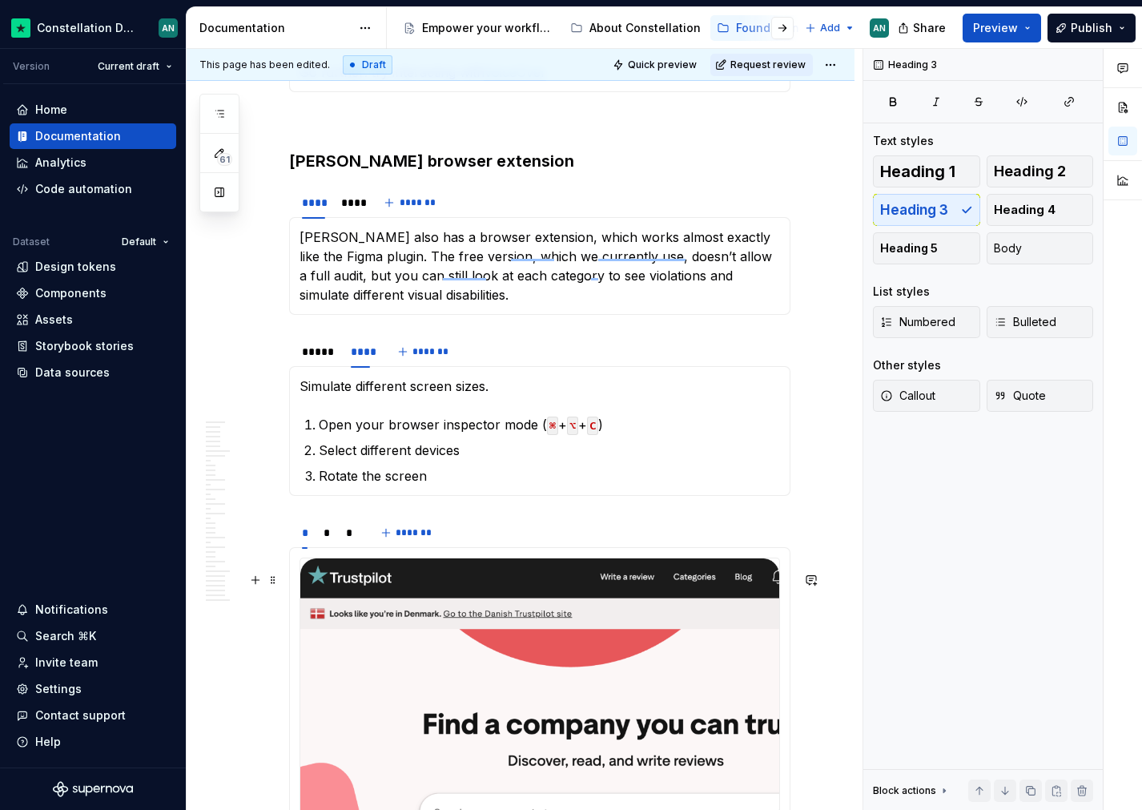
scroll to position [10880, 0]
click at [325, 541] on div "*" at bounding box center [327, 533] width 7 height 16
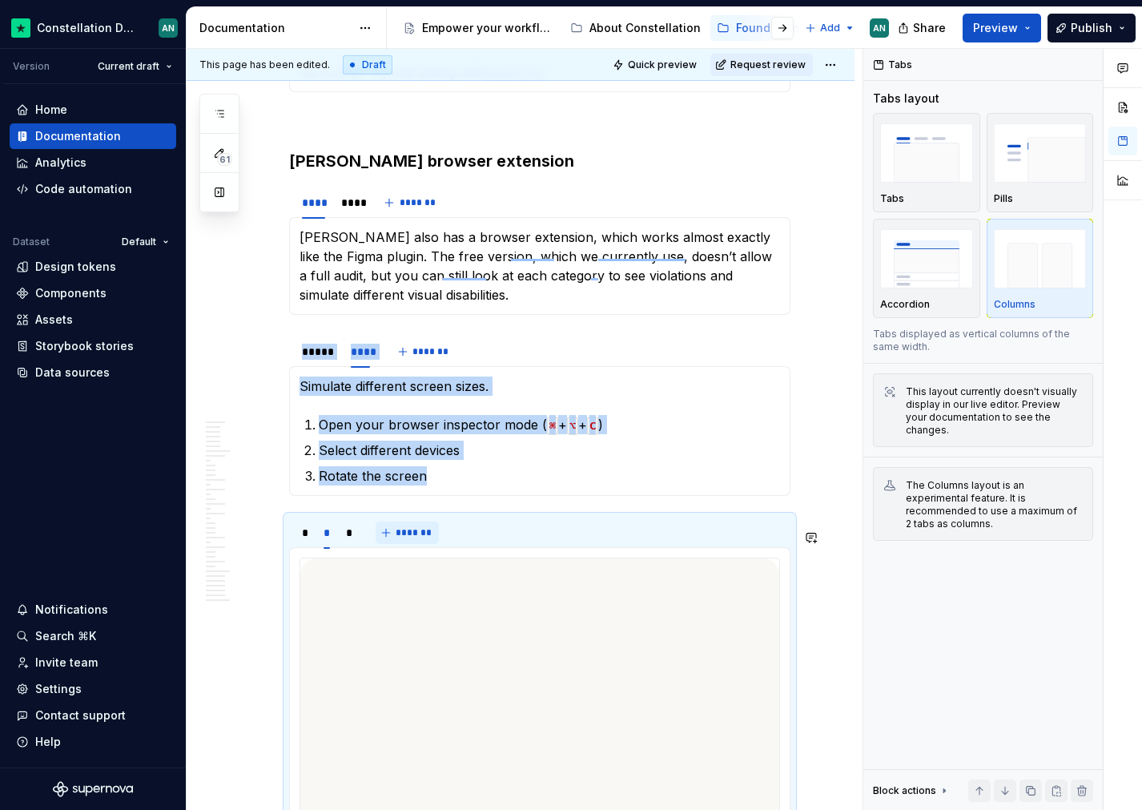
scroll to position [11129, 0]
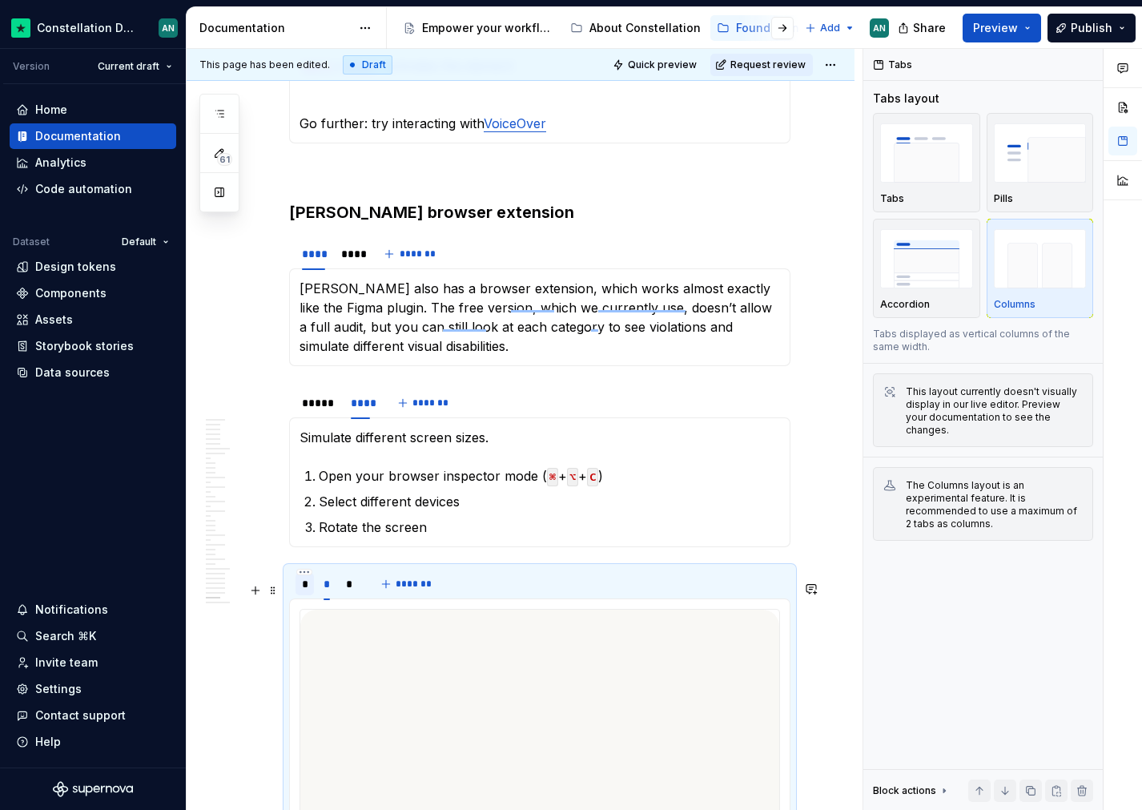
click at [309, 595] on div "*" at bounding box center [305, 584] width 18 height 22
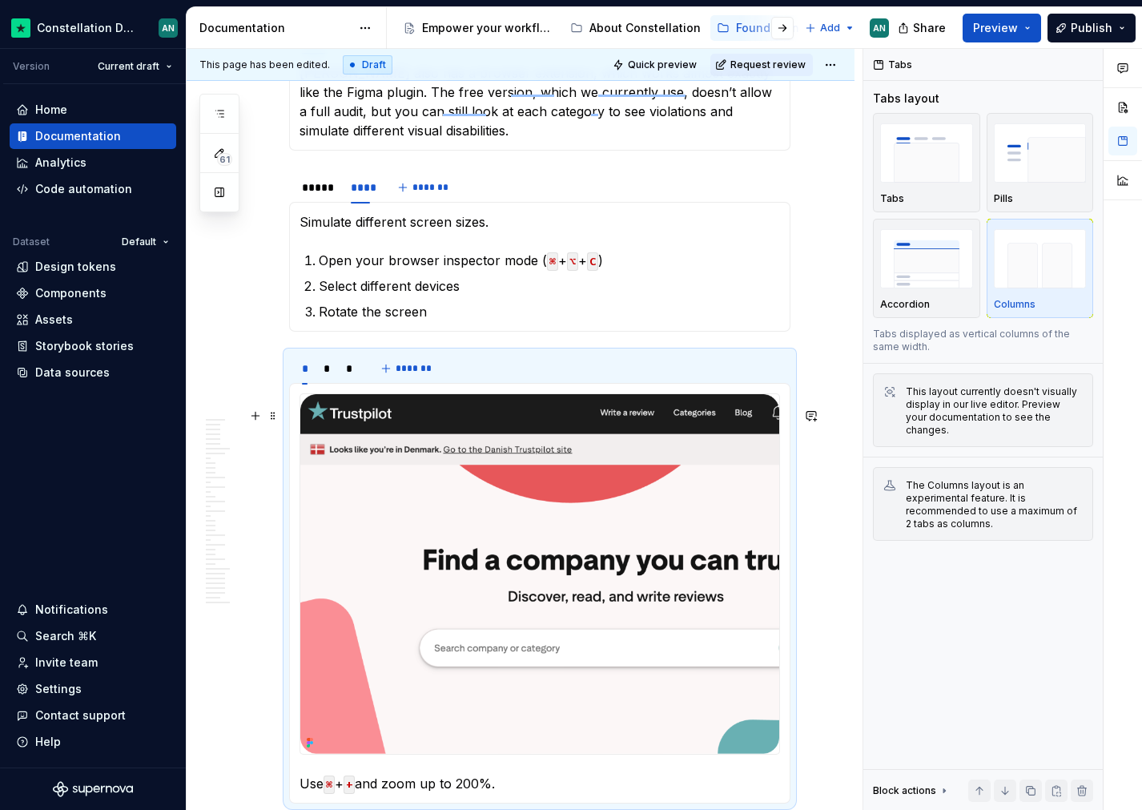
click at [392, 562] on img "To enrich screen reader interactions, please activate Accessibility in Grammarl…" at bounding box center [539, 574] width 479 height 360
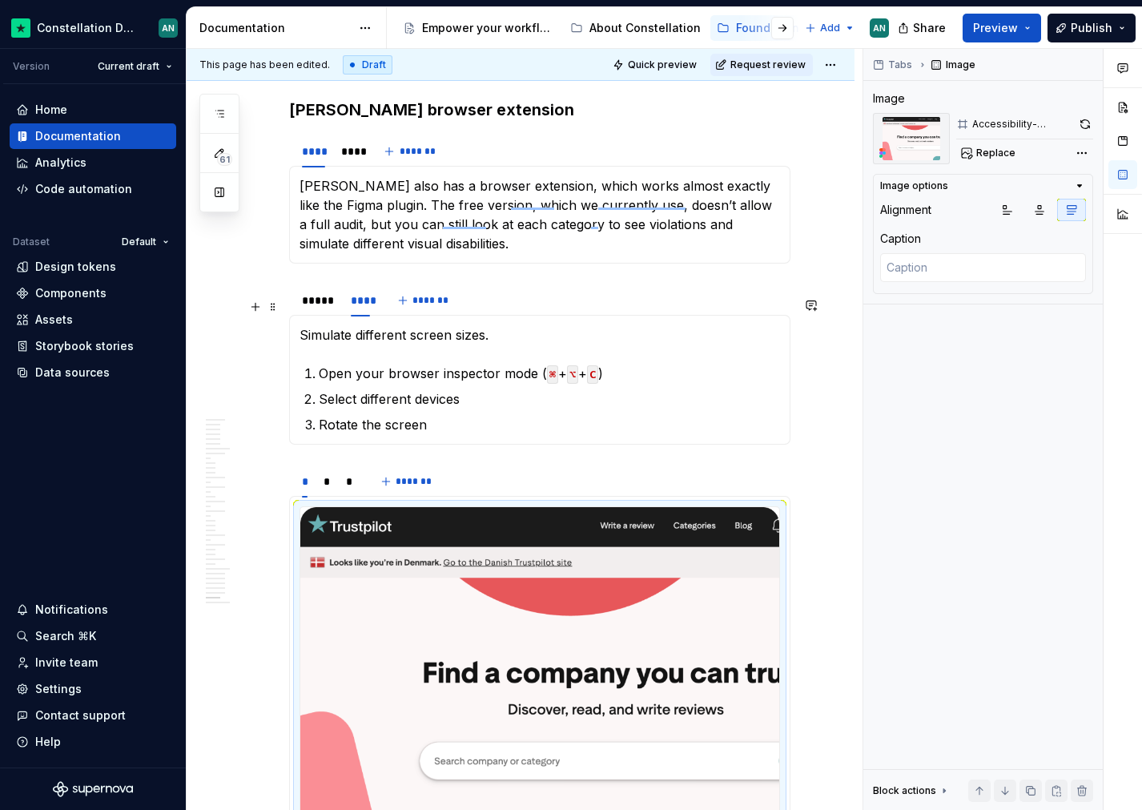
click at [565, 312] on div "***** **** *******" at bounding box center [539, 300] width 501 height 32
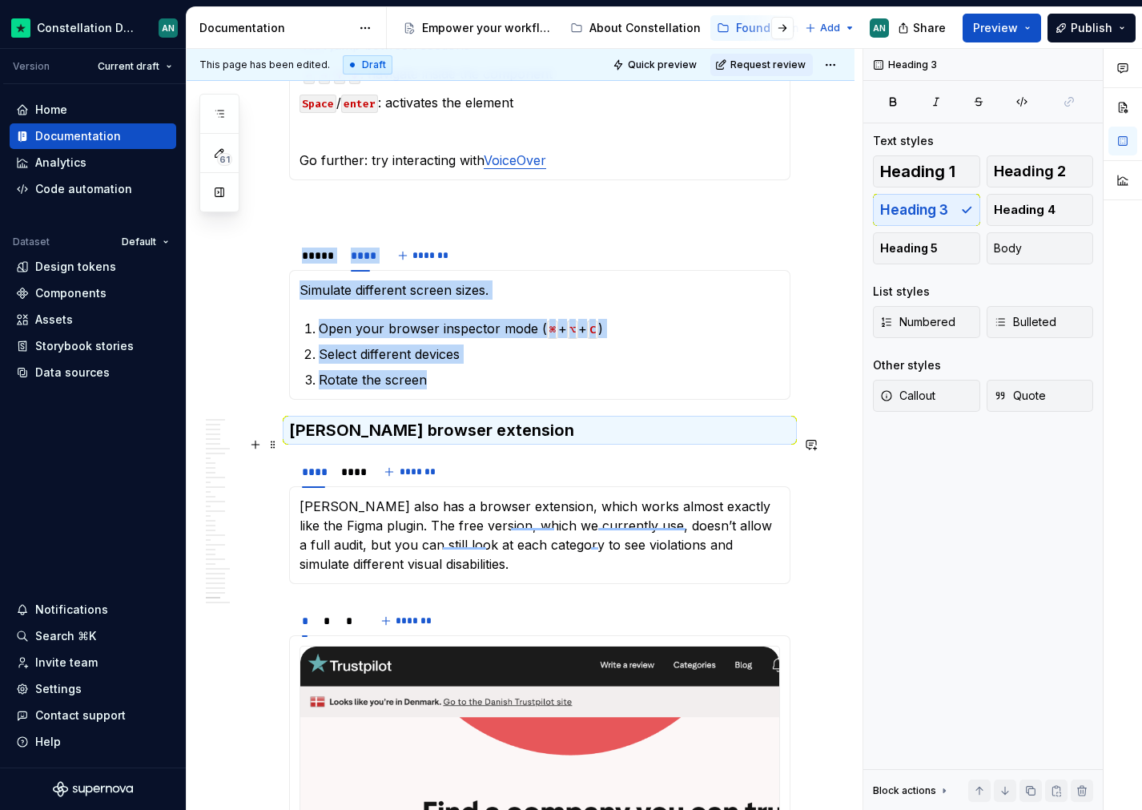
click at [289, 441] on h3 "[PERSON_NAME] browser extension" at bounding box center [539, 430] width 501 height 22
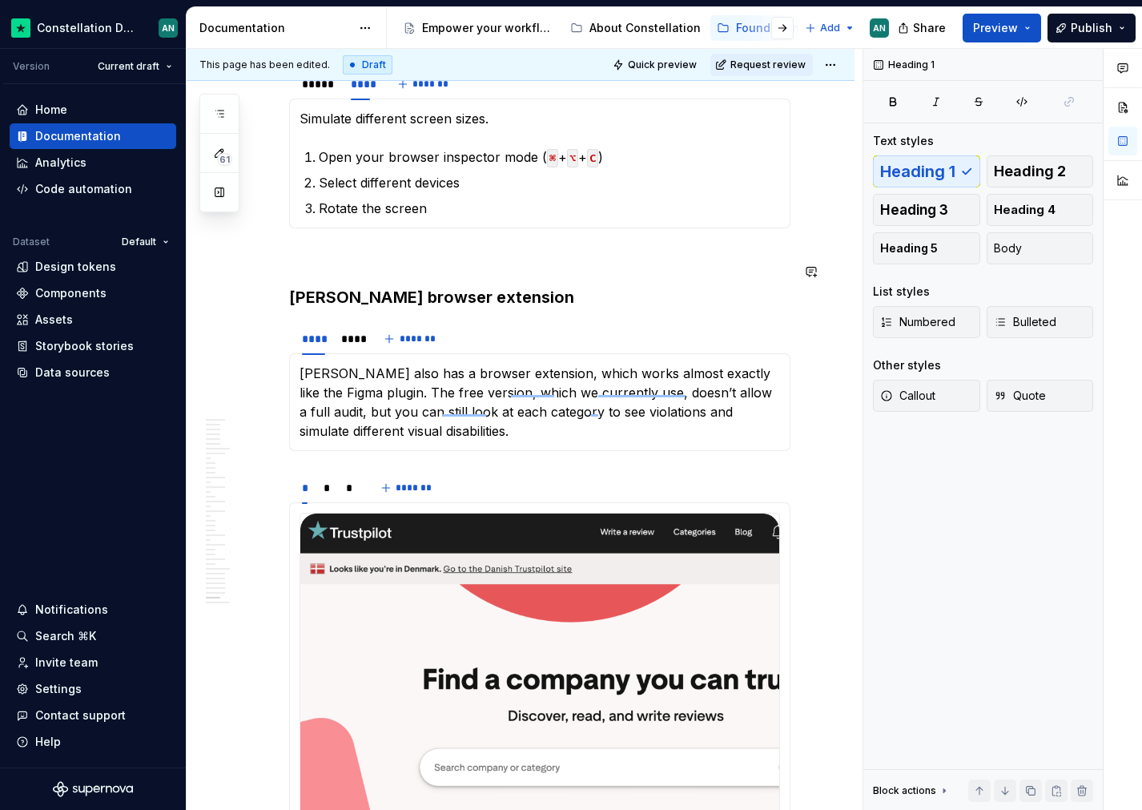
click at [328, 496] on div "*" at bounding box center [327, 488] width 7 height 16
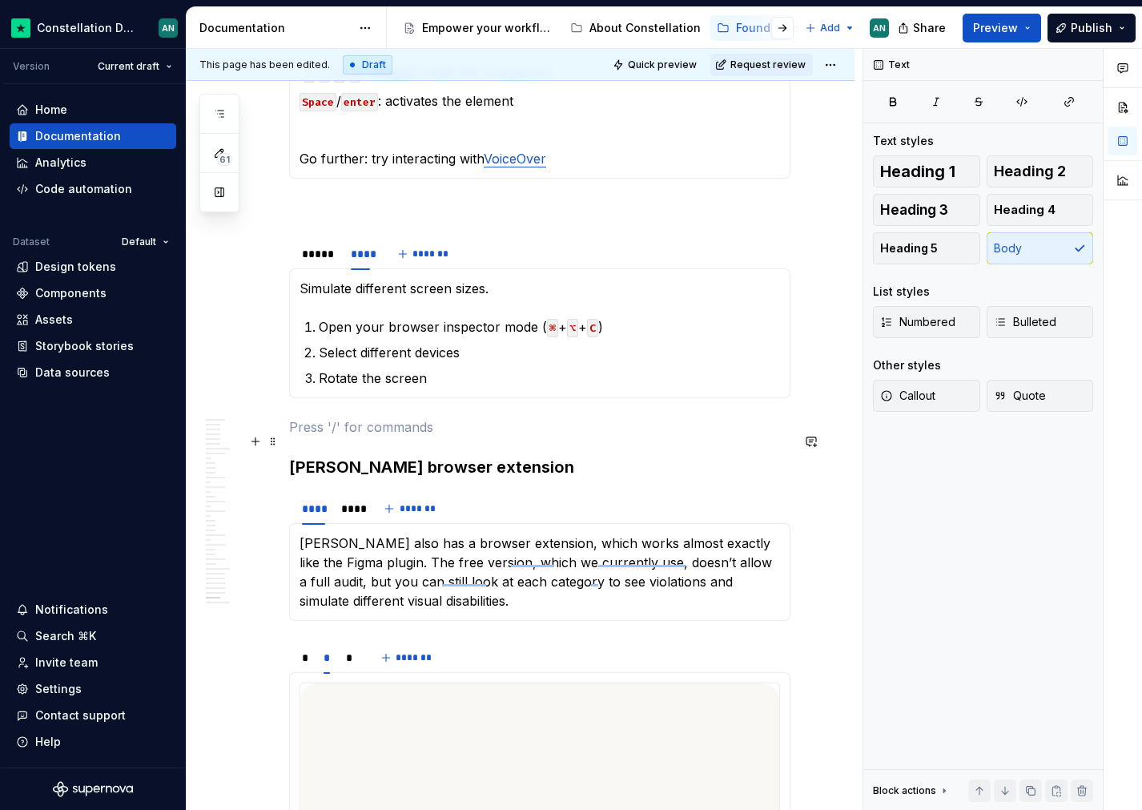
click at [312, 436] on p "To enrich screen reader interactions, please activate Accessibility in Grammarl…" at bounding box center [539, 426] width 501 height 19
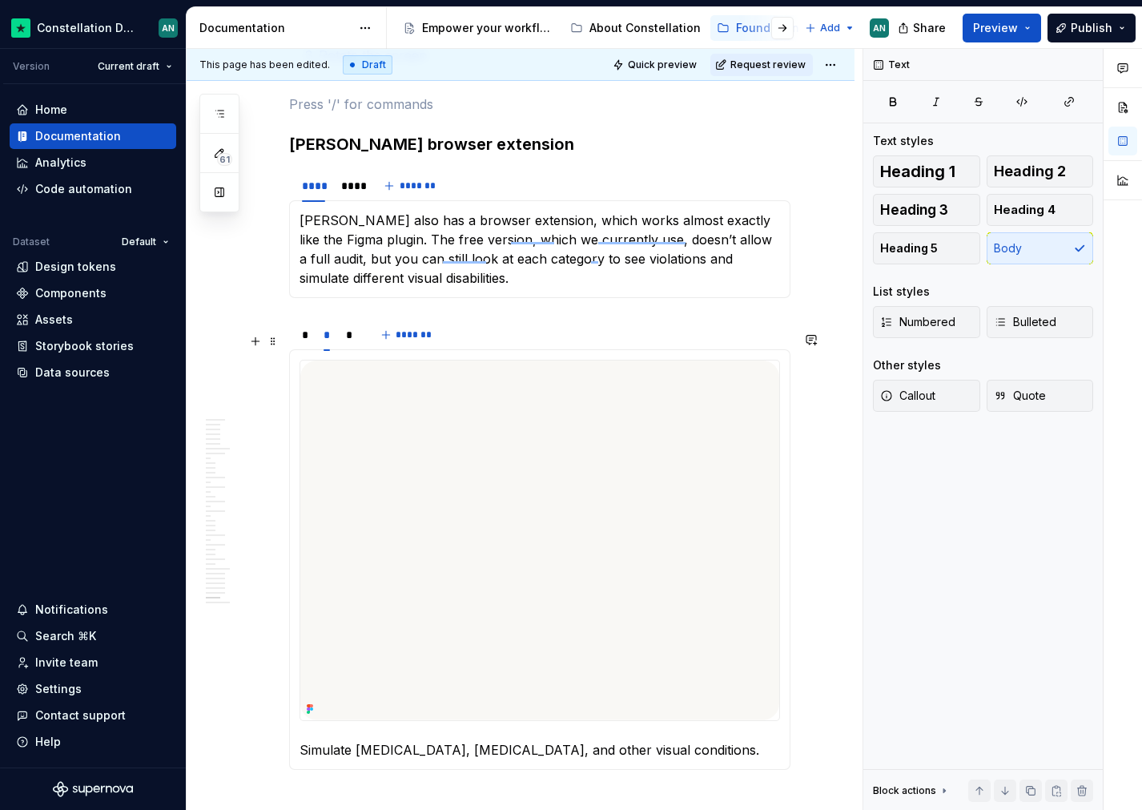
click at [313, 350] on div "* * *" at bounding box center [327, 339] width 77 height 40
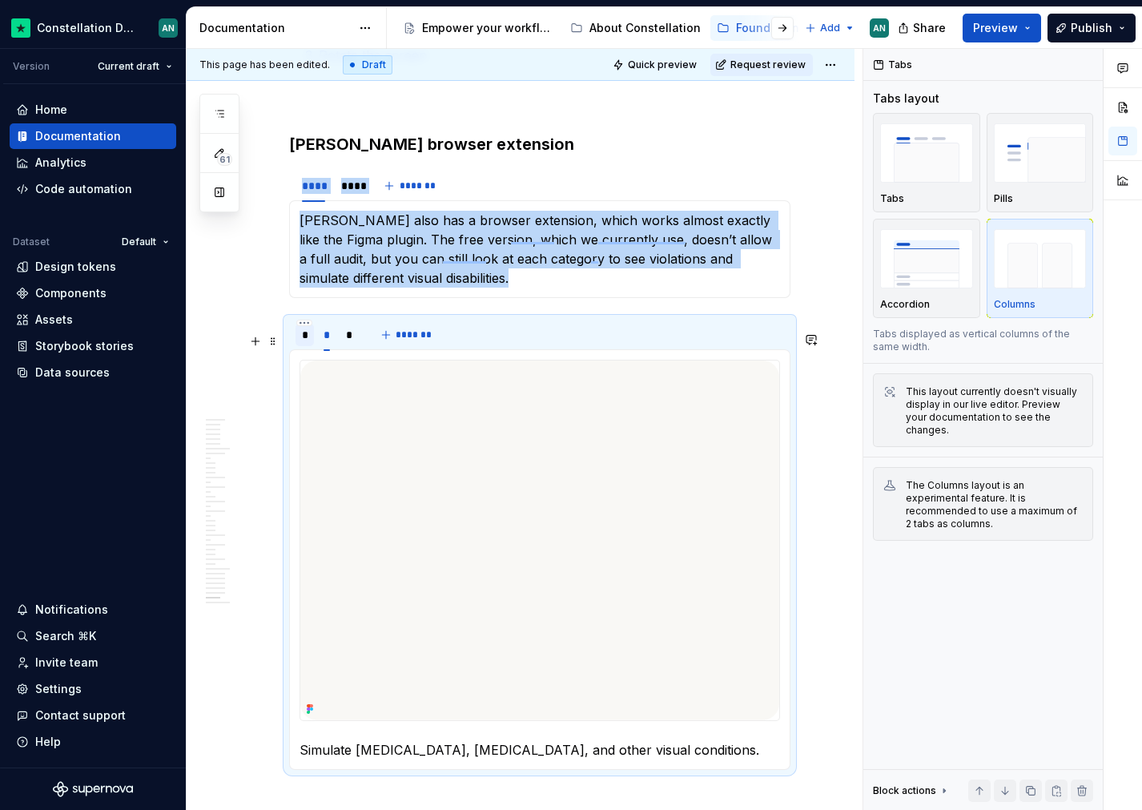
click at [310, 346] on div "*" at bounding box center [305, 335] width 18 height 22
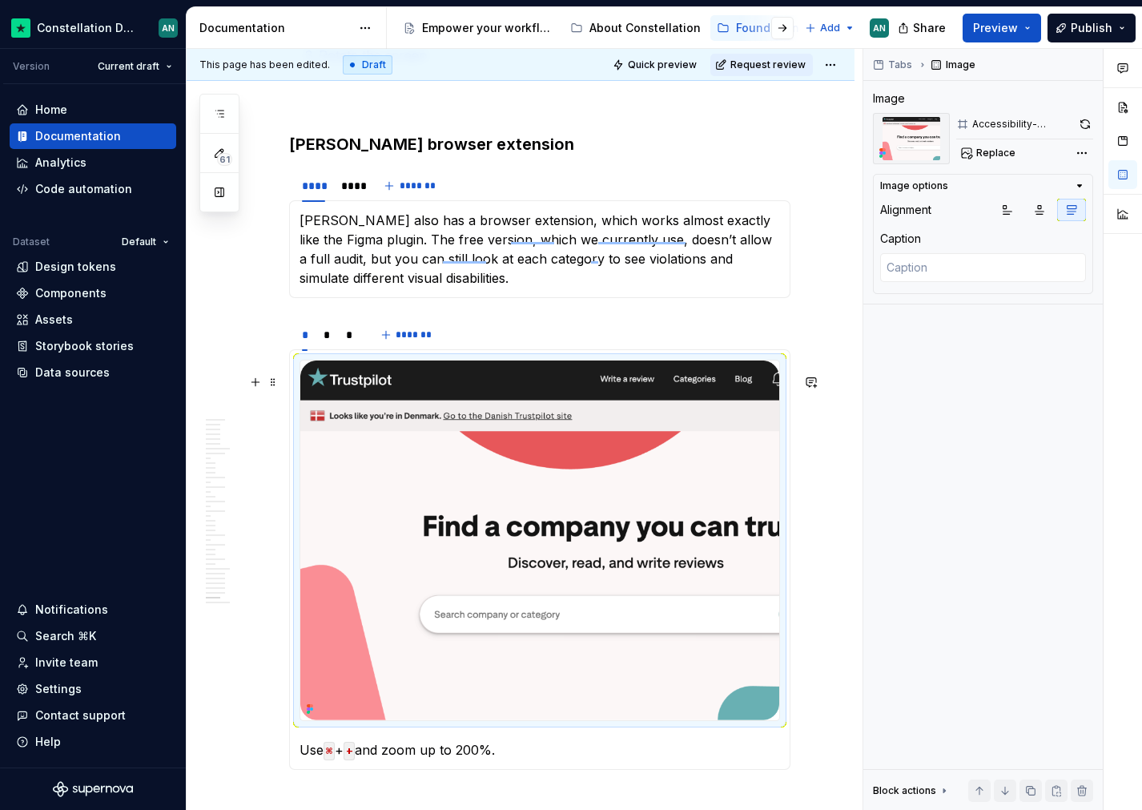
click at [552, 482] on img "To enrich screen reader interactions, please activate Accessibility in Grammarl…" at bounding box center [539, 540] width 479 height 360
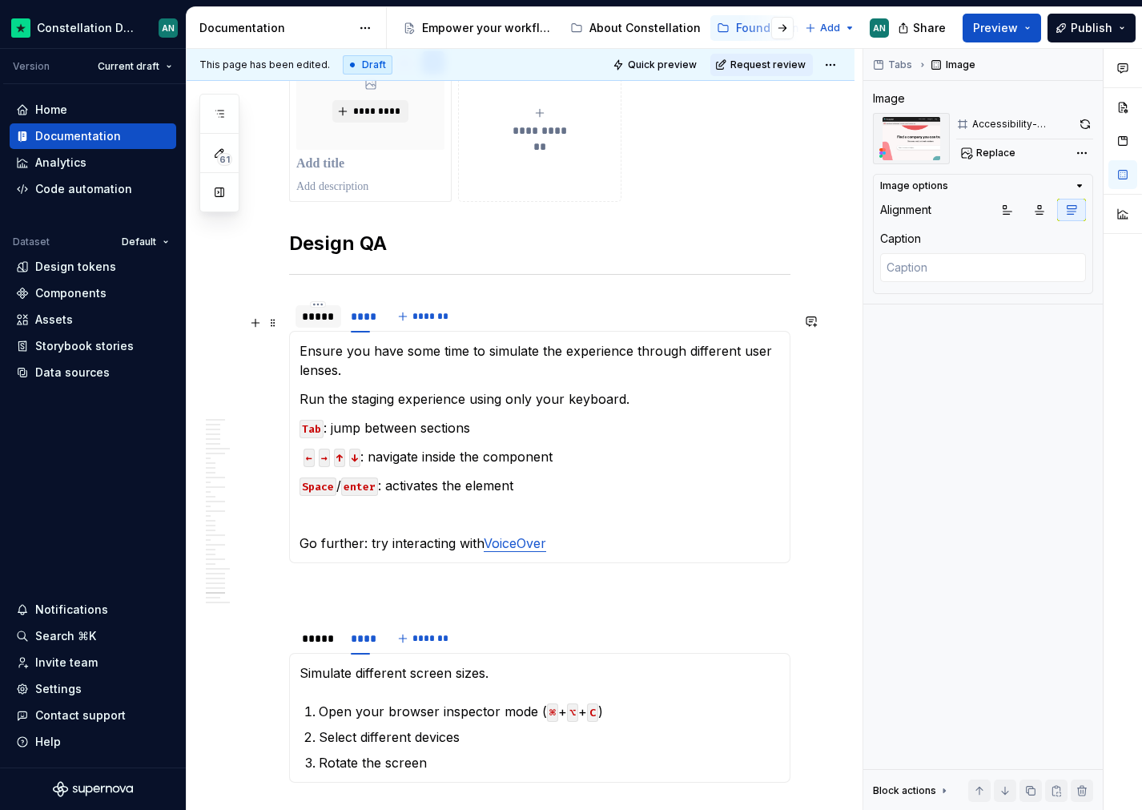
click at [321, 324] on div "*****" at bounding box center [318, 316] width 33 height 16
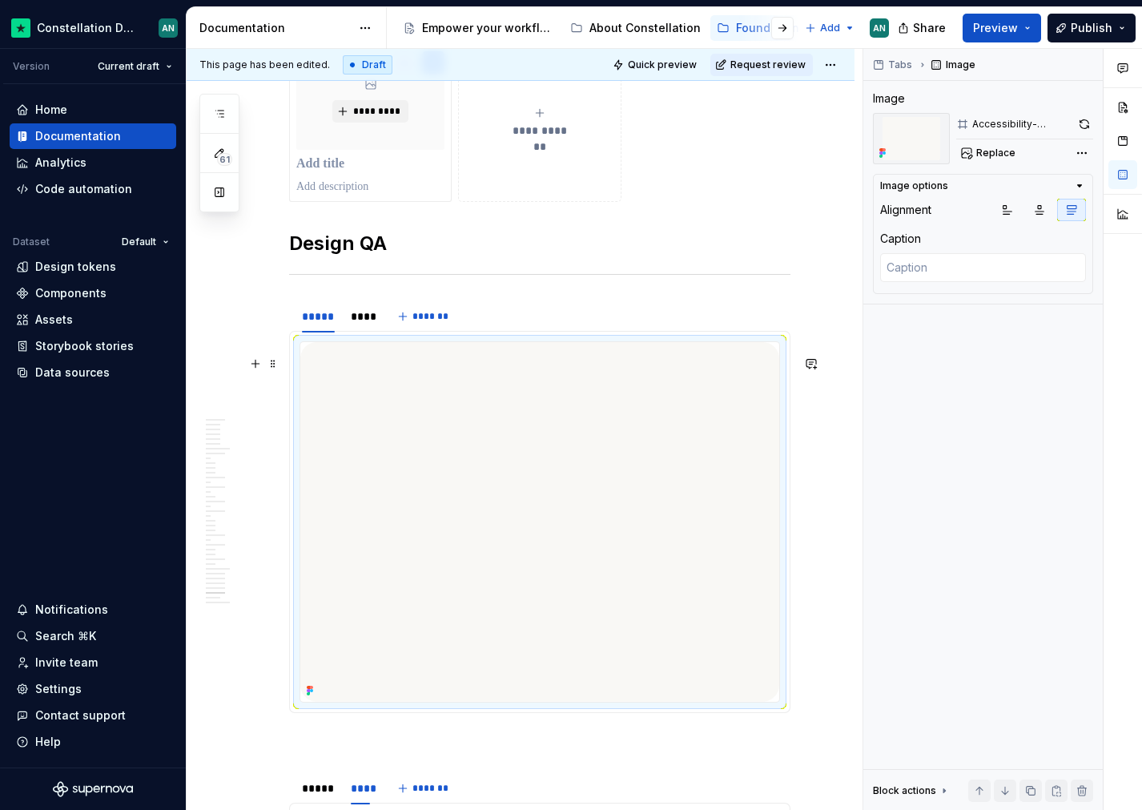
click at [378, 507] on img "To enrich screen reader interactions, please activate Accessibility in Grammarl…" at bounding box center [539, 522] width 479 height 360
click at [362, 324] on div "****" at bounding box center [360, 316] width 19 height 16
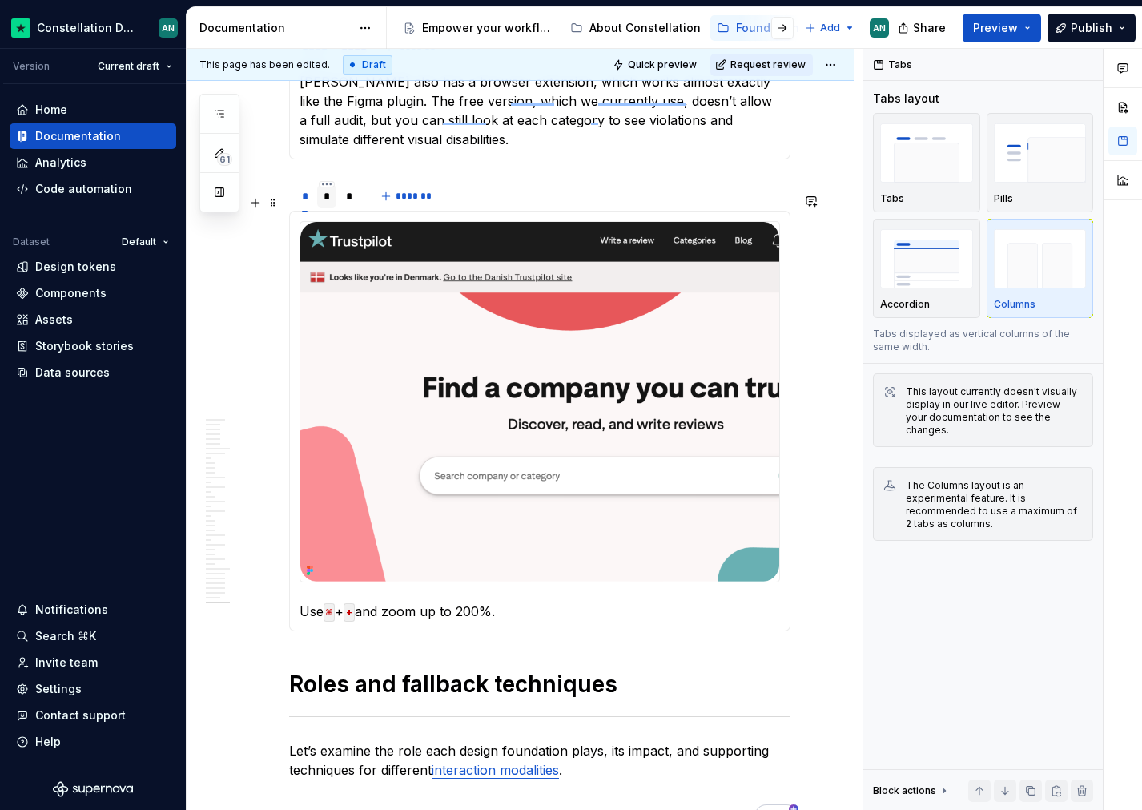
click at [328, 204] on div "*" at bounding box center [327, 196] width 7 height 16
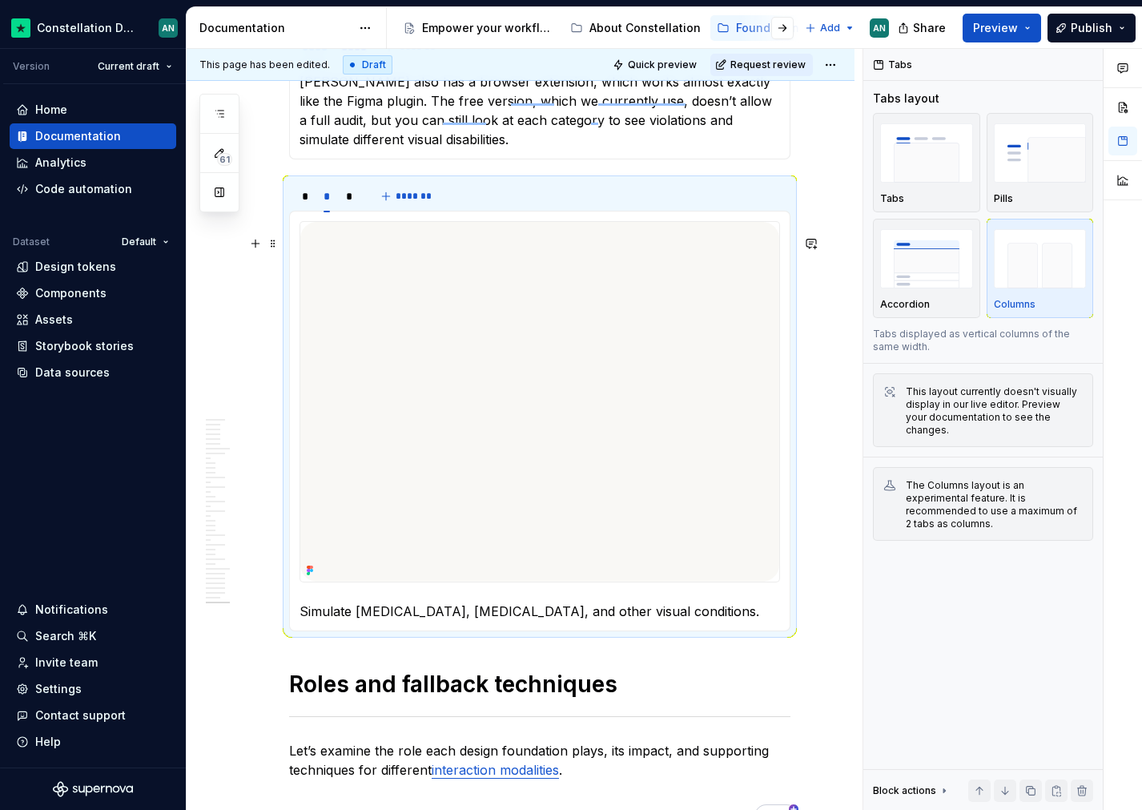
click at [449, 280] on img "To enrich screen reader interactions, please activate Accessibility in Grammarl…" at bounding box center [539, 402] width 479 height 360
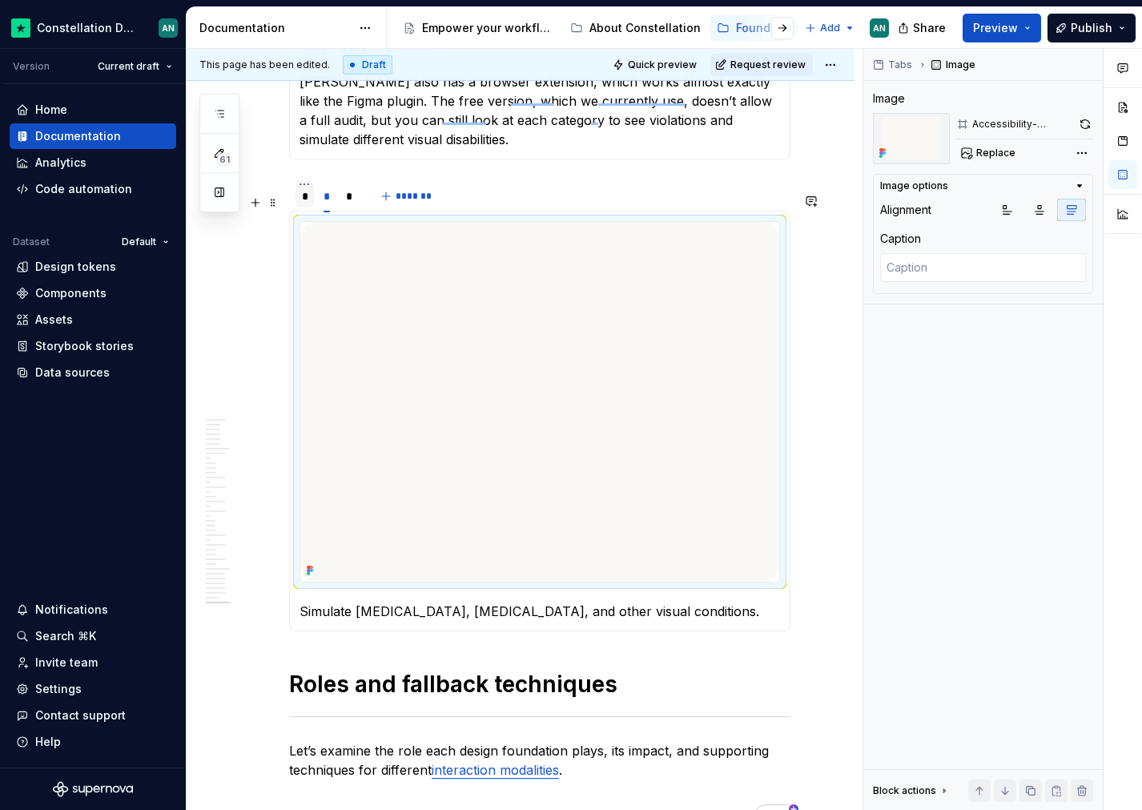
click at [304, 204] on div "*" at bounding box center [305, 196] width 6 height 16
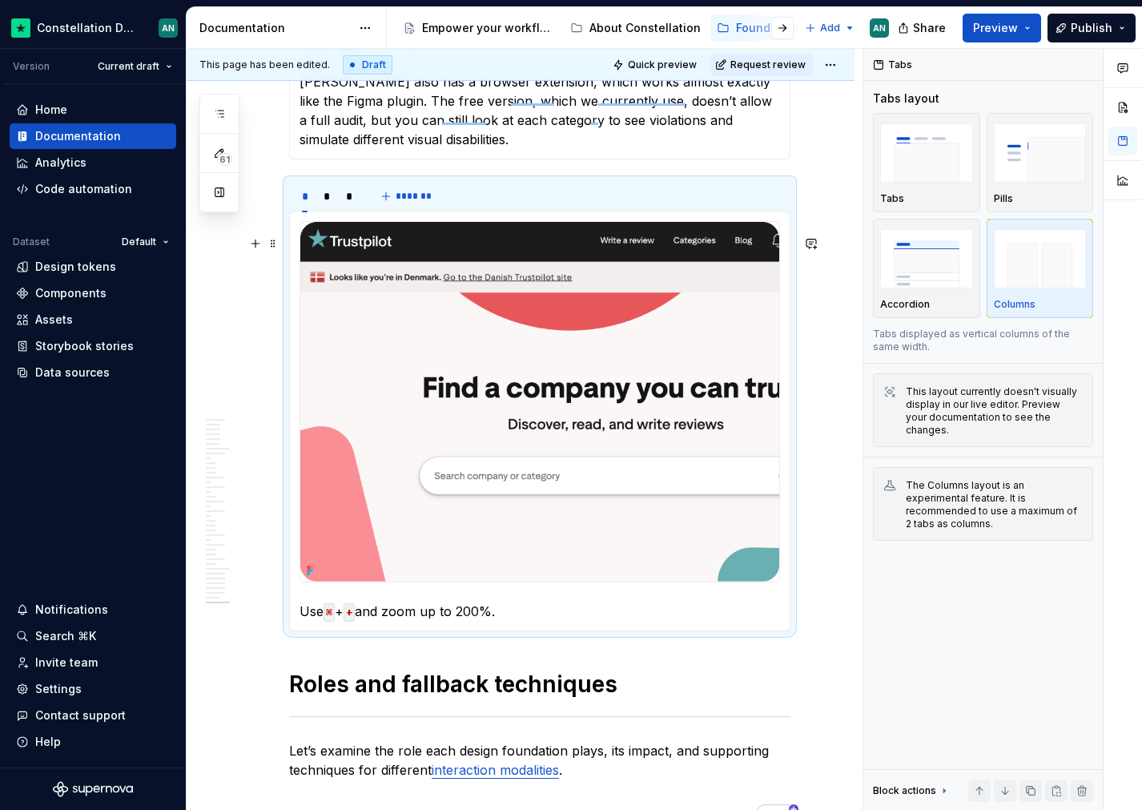
click at [331, 312] on img "To enrich screen reader interactions, please activate Accessibility in Grammarl…" at bounding box center [539, 402] width 479 height 360
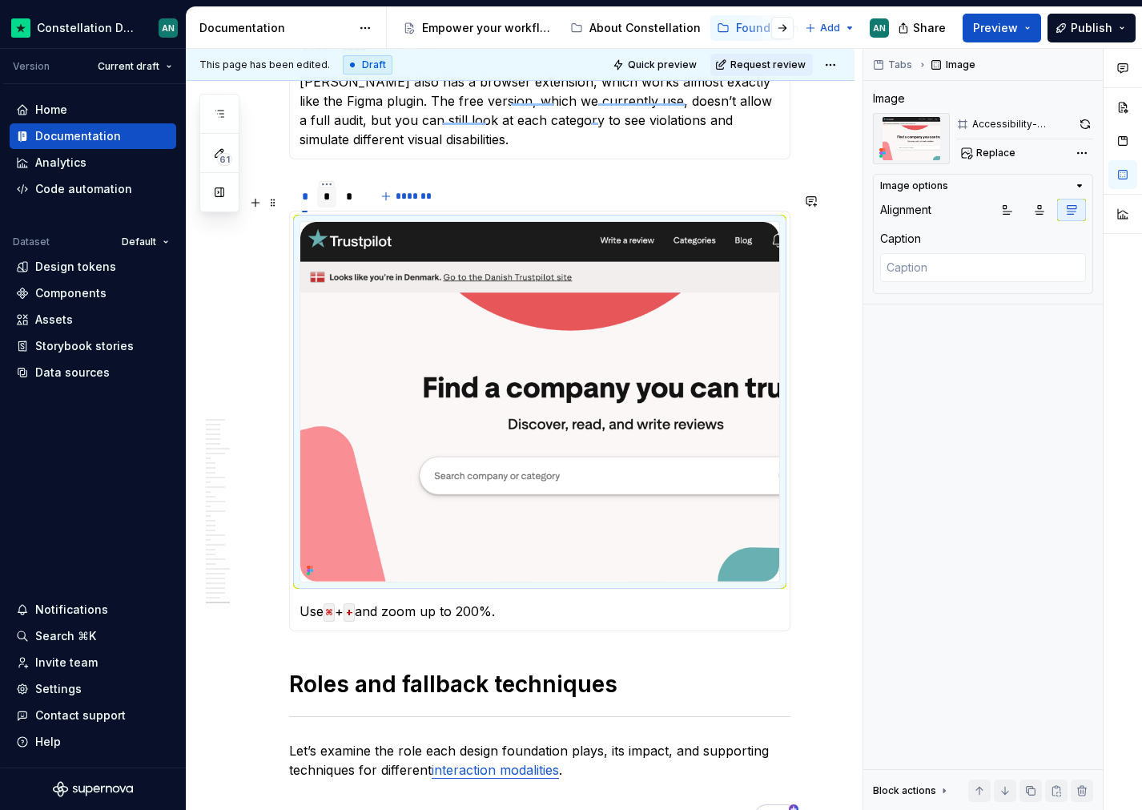
click at [327, 204] on div "*" at bounding box center [327, 196] width 7 height 16
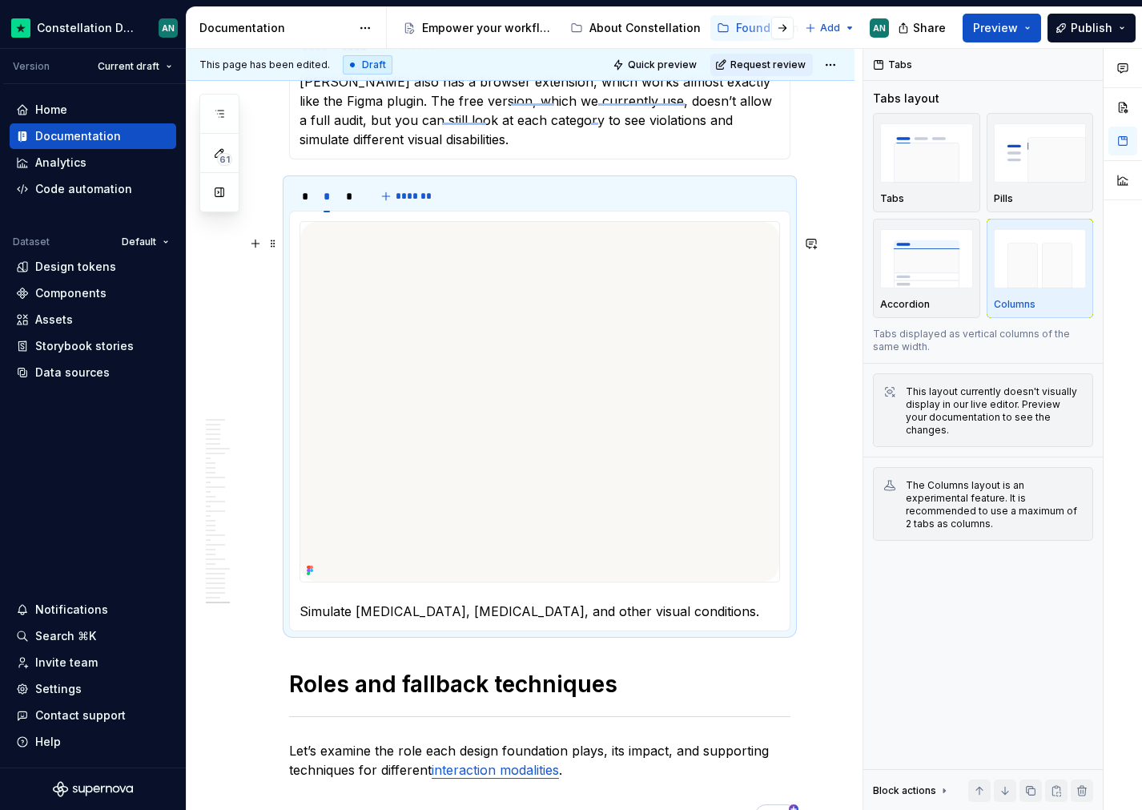
click at [422, 472] on img "To enrich screen reader interactions, please activate Accessibility in Grammarl…" at bounding box center [539, 402] width 479 height 360
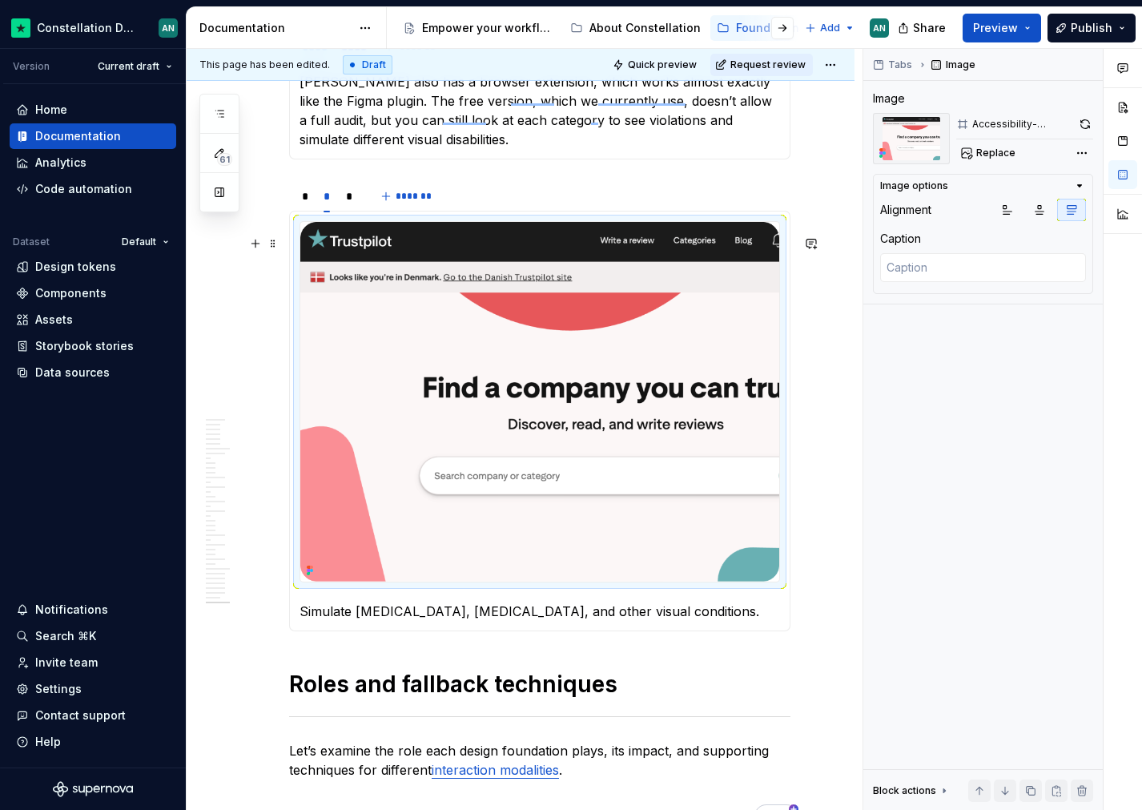
click at [361, 315] on img "To enrich screen reader interactions, please activate Accessibility in Grammarl…" at bounding box center [539, 402] width 479 height 360
click at [352, 204] on div "*" at bounding box center [349, 196] width 7 height 16
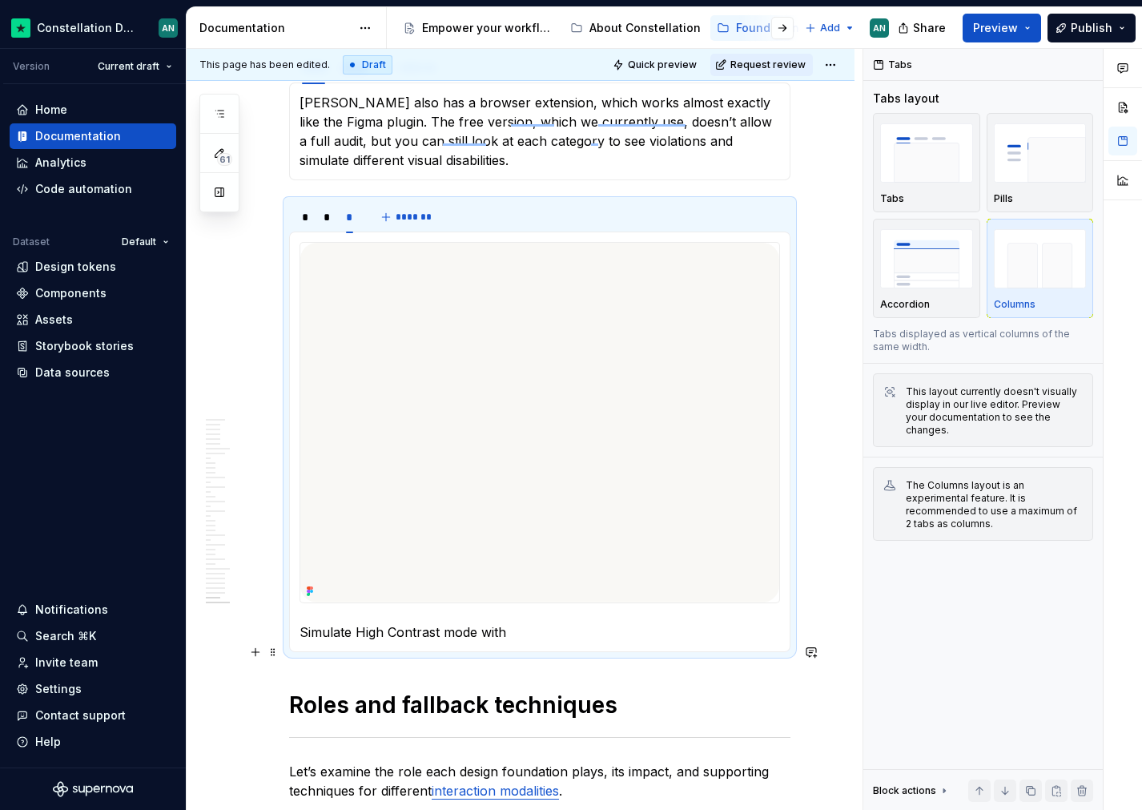
click at [544, 641] on p "Simulate High Contrast mode with" at bounding box center [540, 631] width 481 height 19
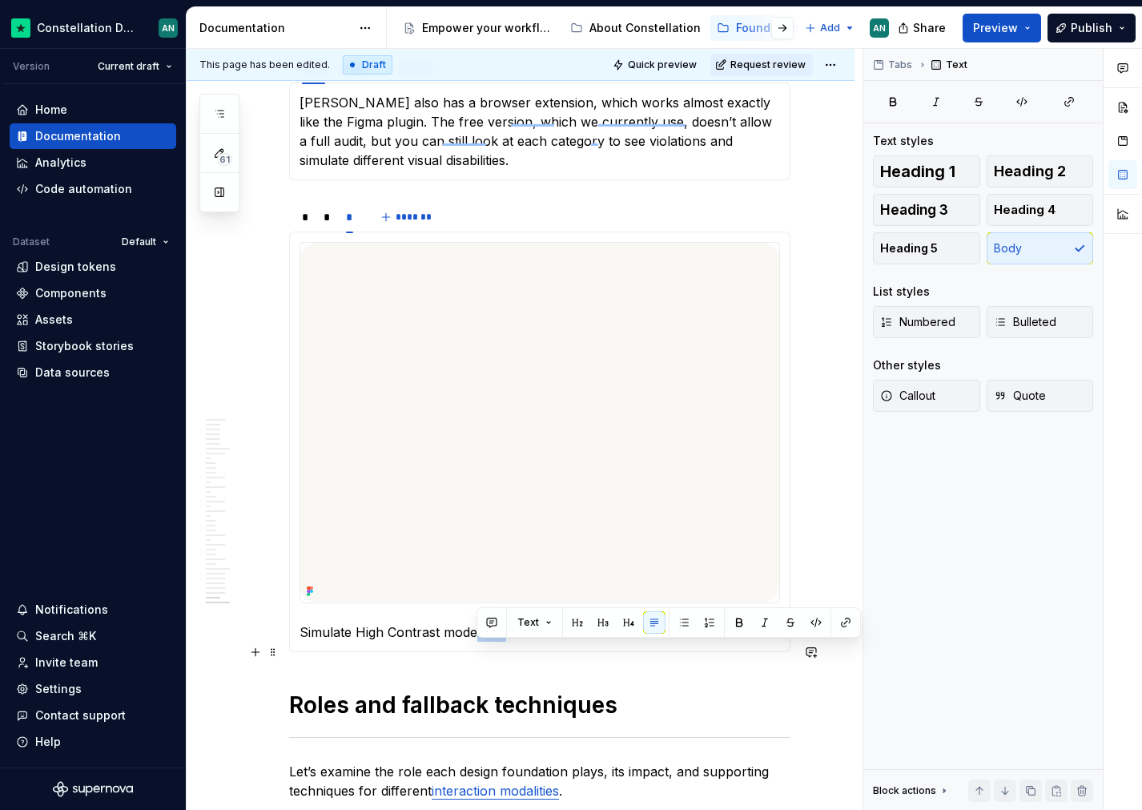
drag, startPoint x: 515, startPoint y: 651, endPoint x: 477, endPoint y: 651, distance: 38.4
click at [477, 641] on p "Simulate High Contrast mode with" at bounding box center [540, 631] width 481 height 19
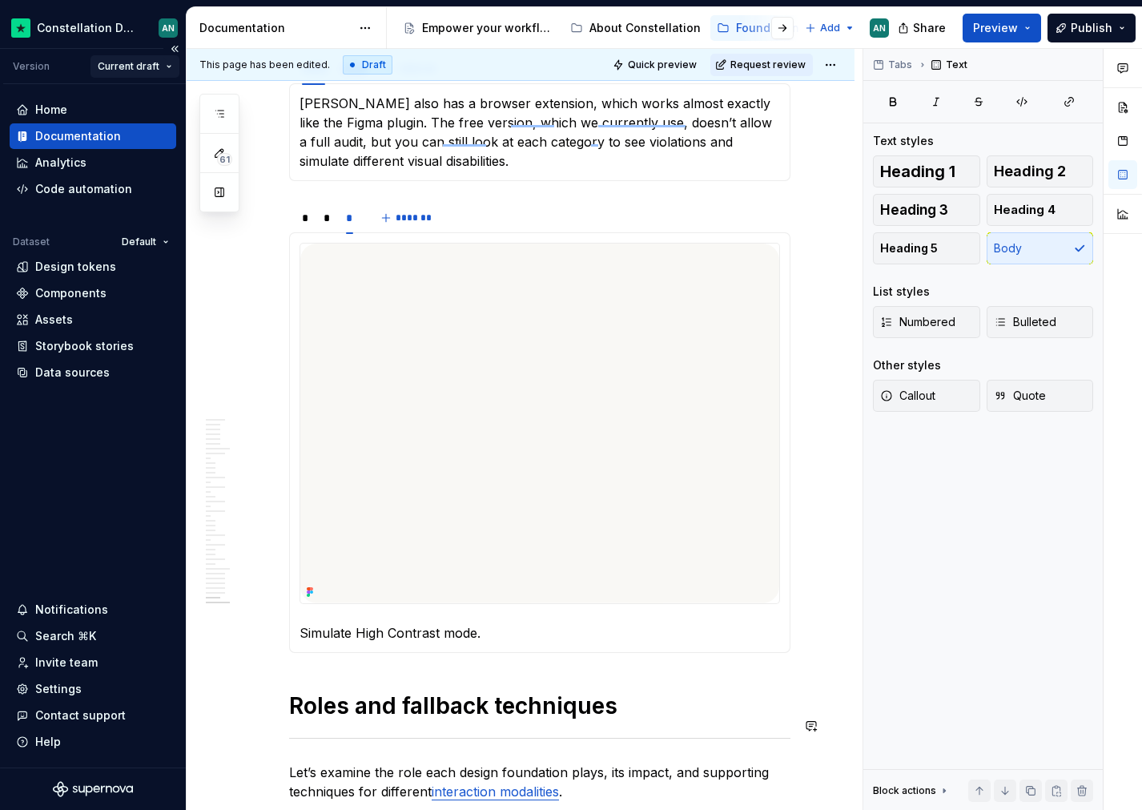
scroll to position [11233, 0]
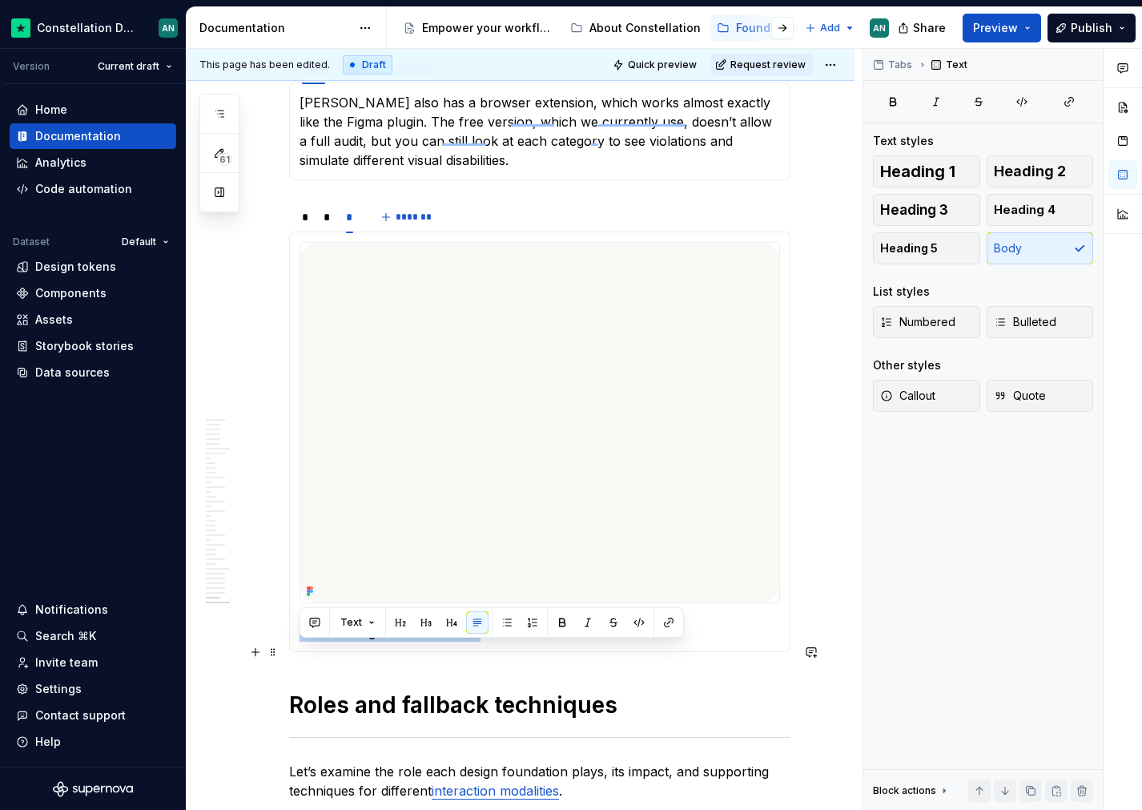
drag, startPoint x: 488, startPoint y: 654, endPoint x: 299, endPoint y: 653, distance: 189.0
click at [300, 641] on p "Simulate High Contrast mode." at bounding box center [540, 631] width 481 height 19
drag, startPoint x: 338, startPoint y: 661, endPoint x: 302, endPoint y: 658, distance: 36.1
click at [302, 641] on p "Set up your accessibiltiy settings" at bounding box center [540, 631] width 481 height 19
drag, startPoint x: 384, startPoint y: 650, endPoint x: 351, endPoint y: 651, distance: 32.8
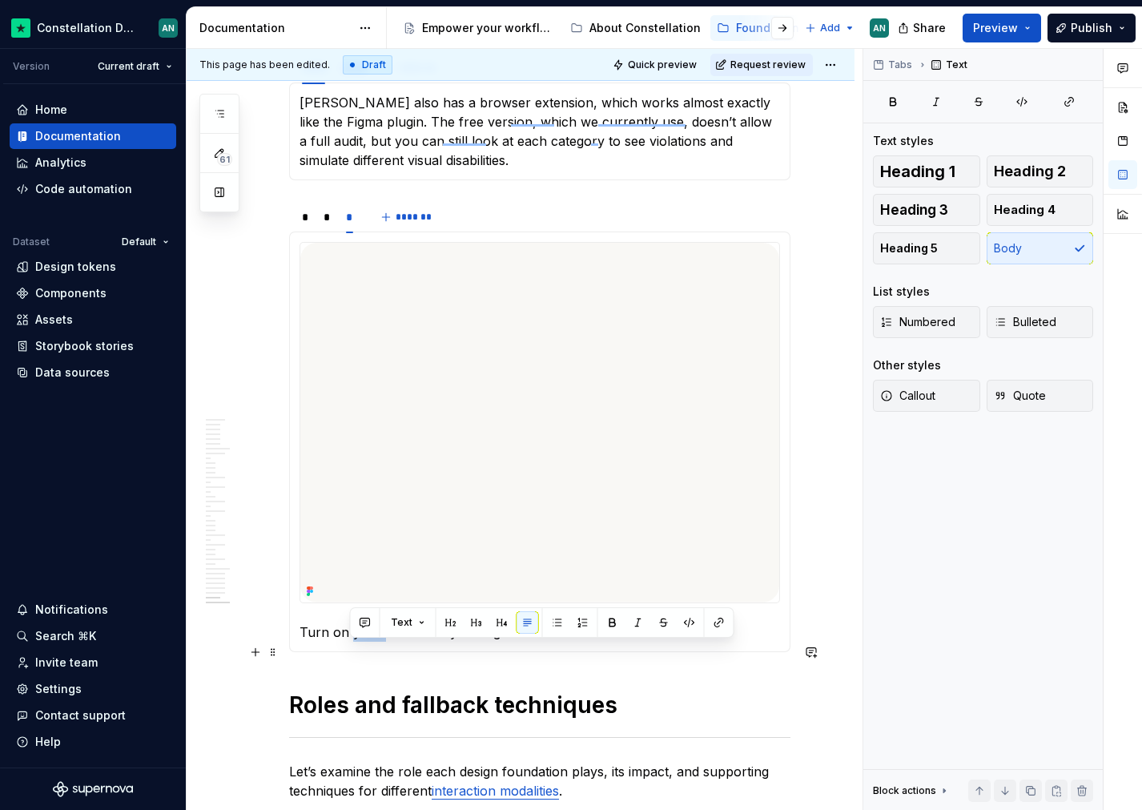
click at [351, 641] on p "Turn on your accessibility settings" at bounding box center [540, 631] width 481 height 19
click at [540, 641] on p "Turn on accessibility settings" at bounding box center [540, 631] width 481 height 19
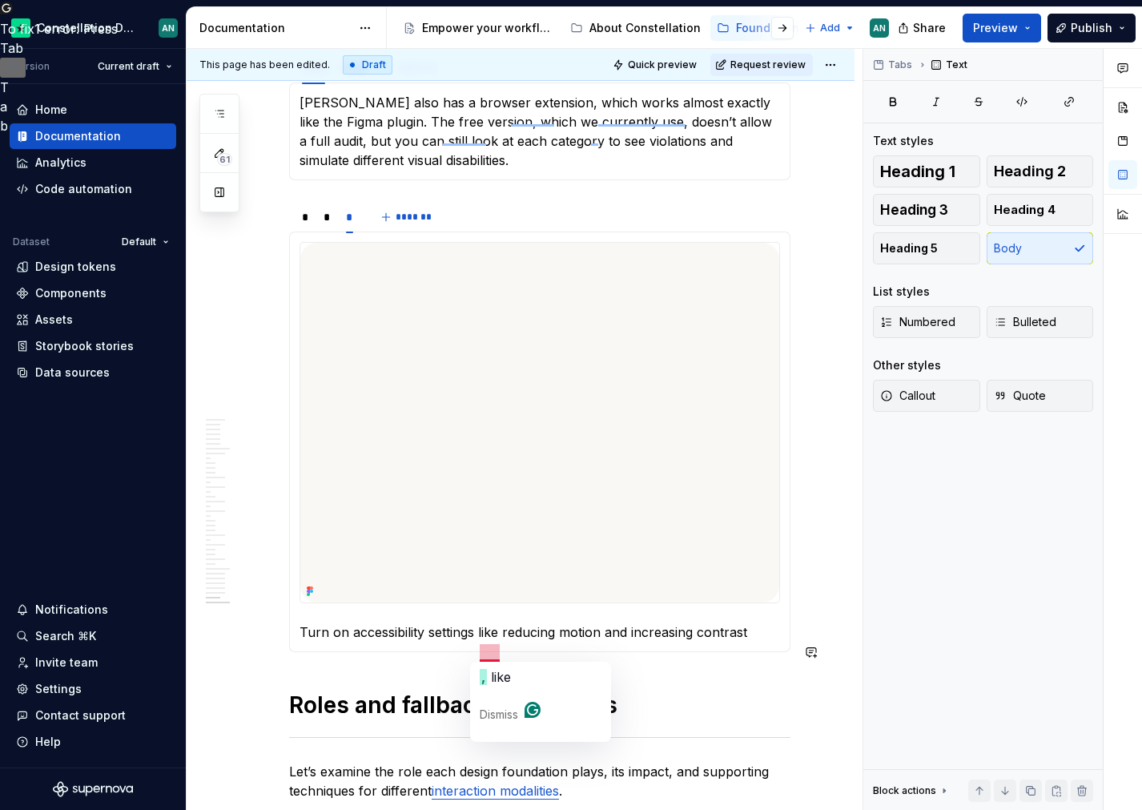
click at [509, 681] on span "like" at bounding box center [501, 677] width 20 height 16
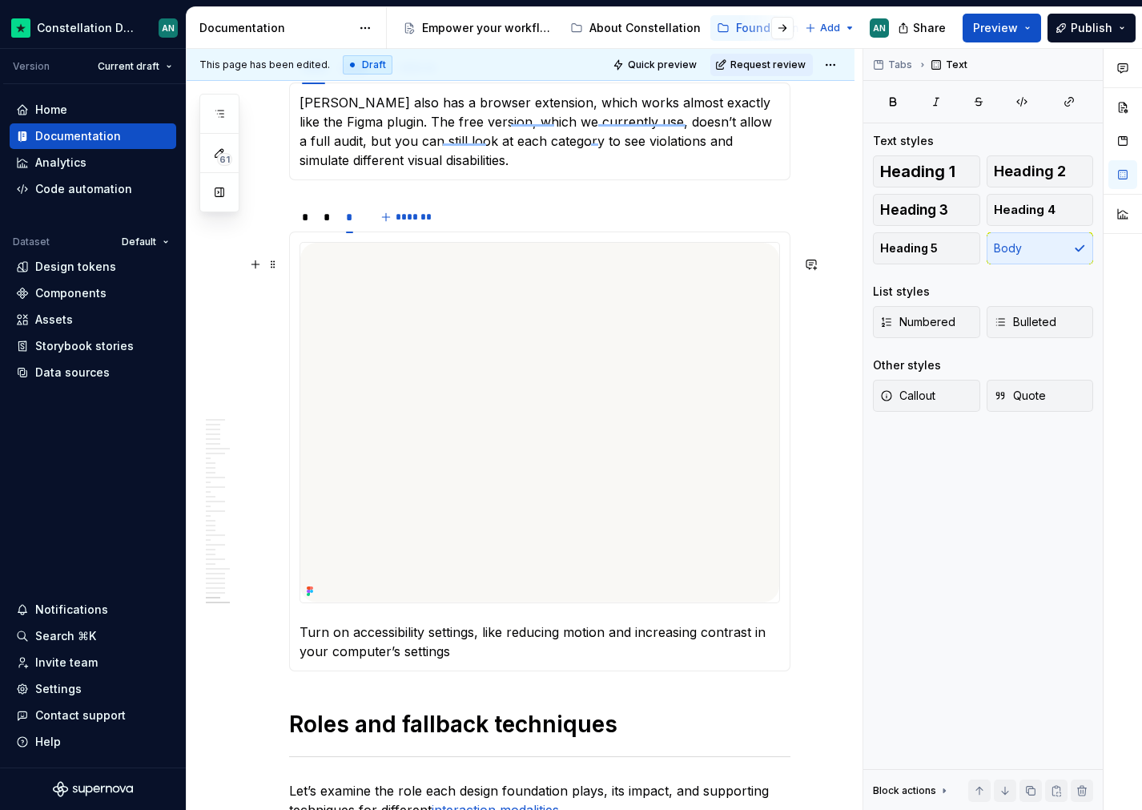
click at [527, 463] on img "To enrich screen reader interactions, please activate Accessibility in Grammarl…" at bounding box center [539, 423] width 479 height 360
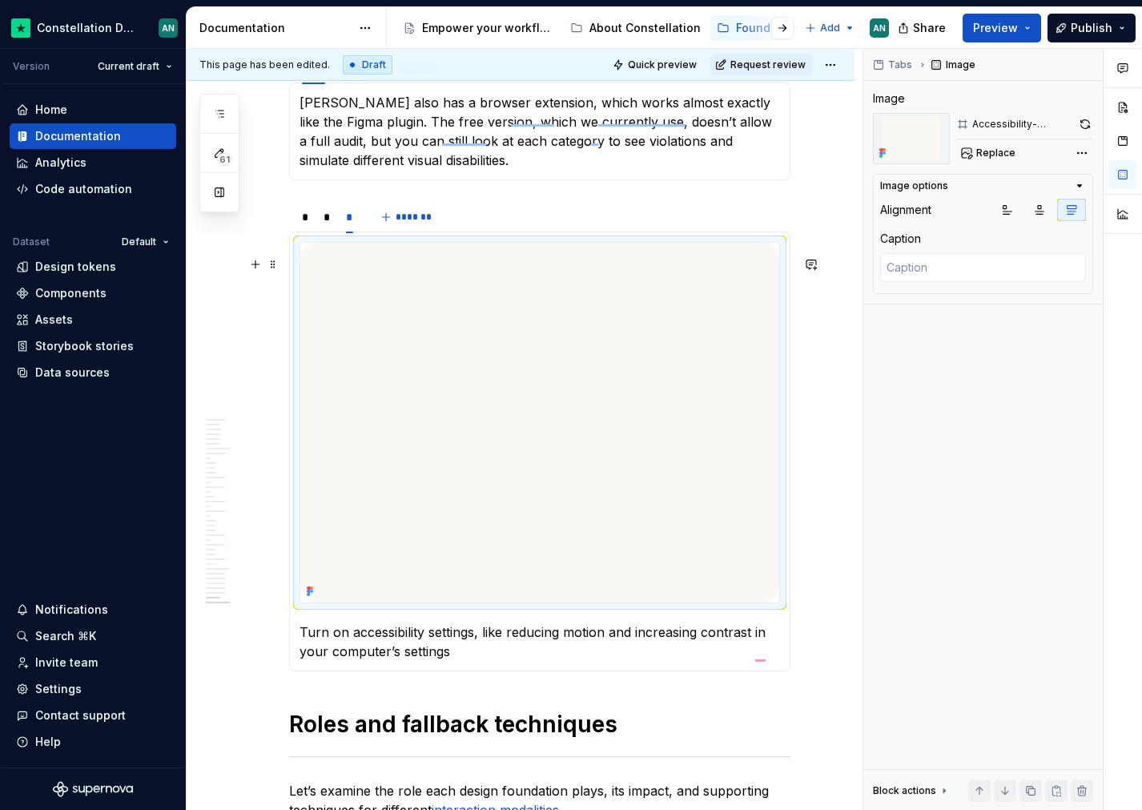
click at [569, 460] on img "To enrich screen reader interactions, please activate Accessibility in Grammarl…" at bounding box center [539, 423] width 479 height 360
type textarea "*"
